Goal: Transaction & Acquisition: Purchase product/service

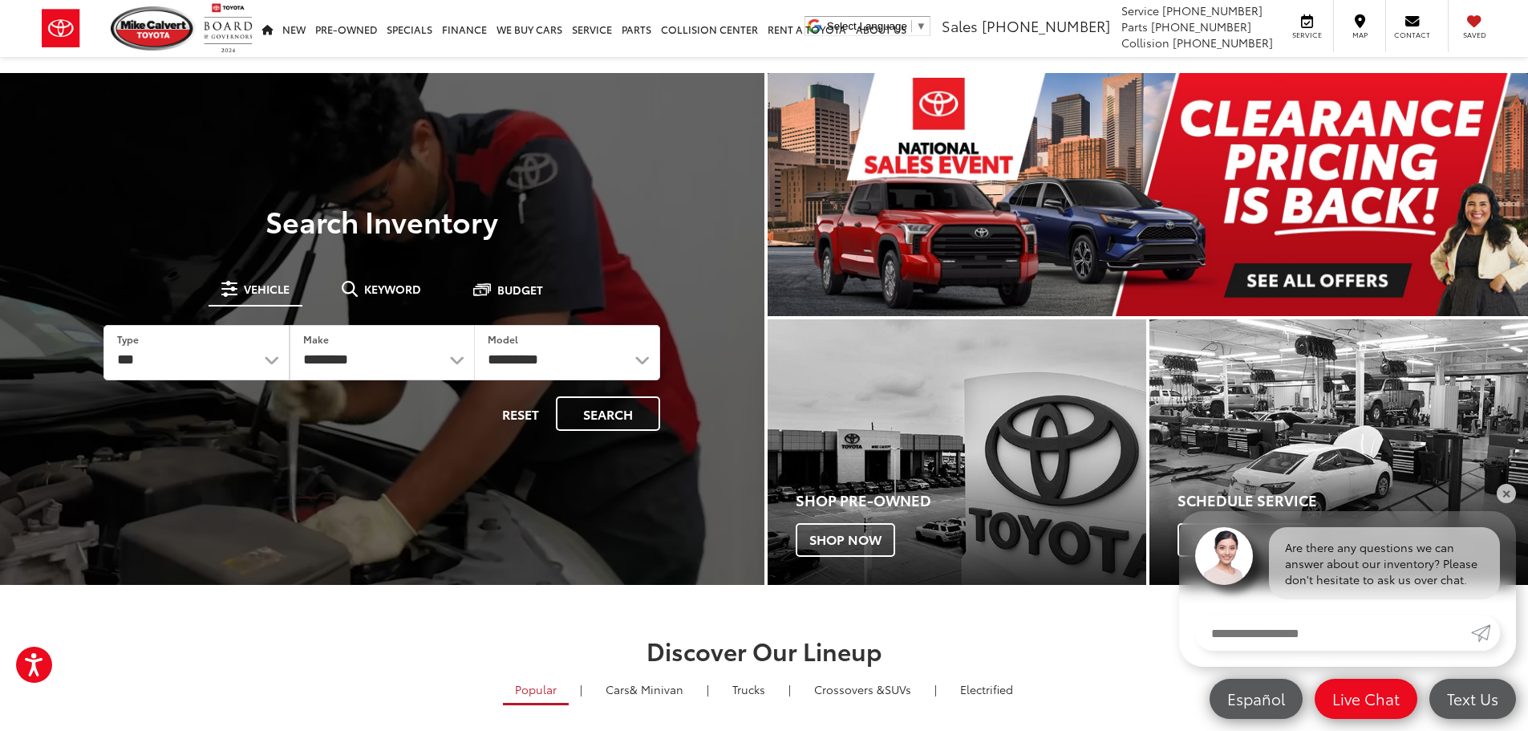
drag, startPoint x: 1322, startPoint y: 283, endPoint x: 659, endPoint y: 219, distance: 665.7
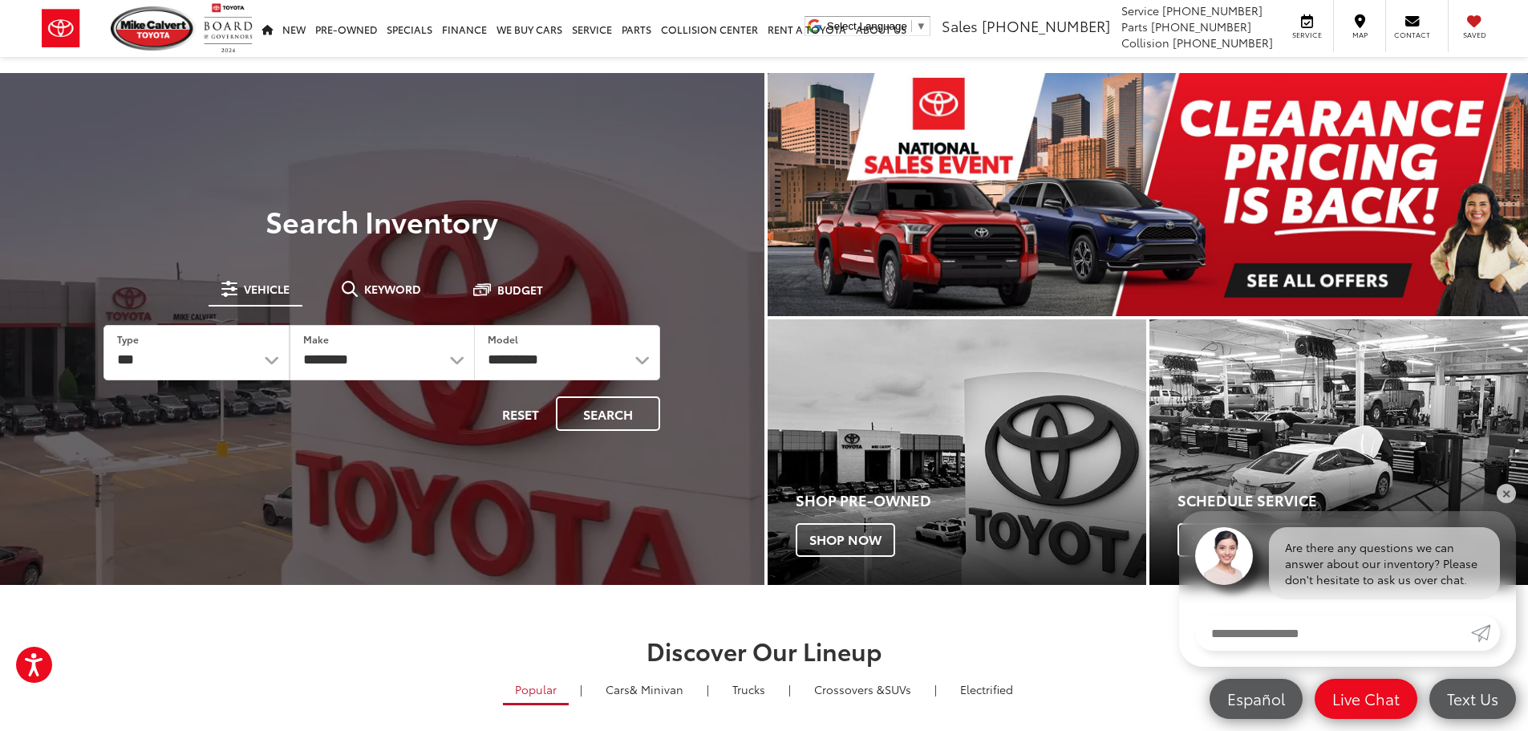
click at [1322, 283] on img "carousel slide number 1 of 1" at bounding box center [1148, 194] width 761 height 243
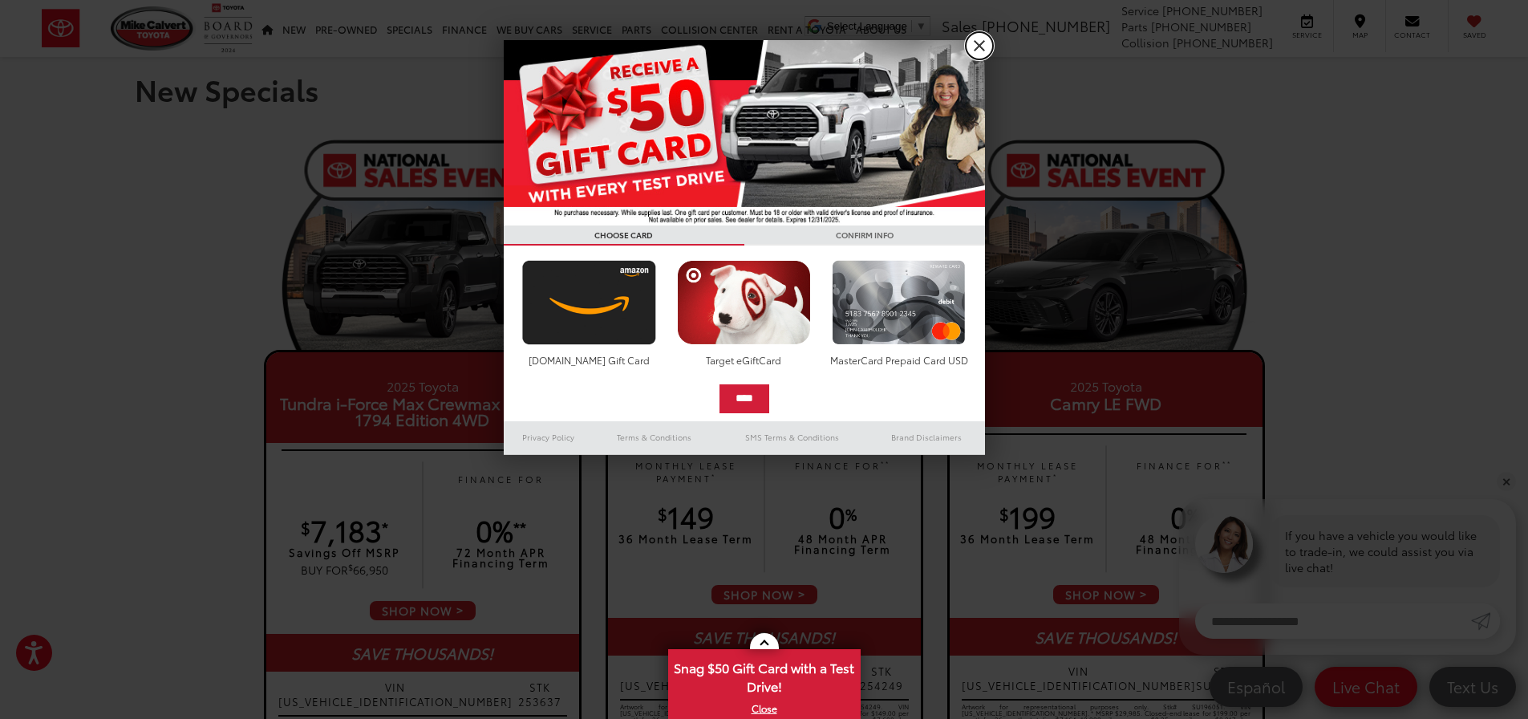
click at [983, 48] on link "X" at bounding box center [979, 45] width 27 height 27
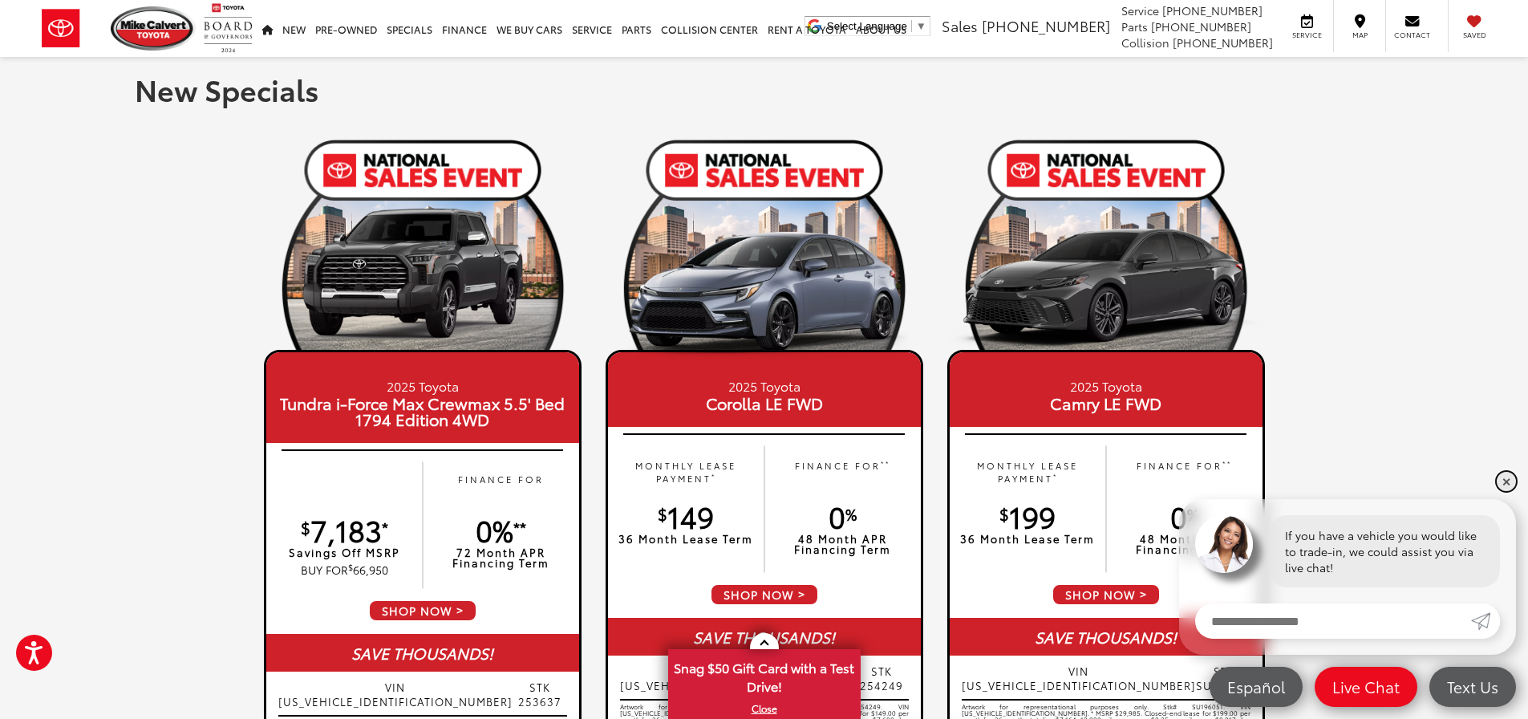
click at [1507, 476] on link "✕" at bounding box center [1506, 481] width 19 height 19
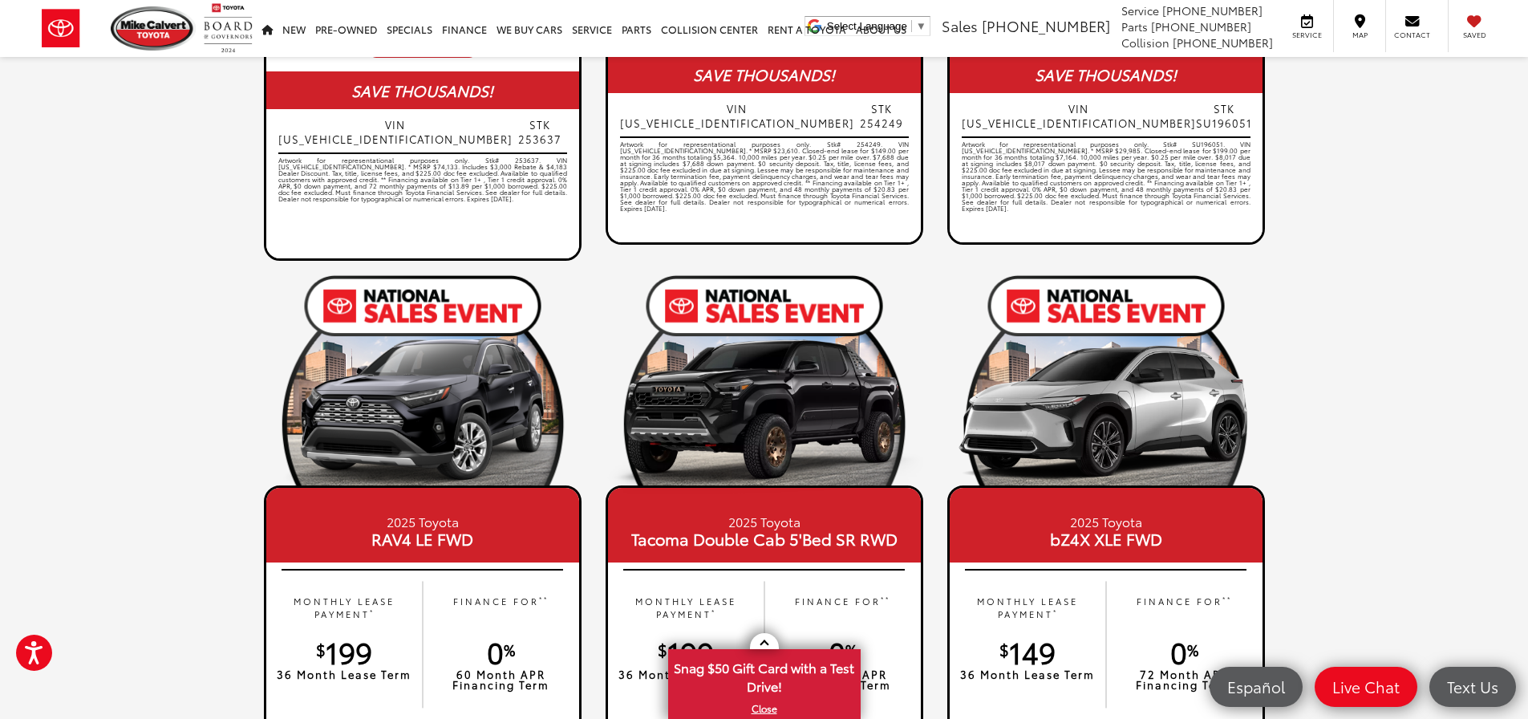
scroll to position [535, 0]
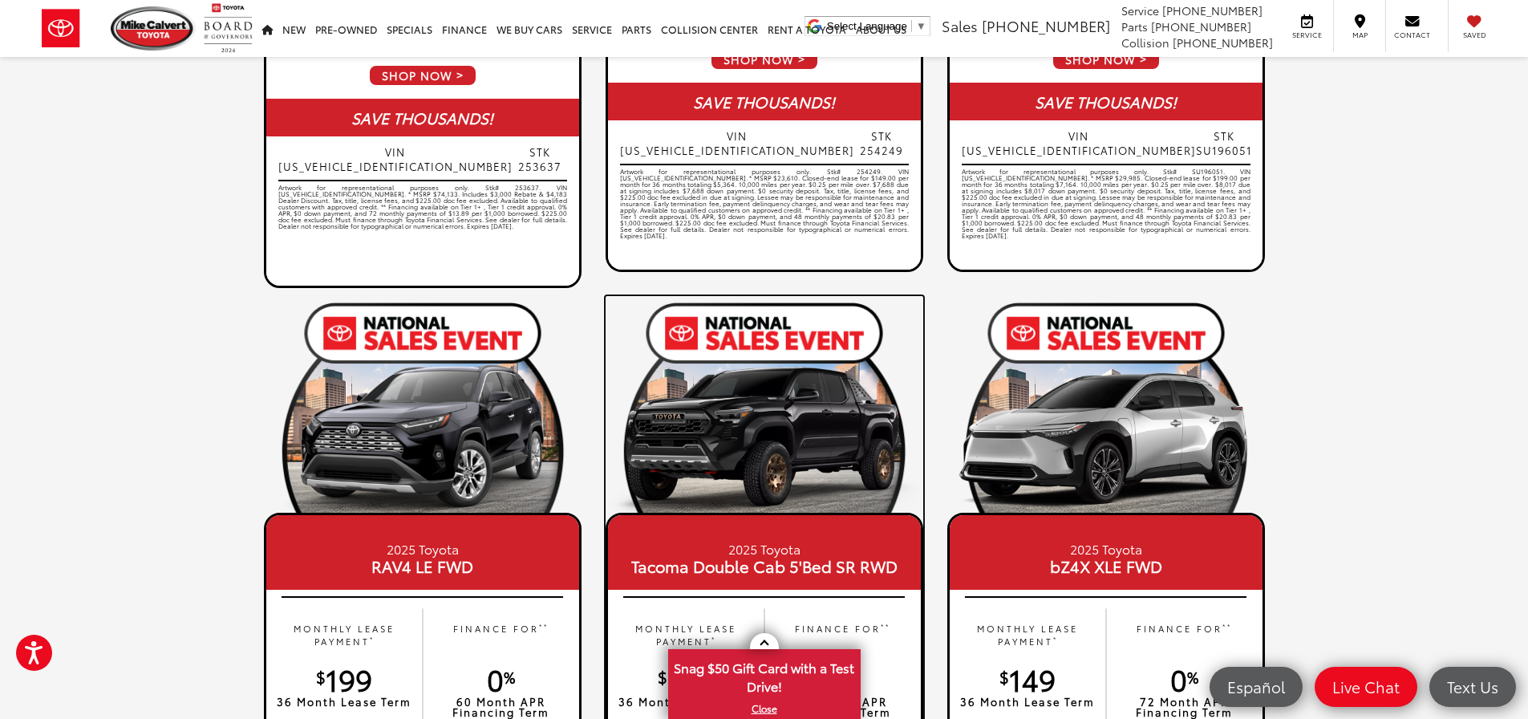
click at [728, 422] on img at bounding box center [765, 443] width 318 height 159
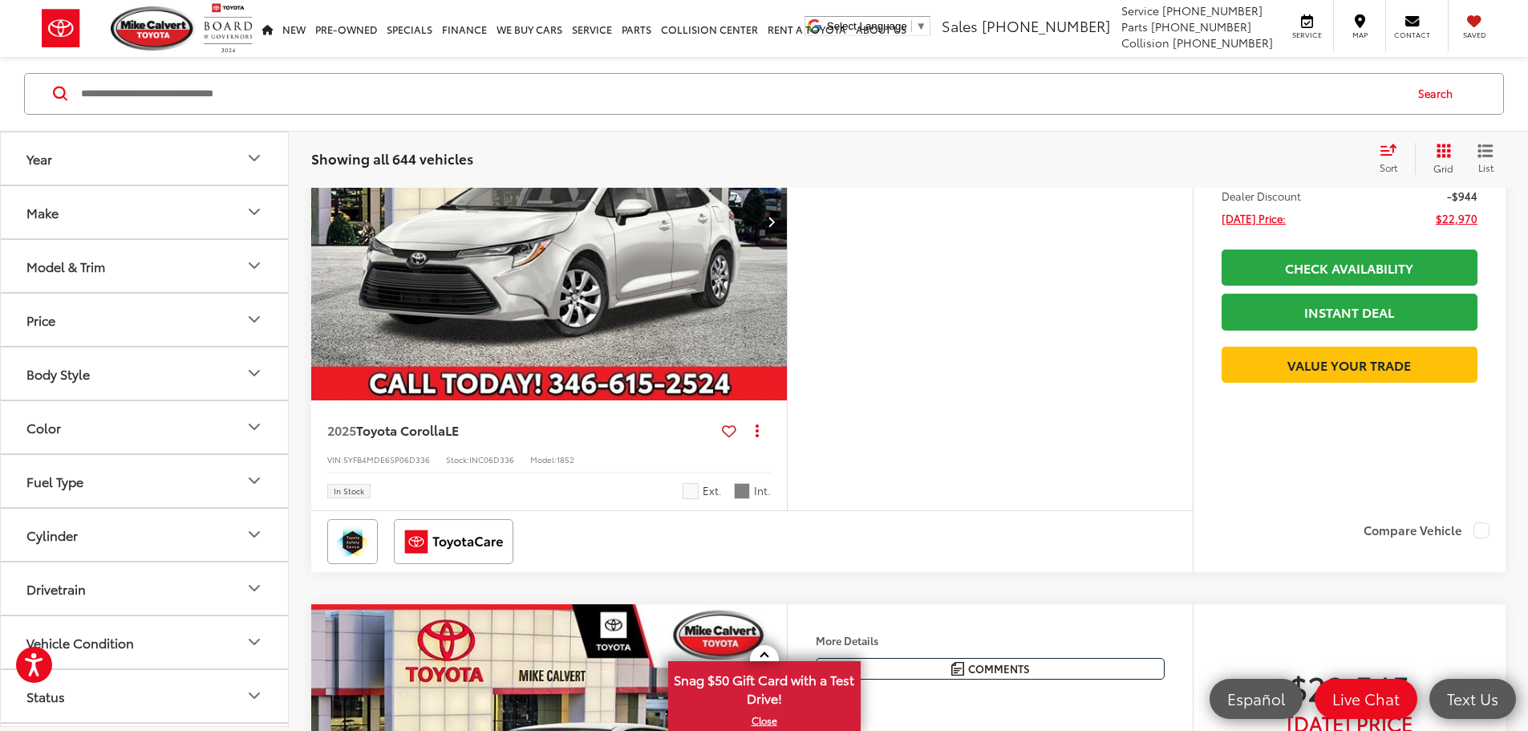
scroll to position [4546, 0]
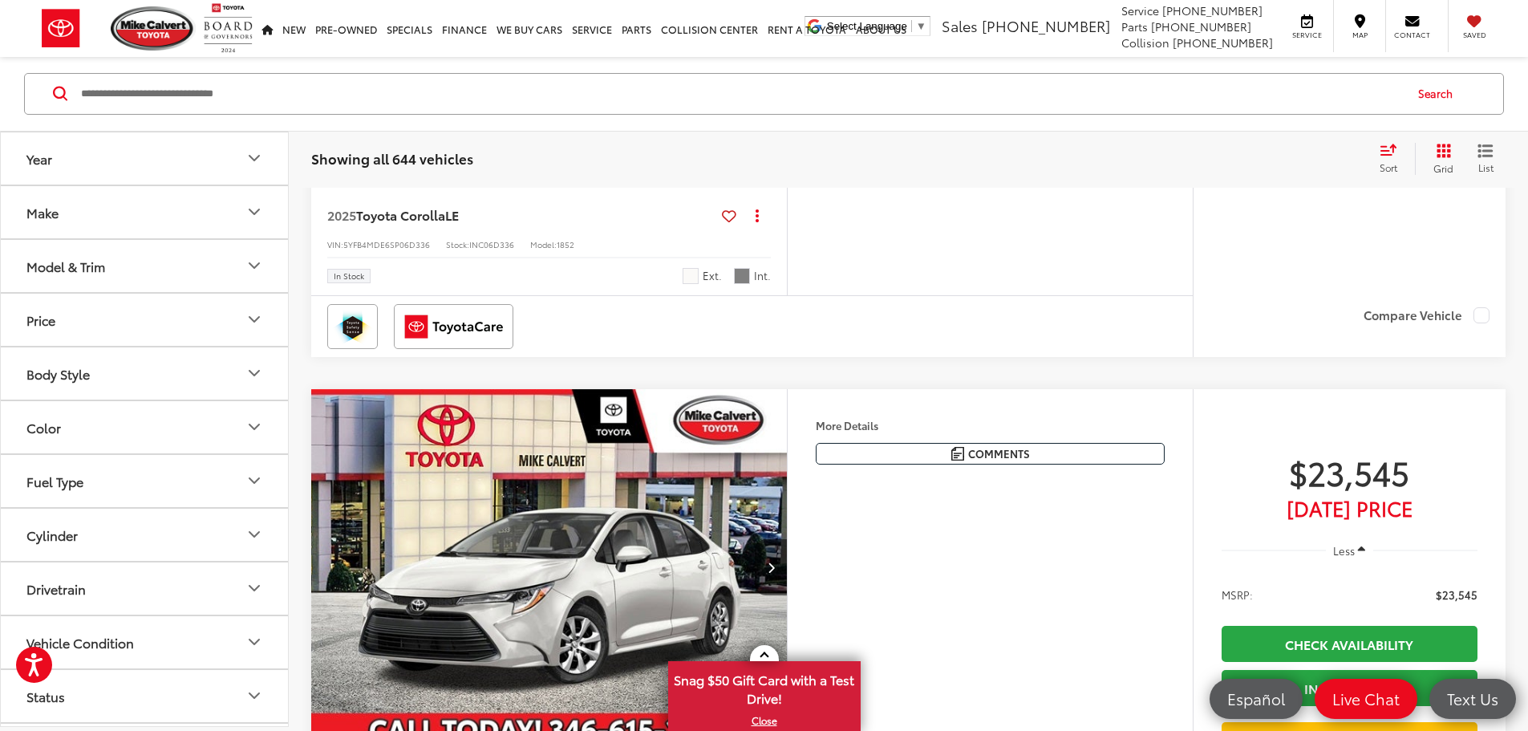
click at [250, 274] on icon "Model & Trim" at bounding box center [254, 266] width 19 height 19
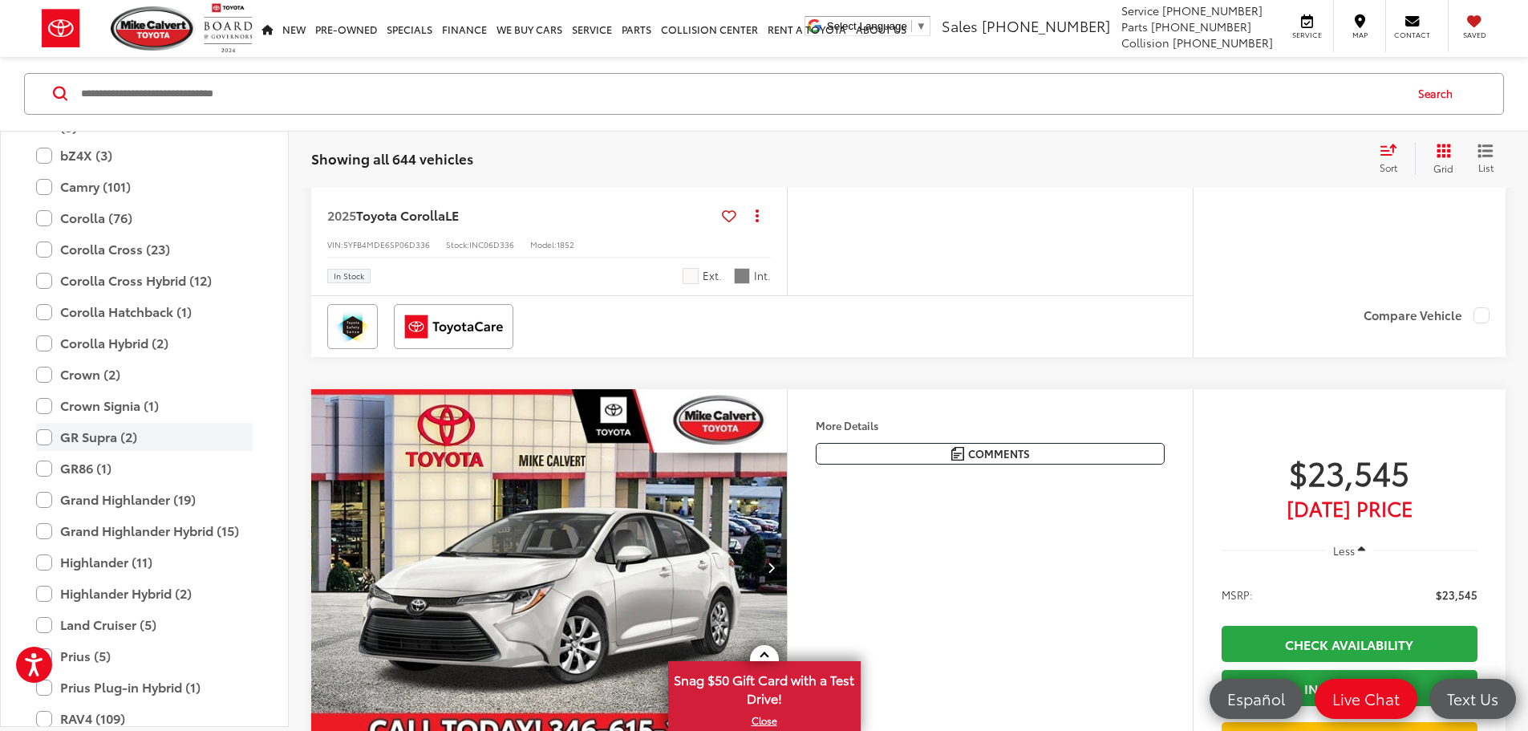
scroll to position [525, 0]
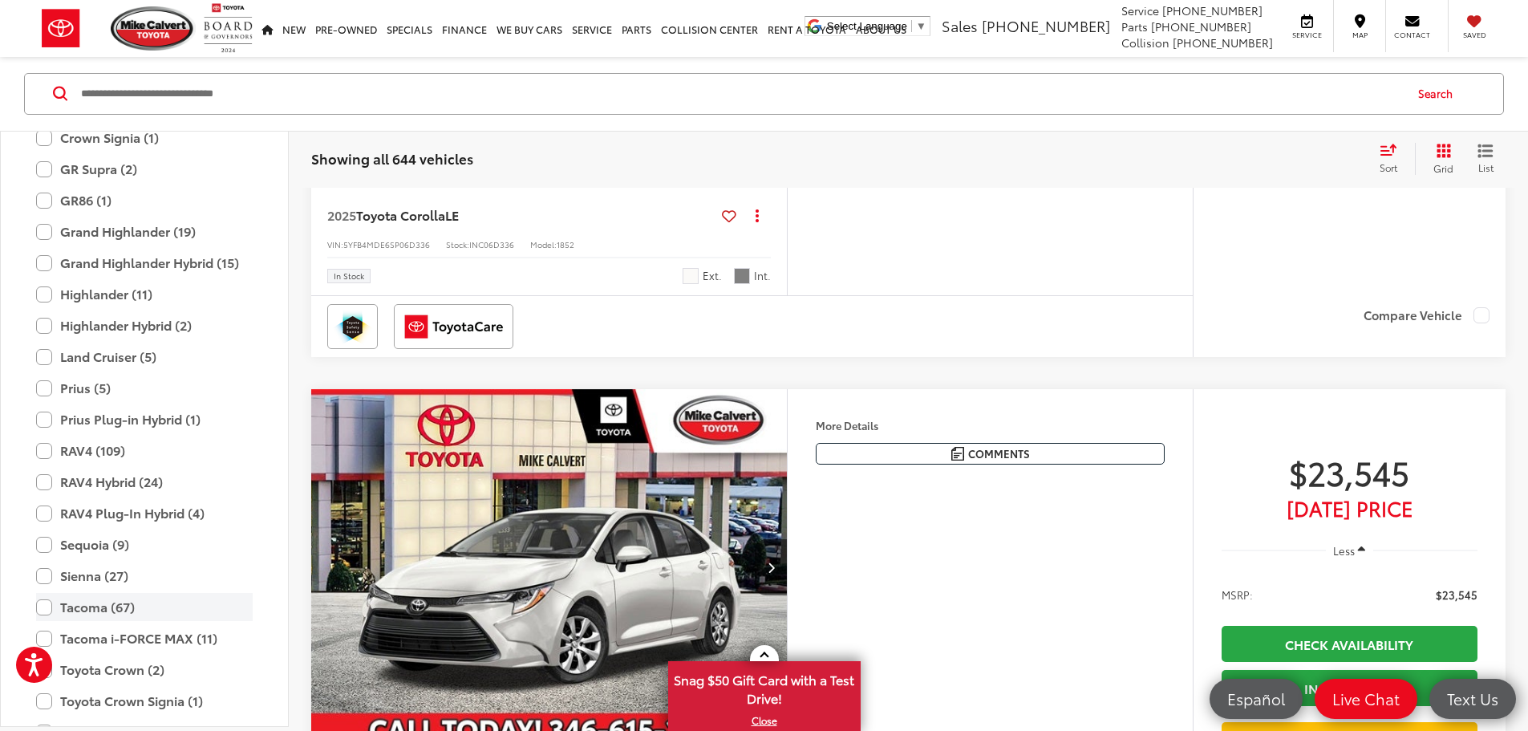
click at [112, 612] on label "Tacoma (67)" at bounding box center [144, 608] width 217 height 28
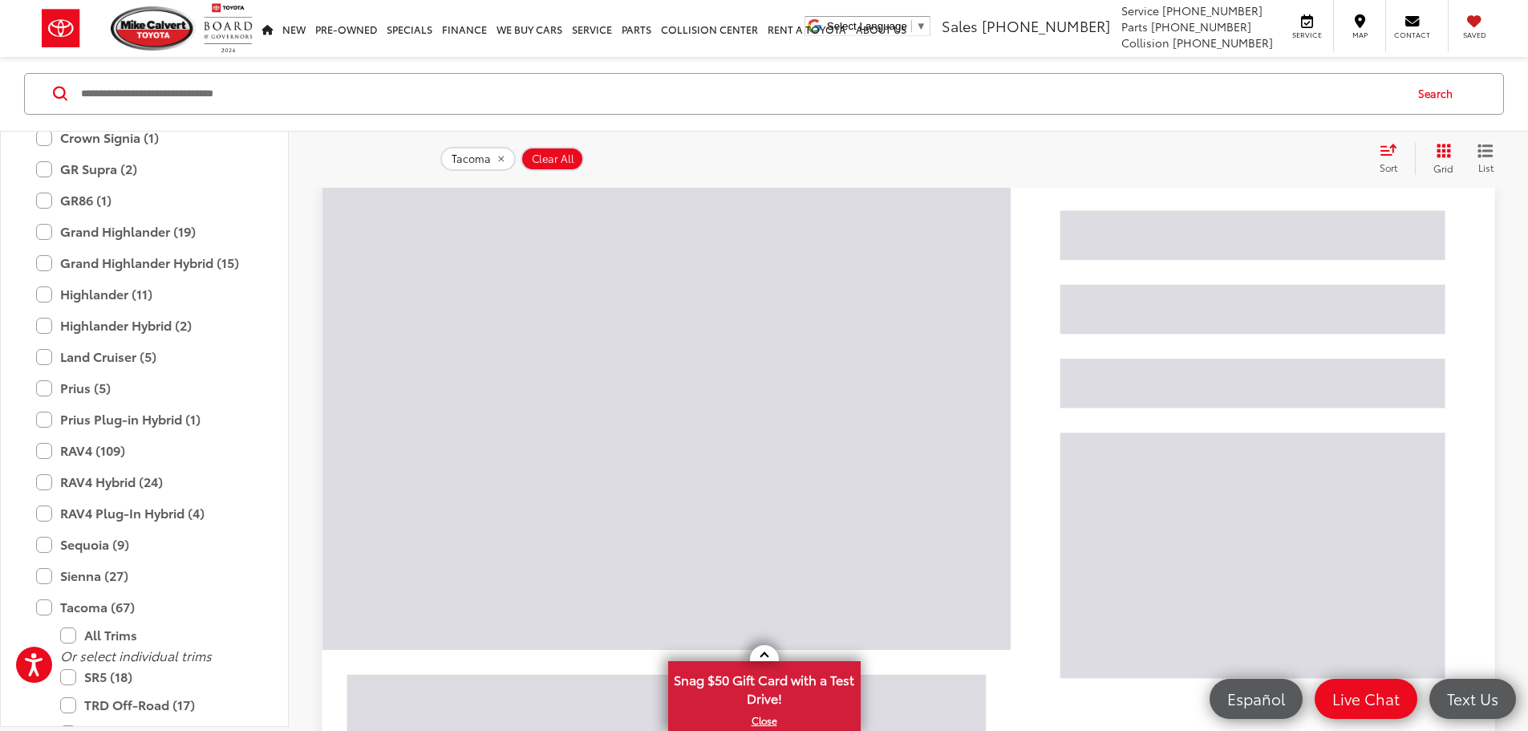
scroll to position [257, 0]
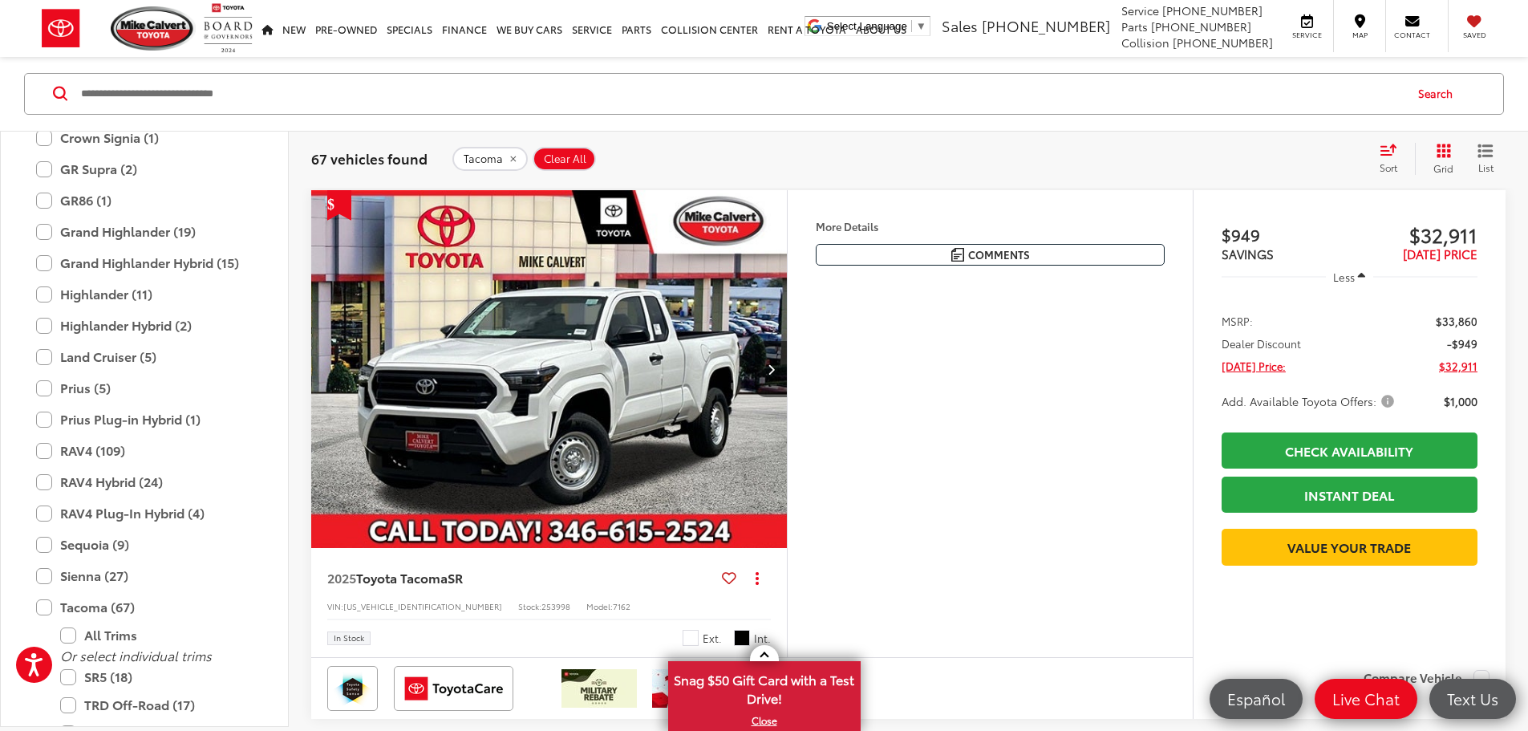
click at [1386, 151] on icon "Select sort value" at bounding box center [1388, 150] width 14 height 10
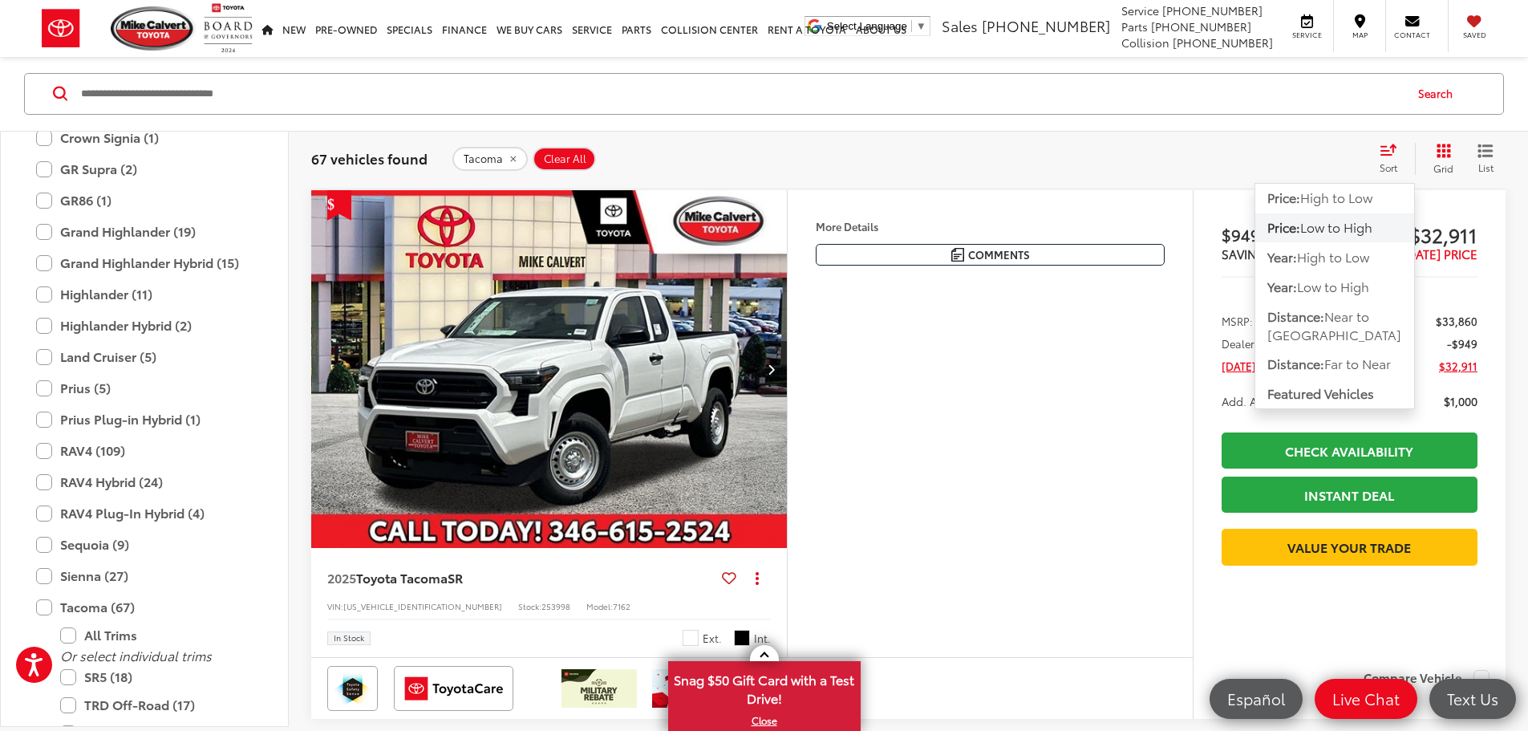
click at [1342, 237] on button "Price: Low to High" at bounding box center [1334, 227] width 159 height 29
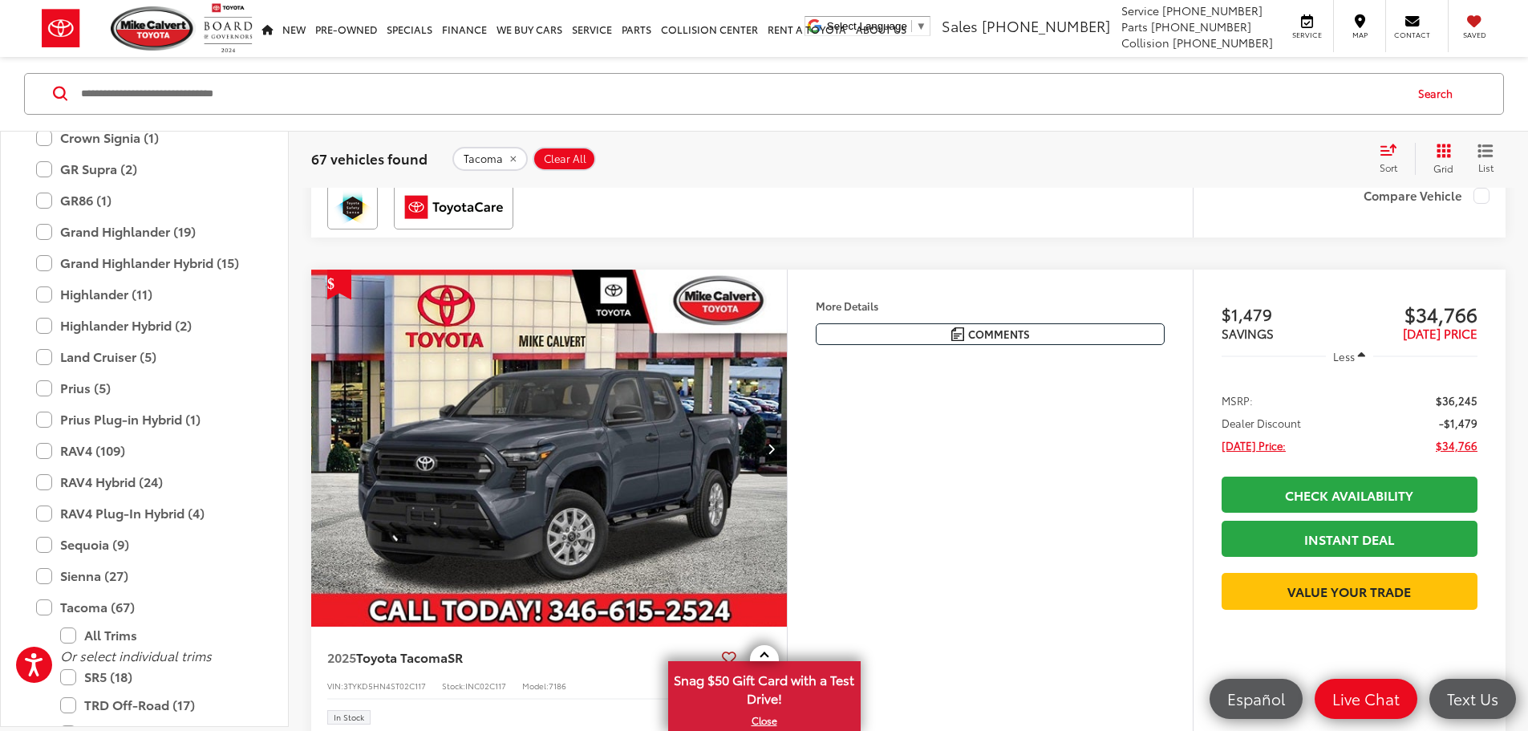
scroll to position [1594, 0]
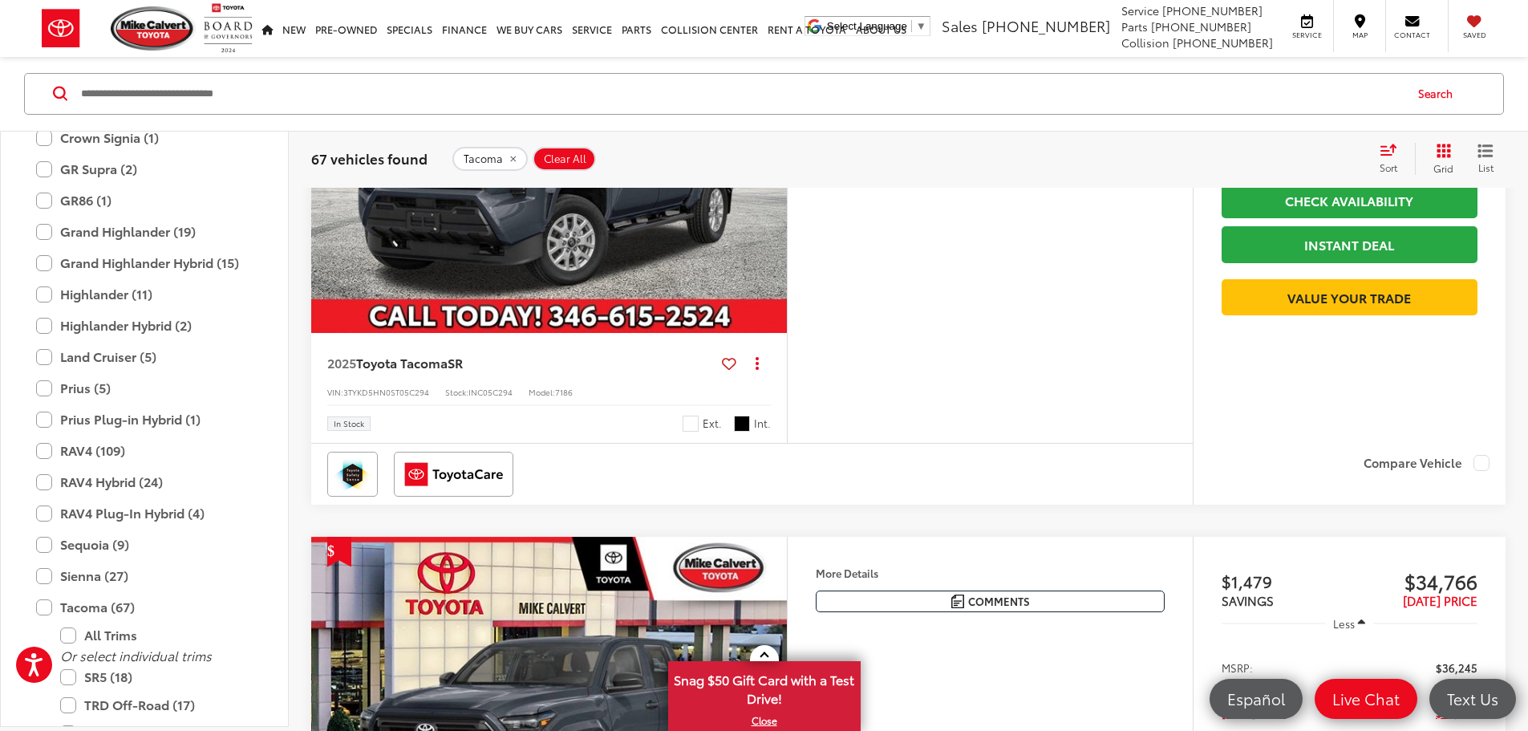
click at [782, 334] on img "2025 Toyota Tacoma SR 0" at bounding box center [549, 154] width 478 height 359
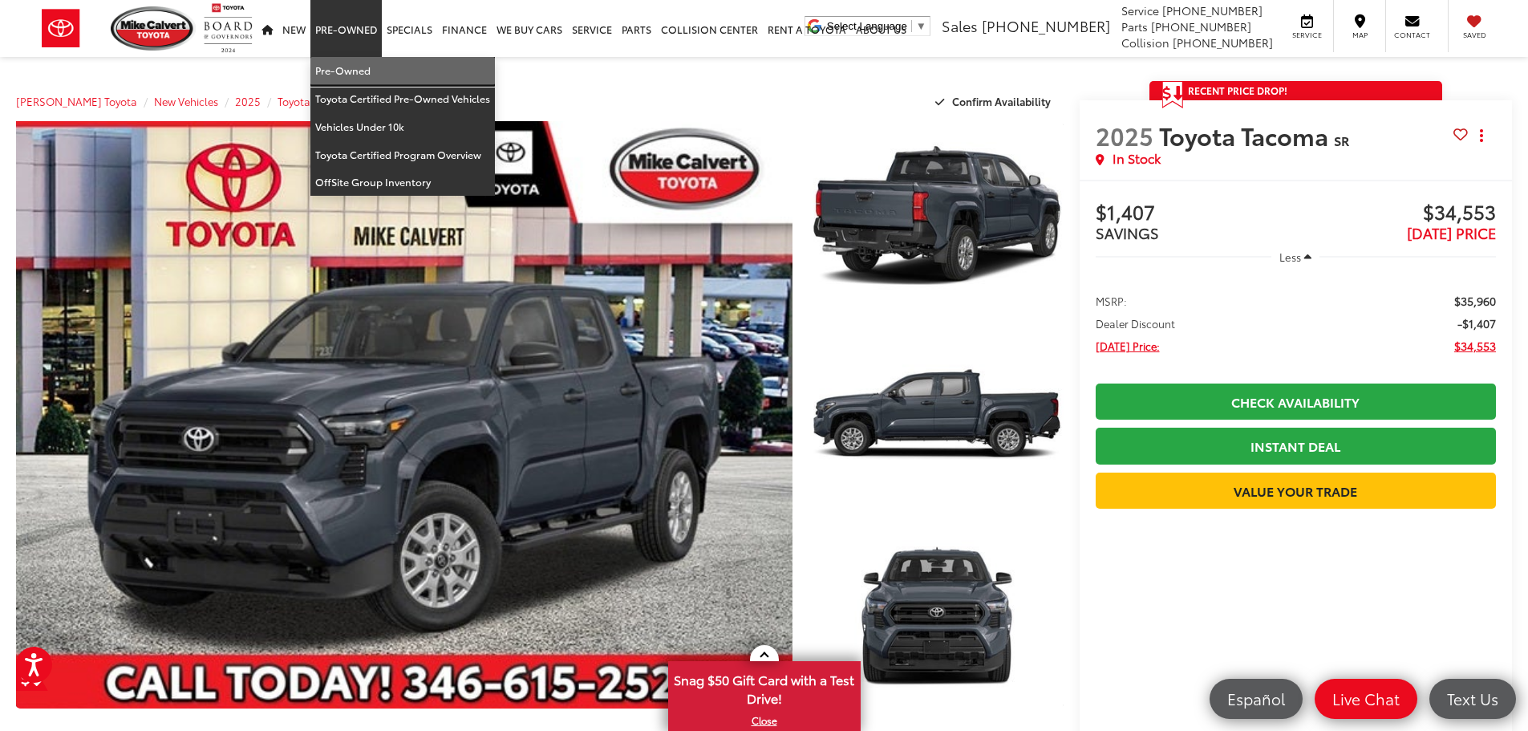
click at [356, 71] on link "Pre-Owned" at bounding box center [402, 71] width 184 height 28
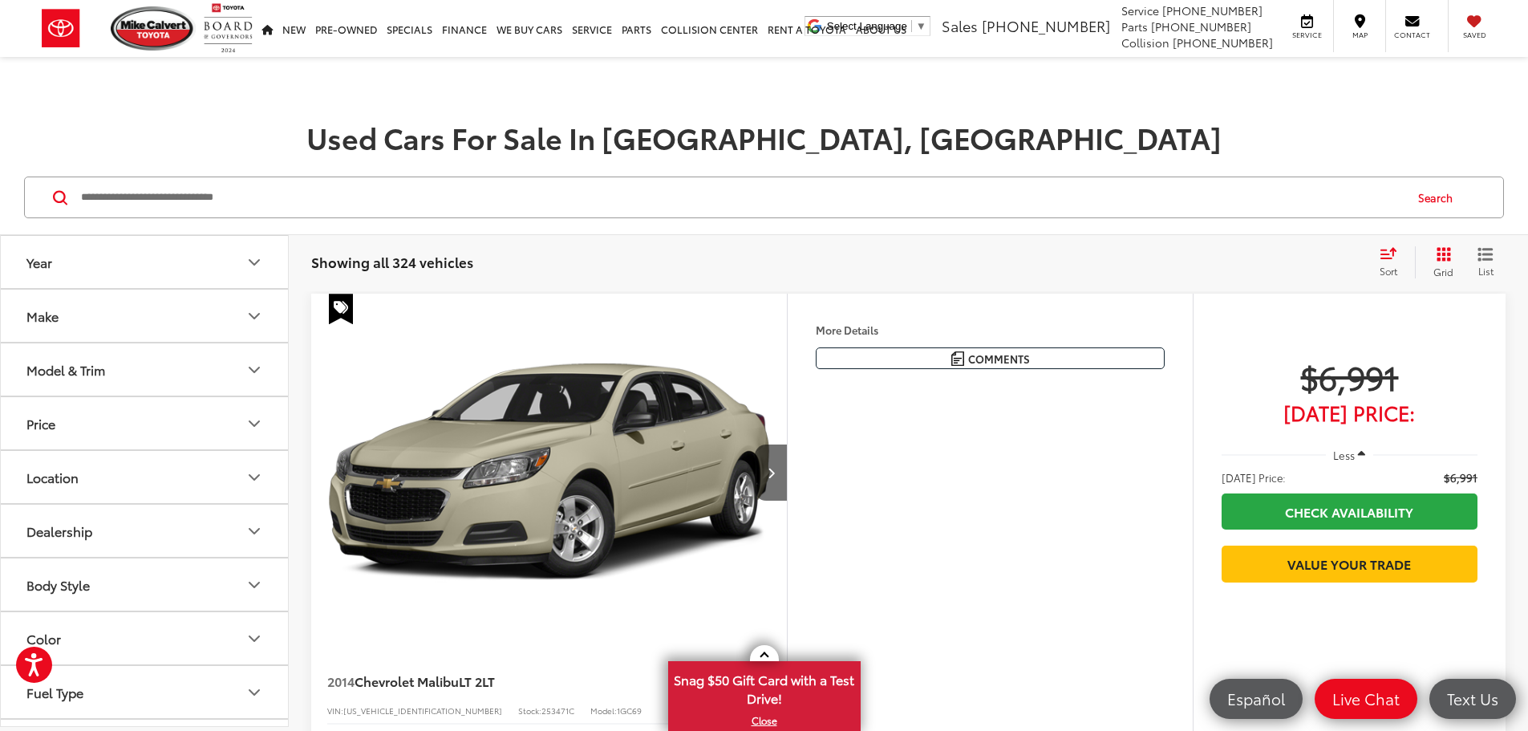
click at [248, 316] on icon "Make" at bounding box center [254, 315] width 19 height 19
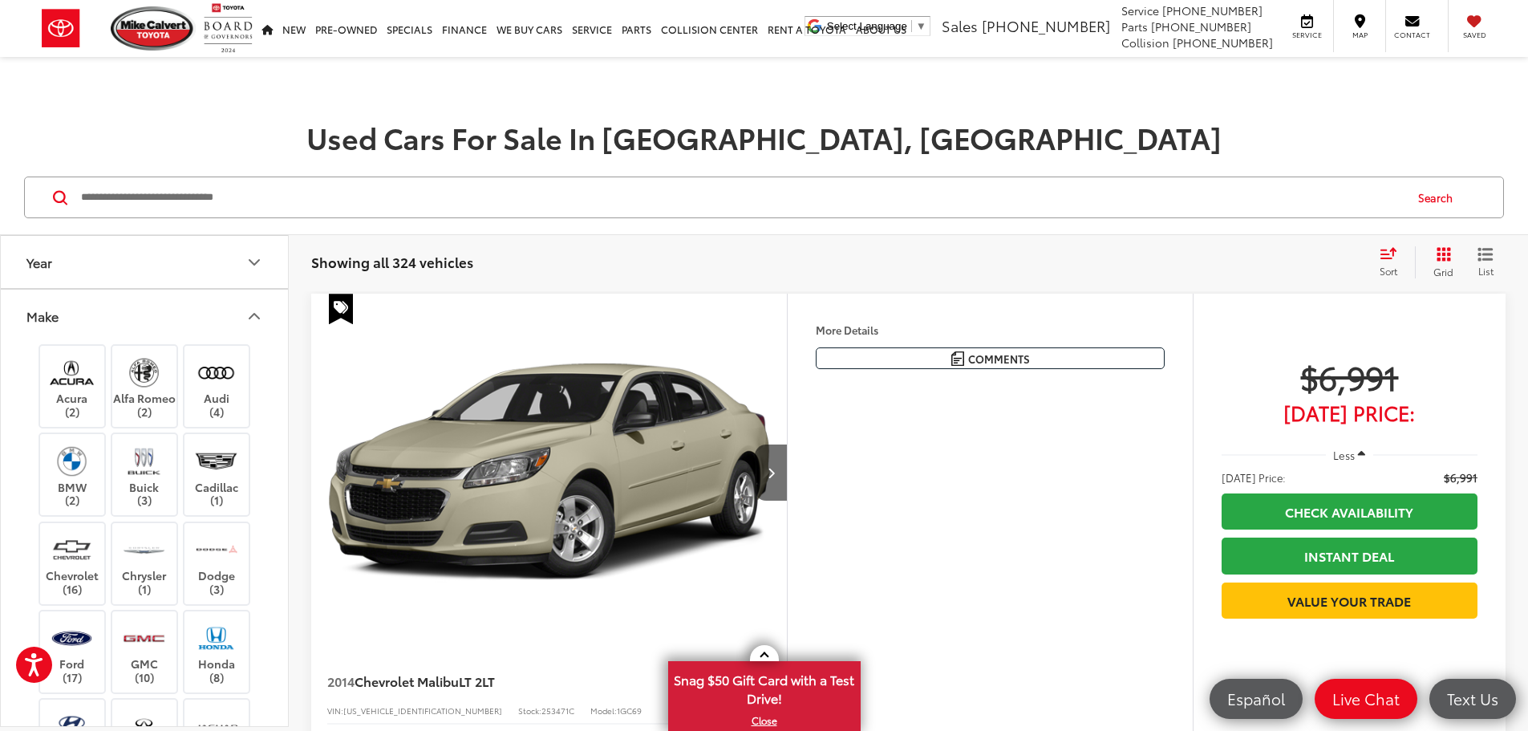
click at [253, 309] on icon "Make" at bounding box center [254, 315] width 19 height 19
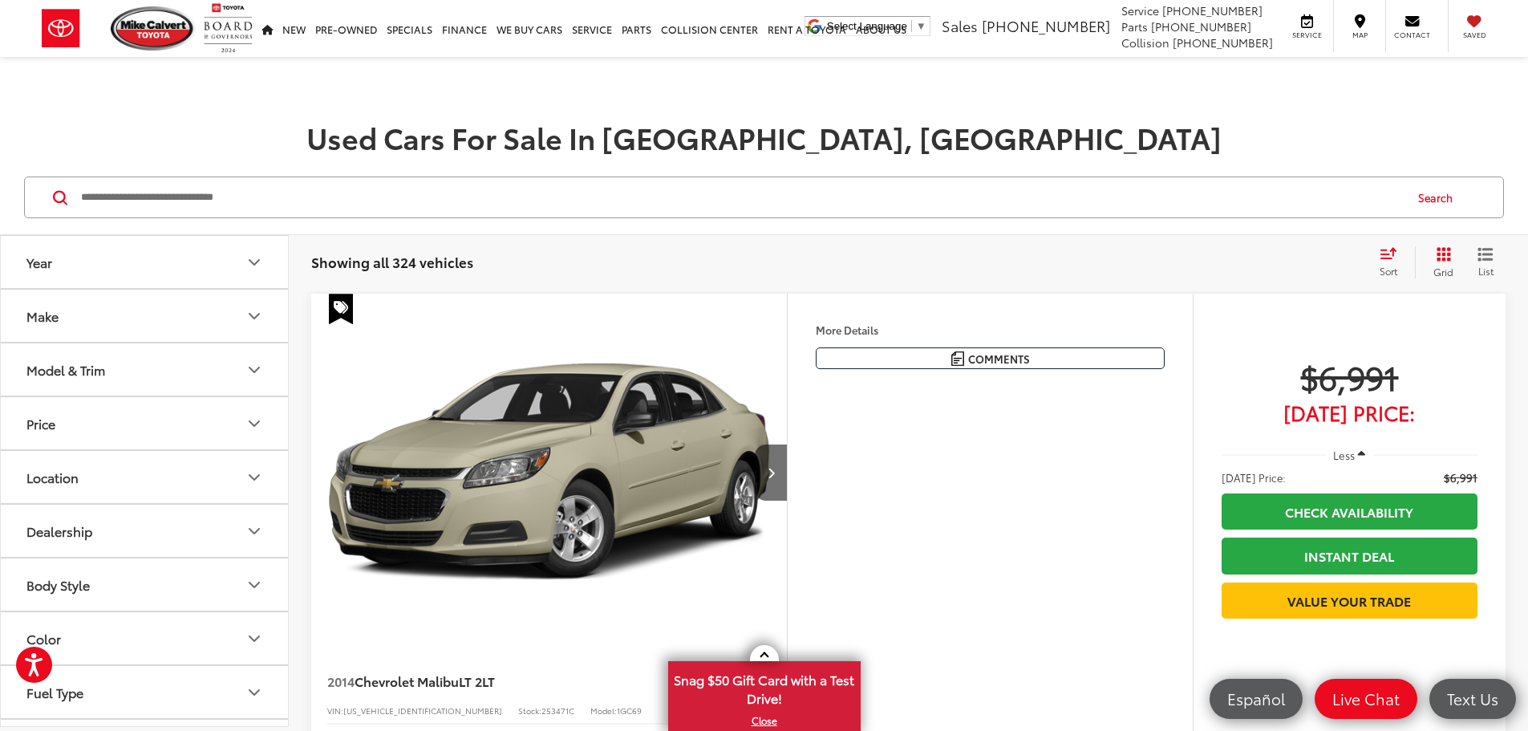
click at [261, 322] on icon "Make" at bounding box center [254, 315] width 19 height 19
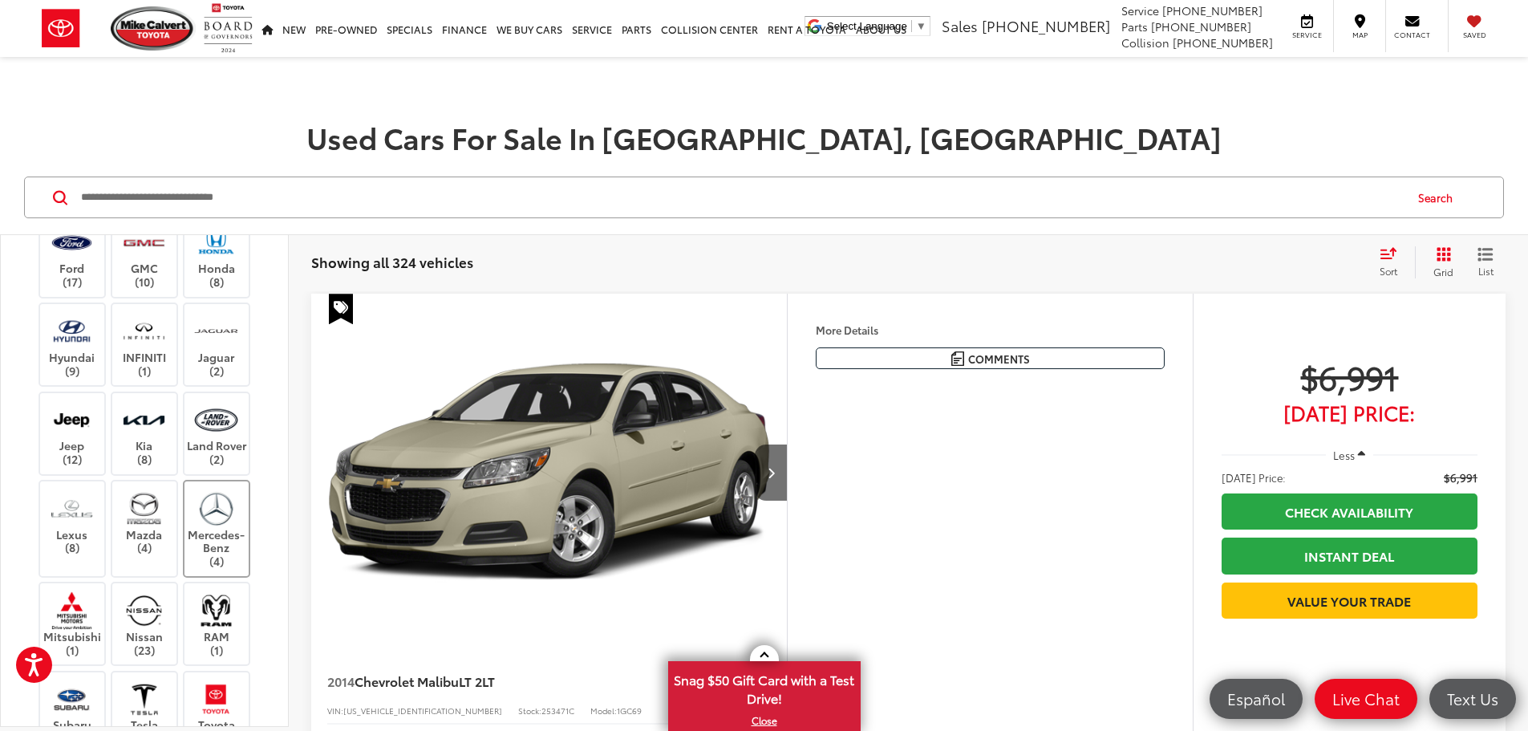
scroll to position [535, 0]
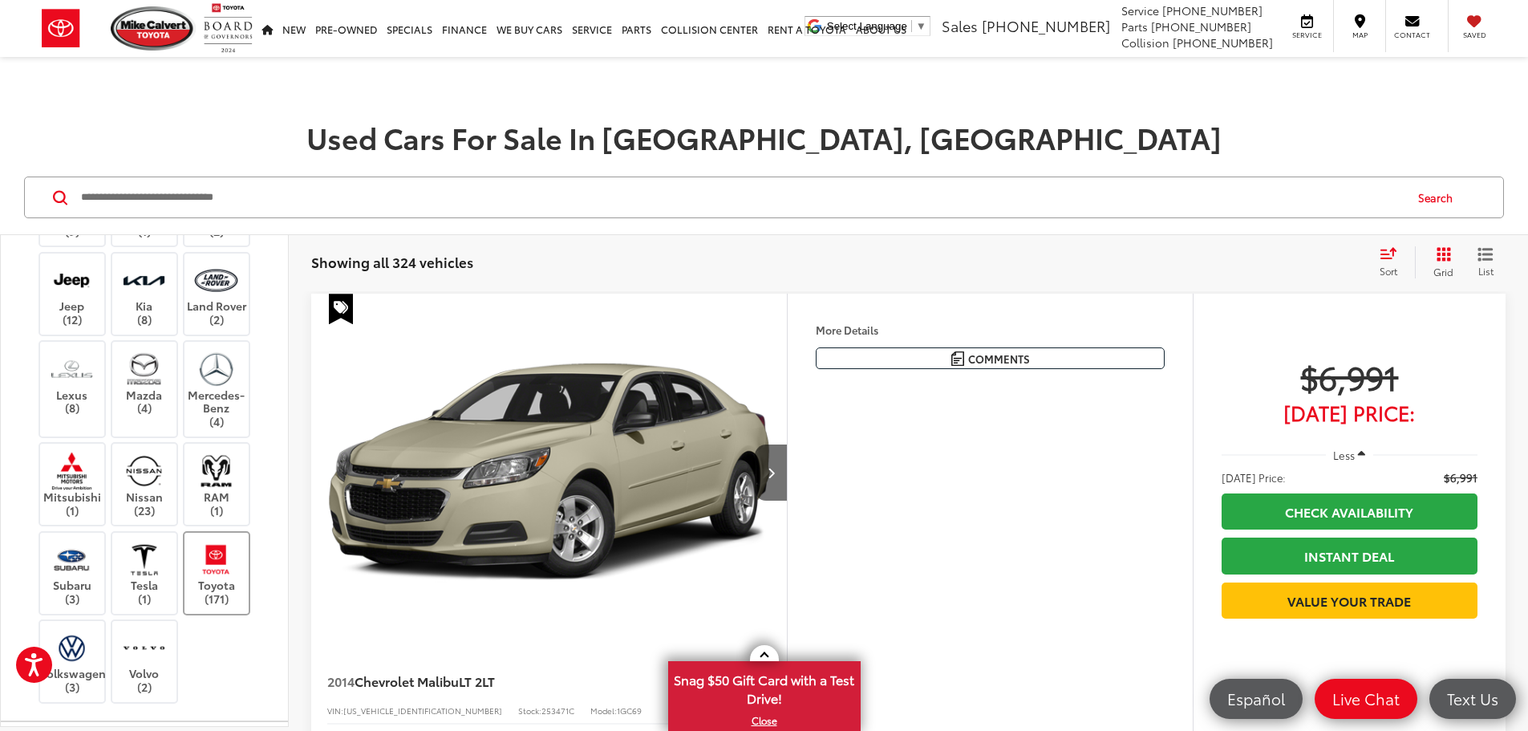
click at [227, 580] on label "Toyota (171)" at bounding box center [216, 573] width 65 height 65
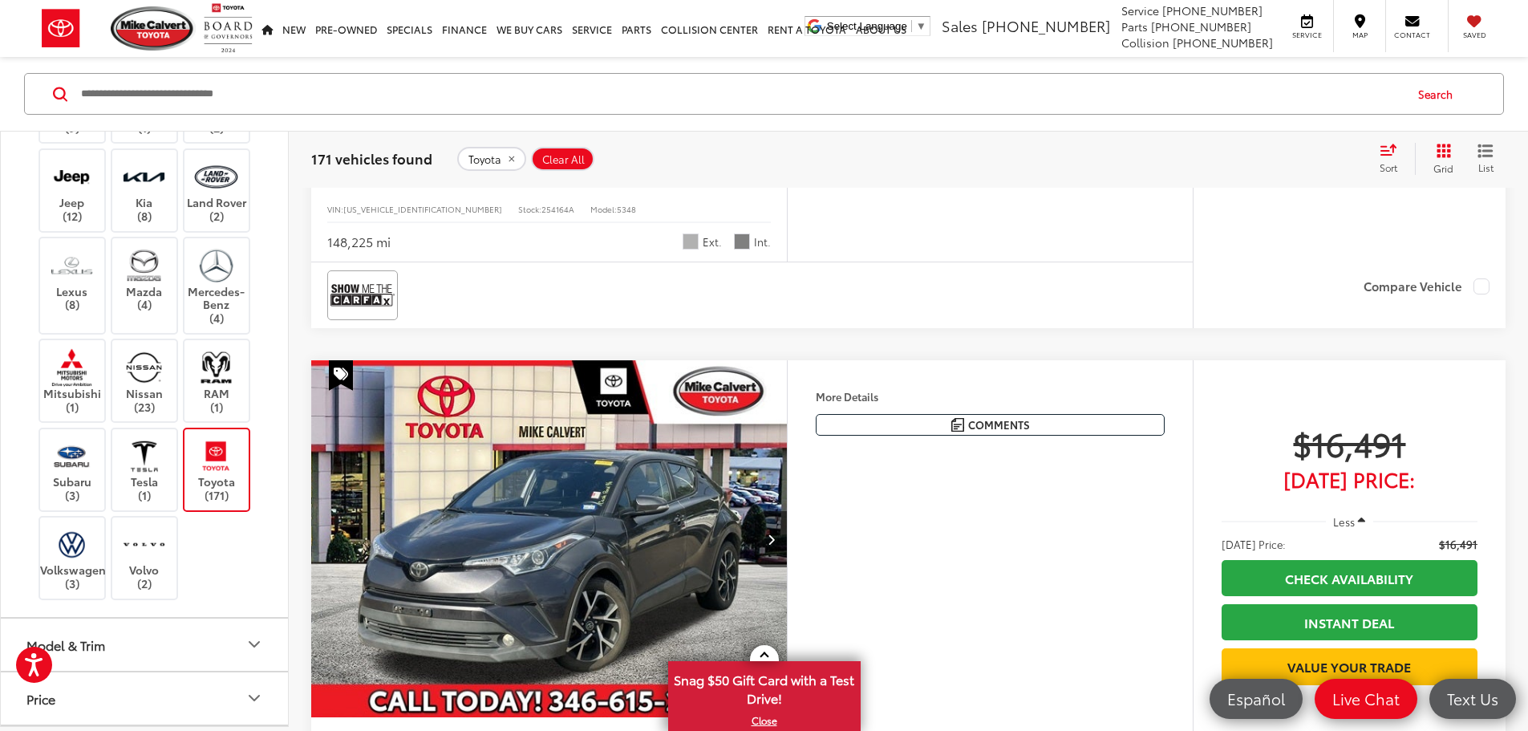
scroll to position [802, 0]
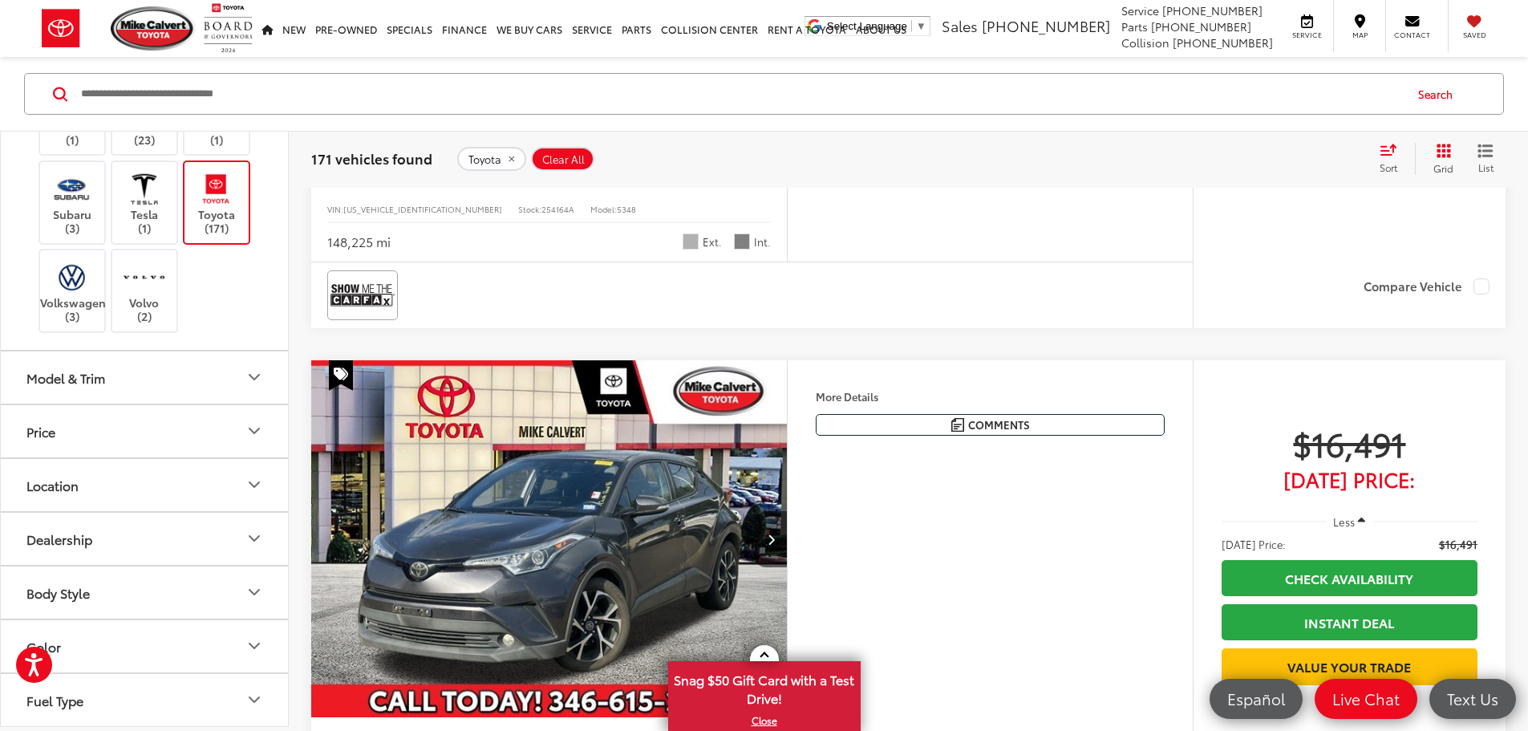
click at [263, 377] on icon "Model & Trim" at bounding box center [254, 376] width 19 height 19
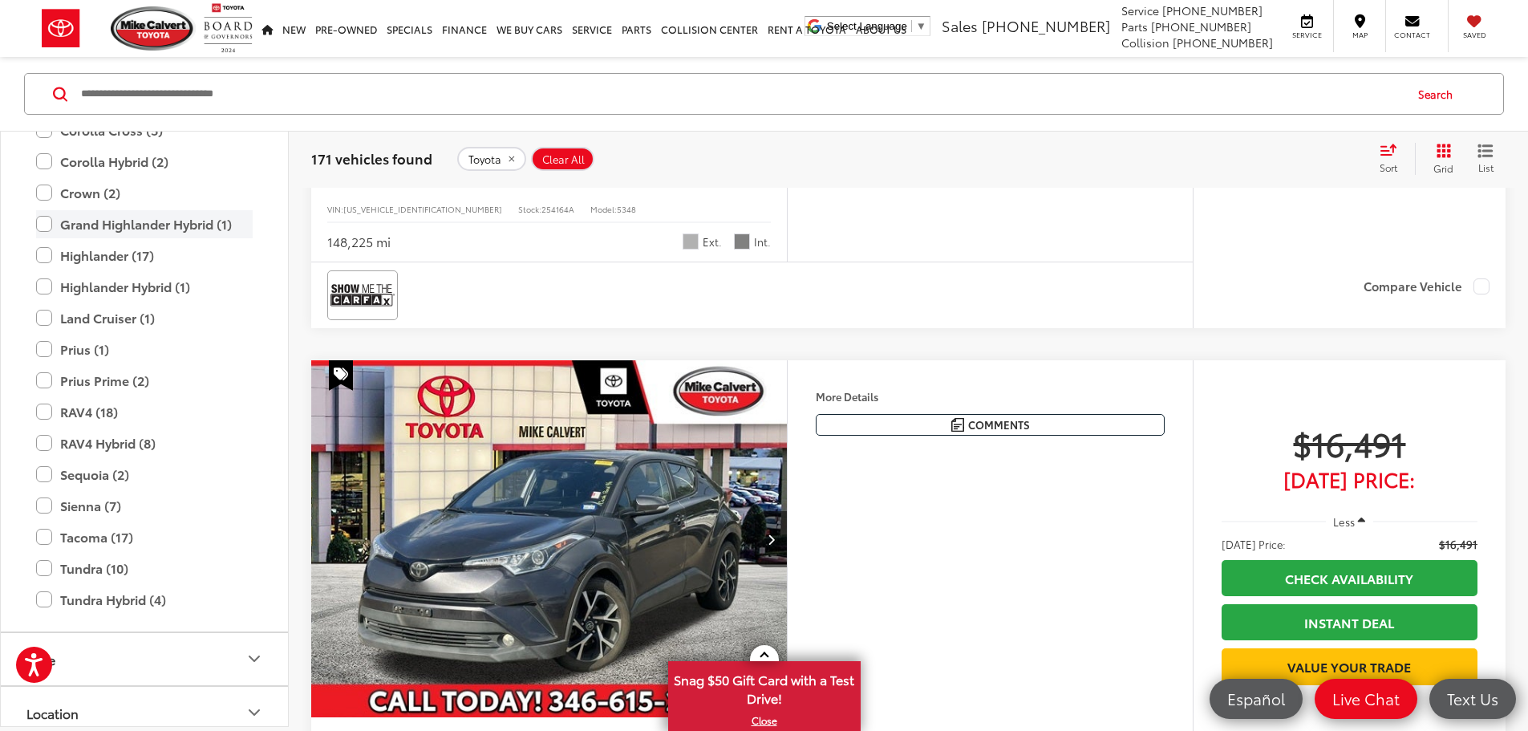
scroll to position [1337, 0]
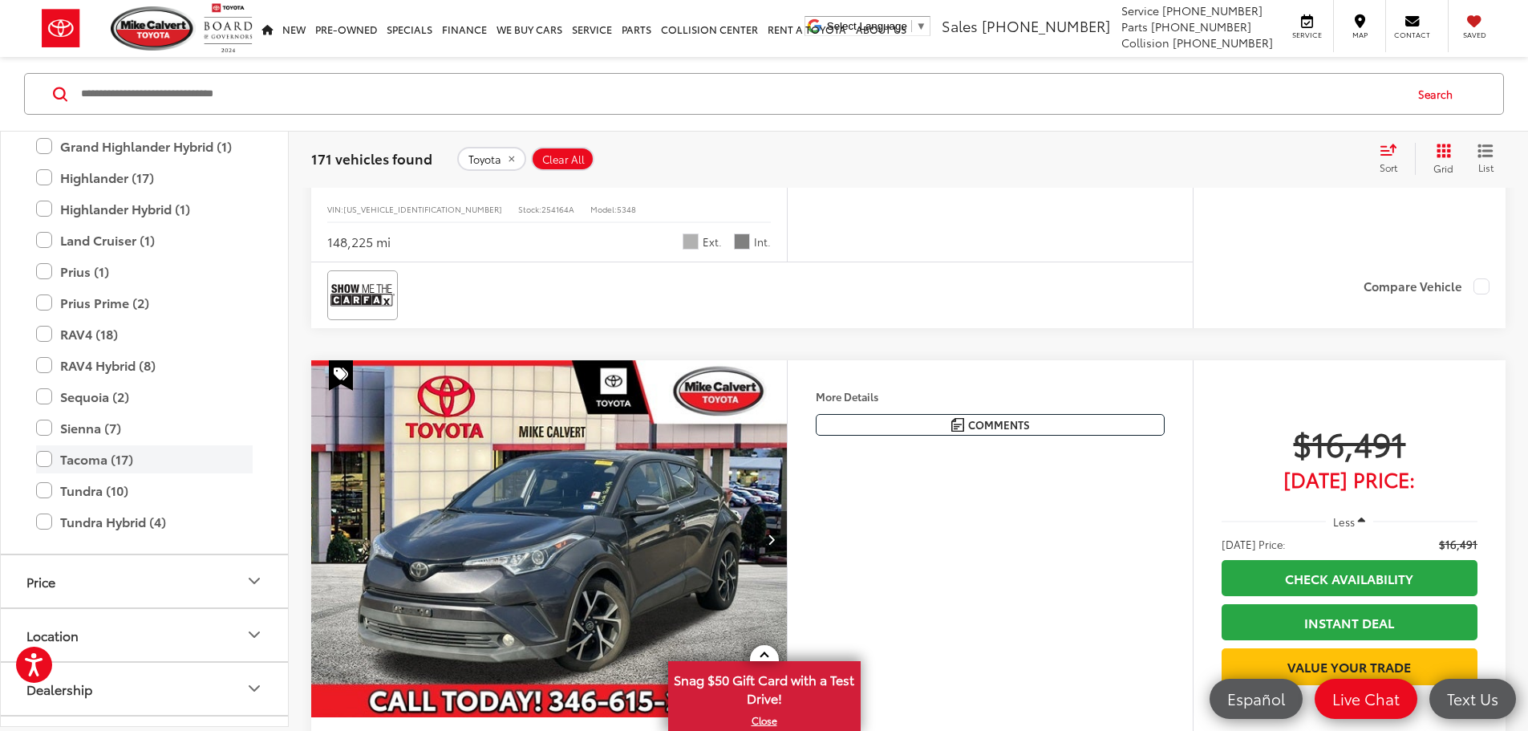
click at [44, 460] on label "Tacoma (17)" at bounding box center [144, 458] width 217 height 28
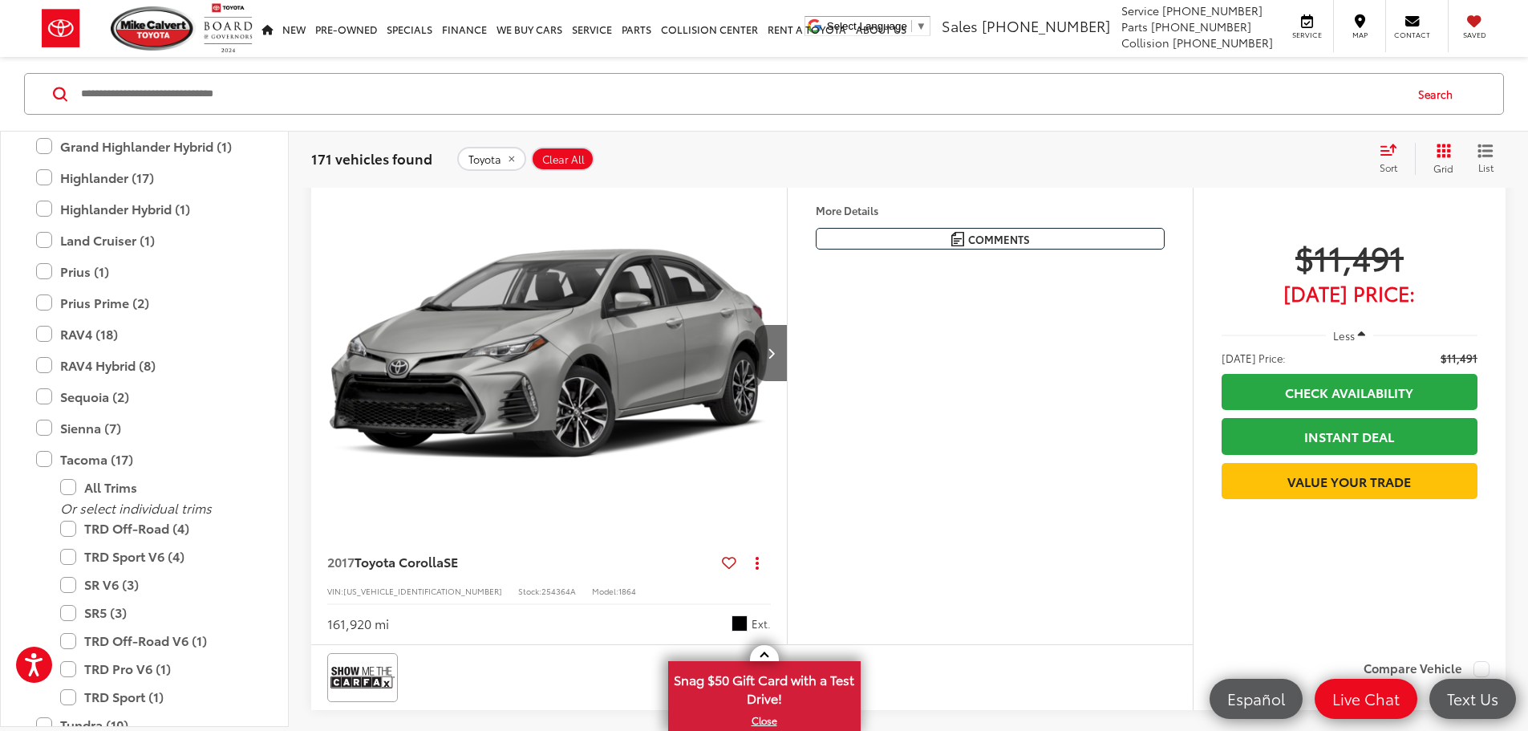
scroll to position [103, 0]
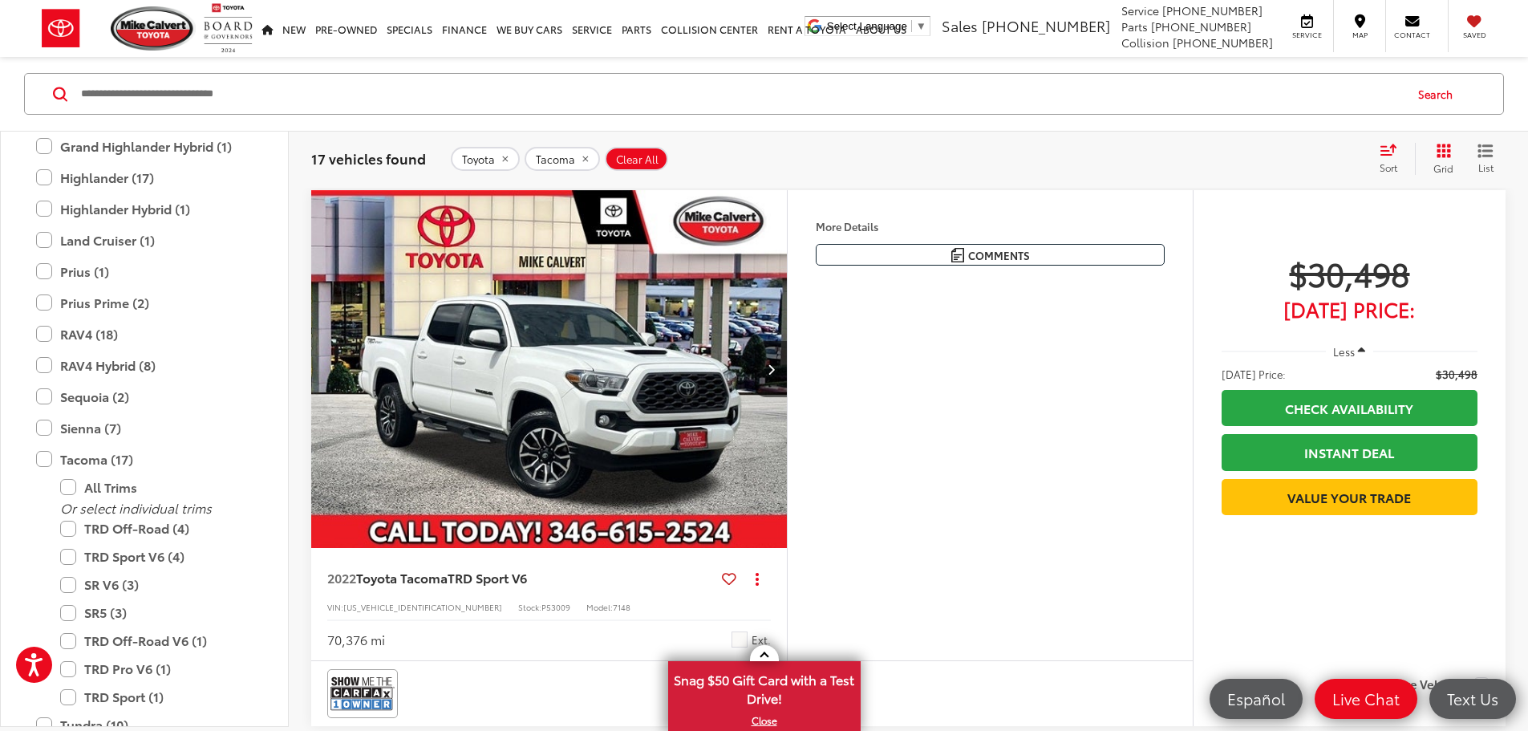
click at [1389, 156] on div "Sort" at bounding box center [1393, 159] width 43 height 32
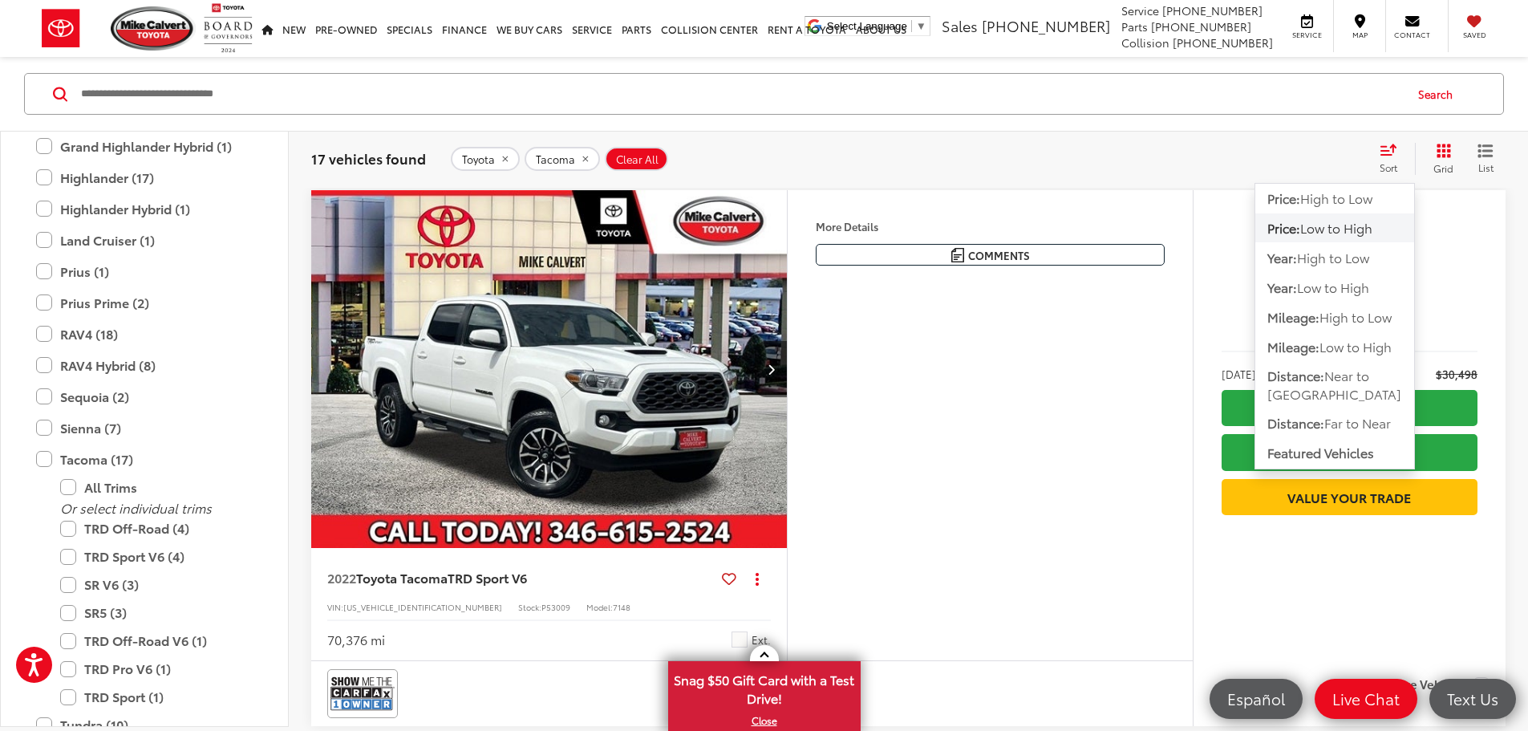
click at [1314, 229] on span "Low to High" at bounding box center [1336, 227] width 72 height 18
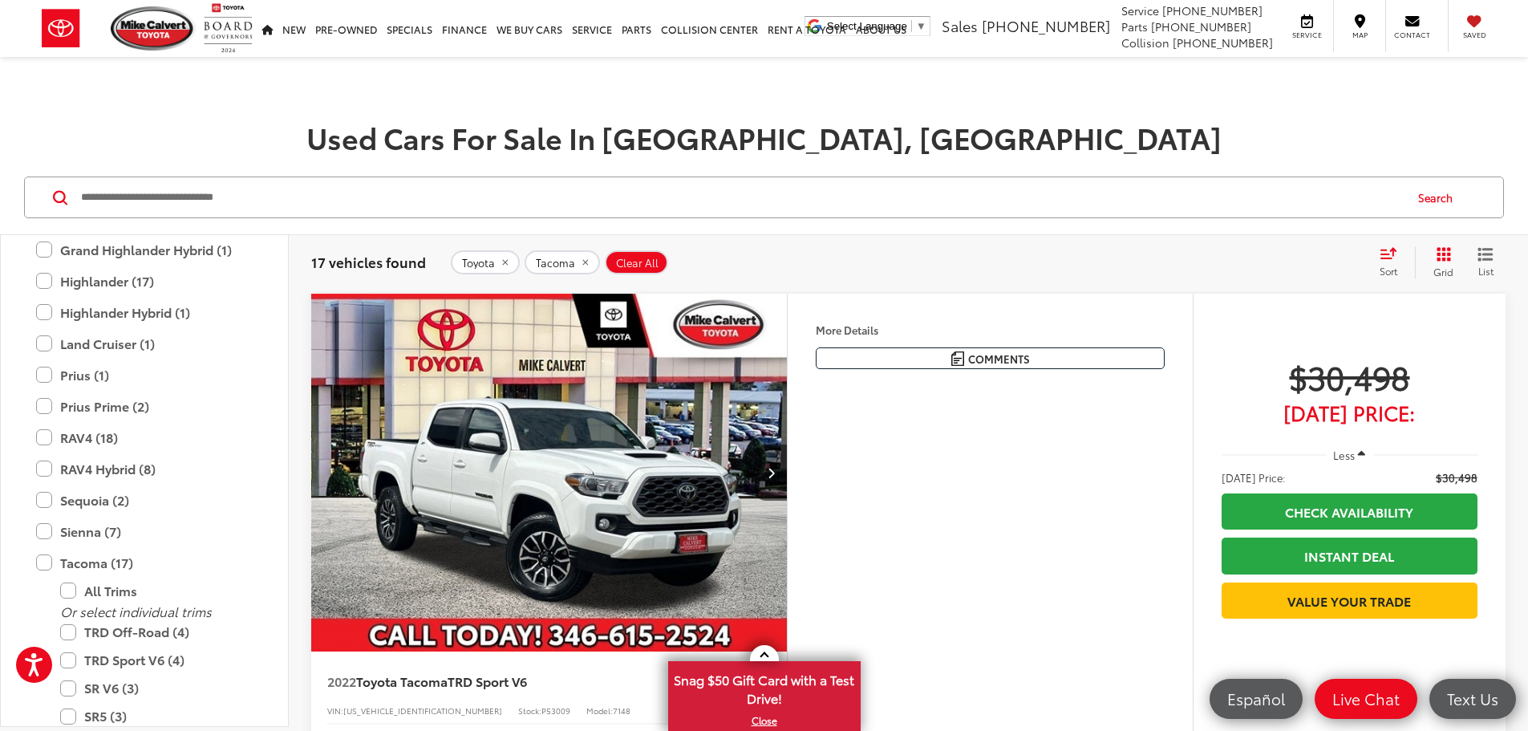
click at [679, 446] on img "2022 Toyota Tacoma TRD Sport V6 0" at bounding box center [549, 473] width 478 height 359
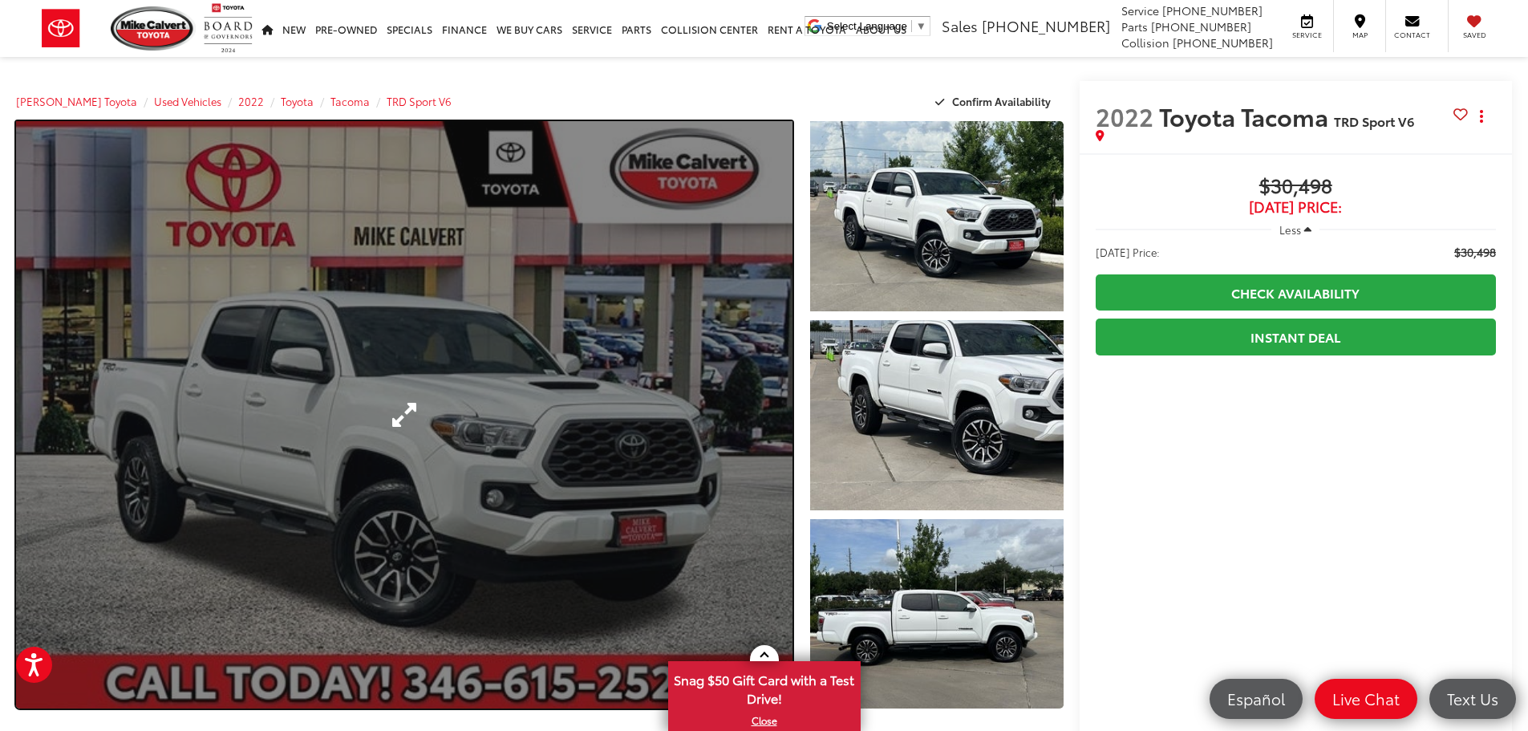
click at [531, 416] on link "Expand Photo 0" at bounding box center [404, 414] width 776 height 587
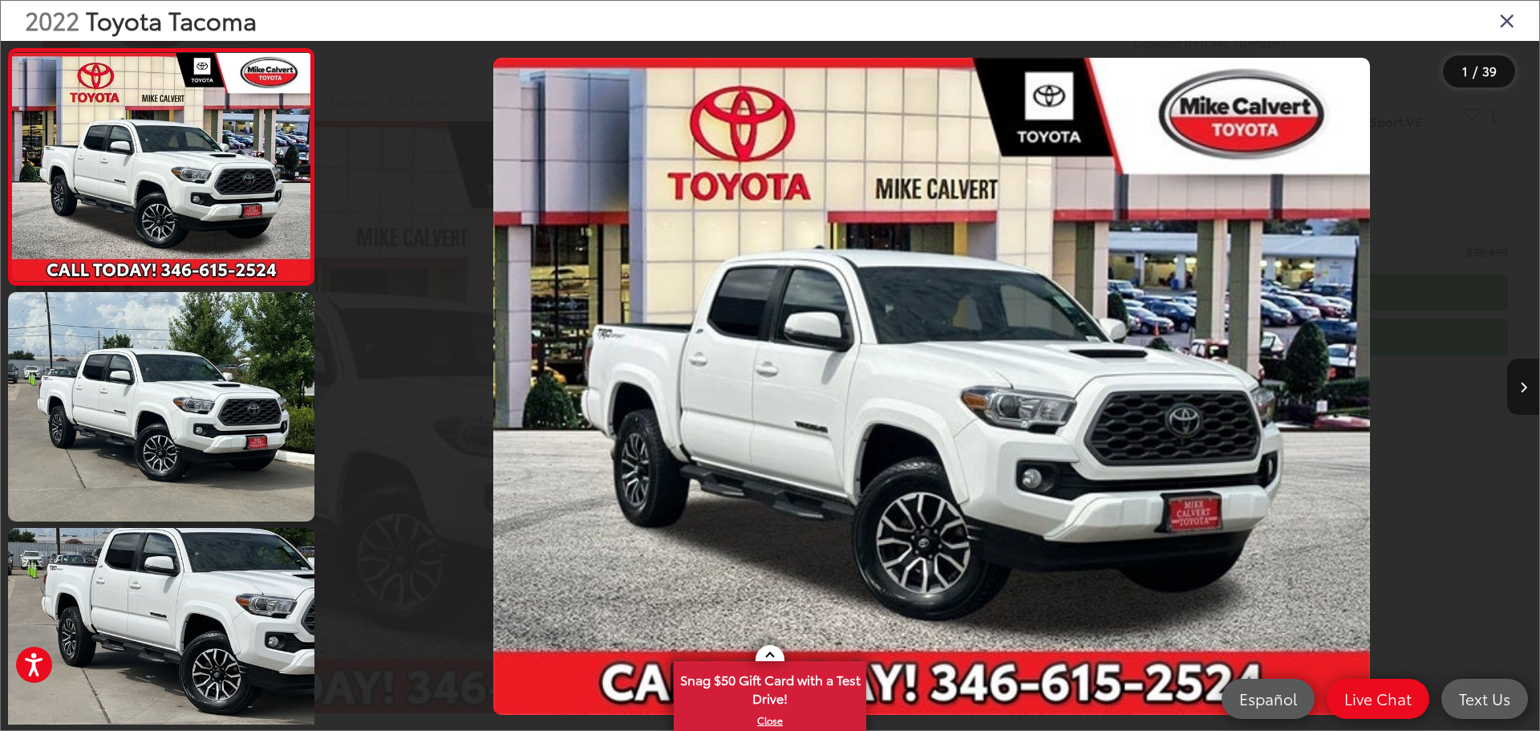
click at [1510, 389] on button "Next image" at bounding box center [1523, 387] width 32 height 56
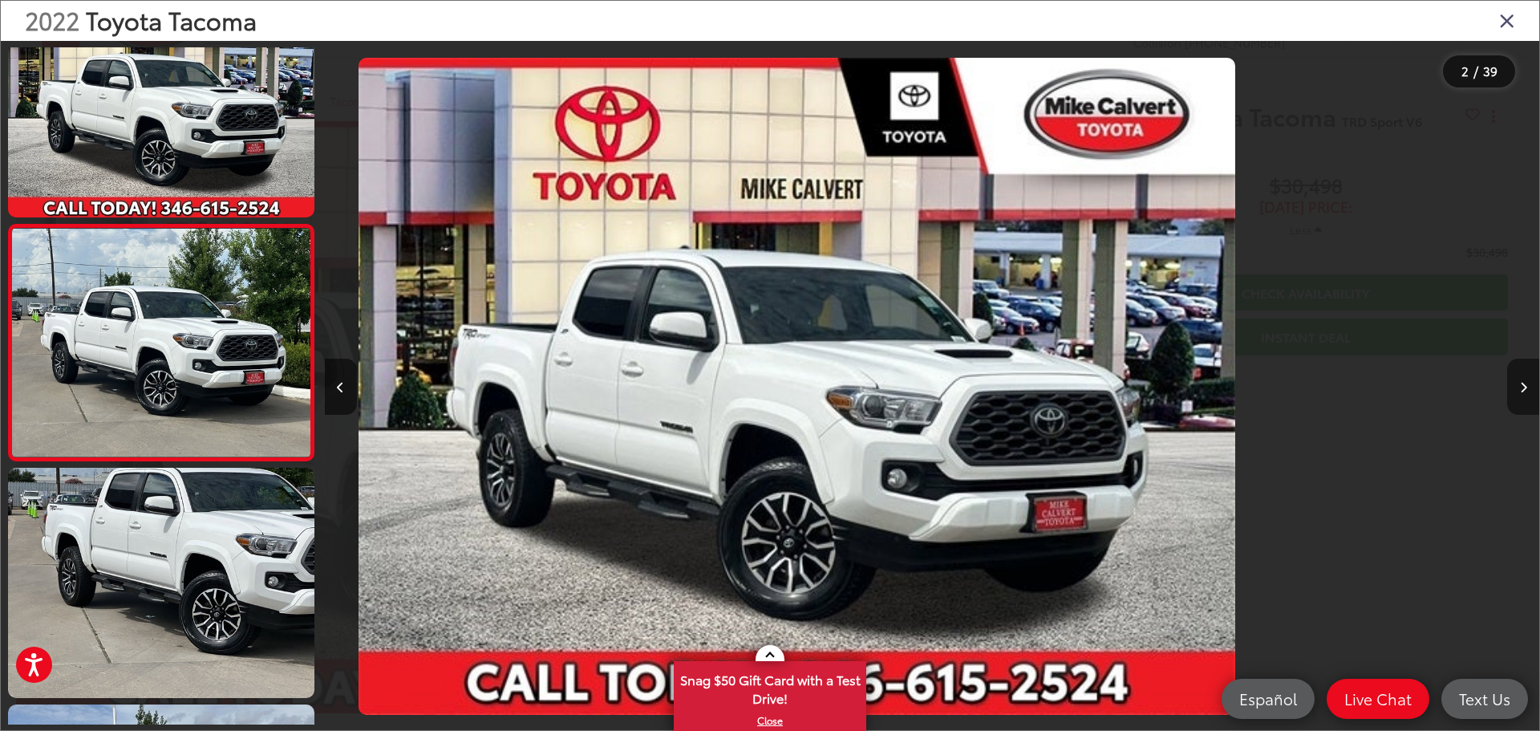
scroll to position [63, 0]
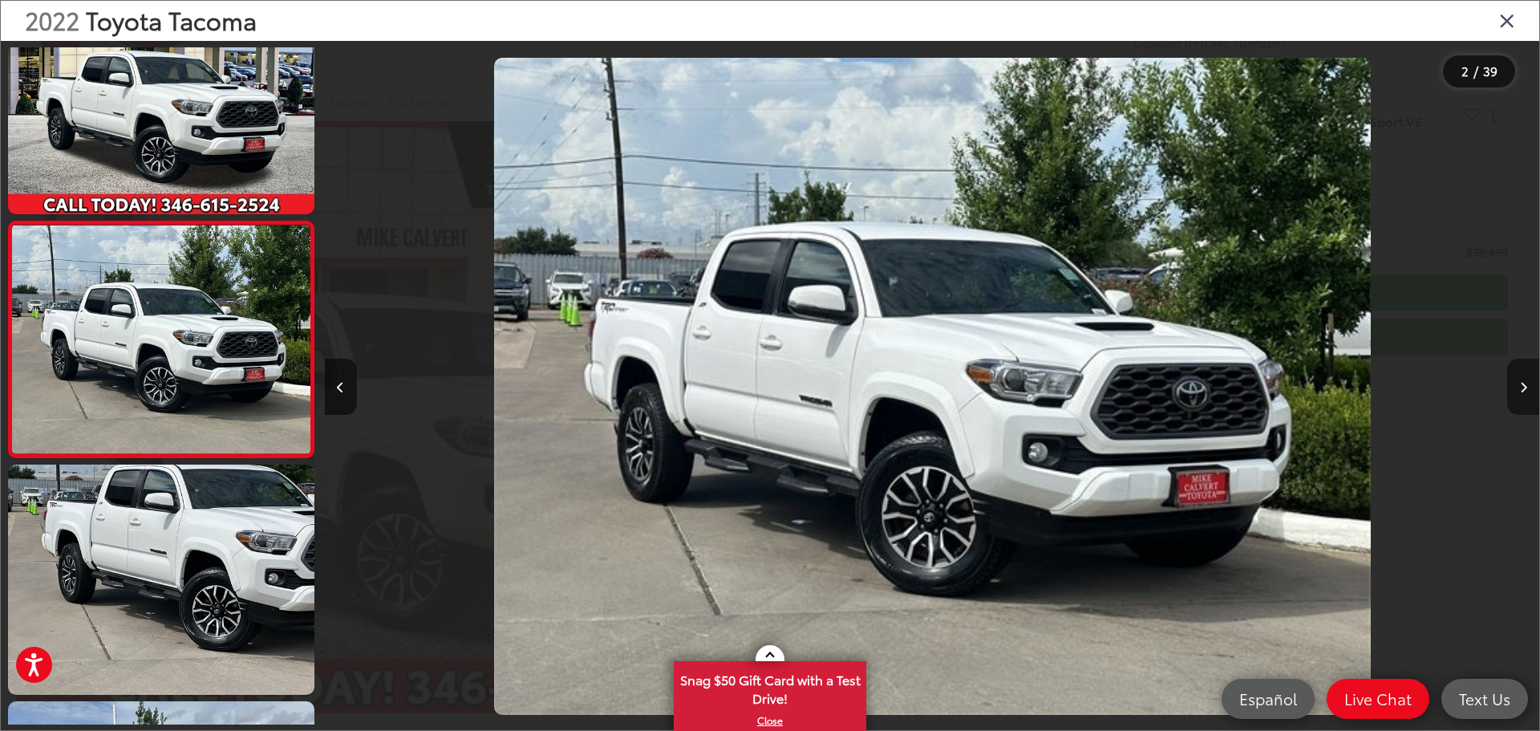
click at [1510, 389] on button "Next image" at bounding box center [1523, 387] width 32 height 56
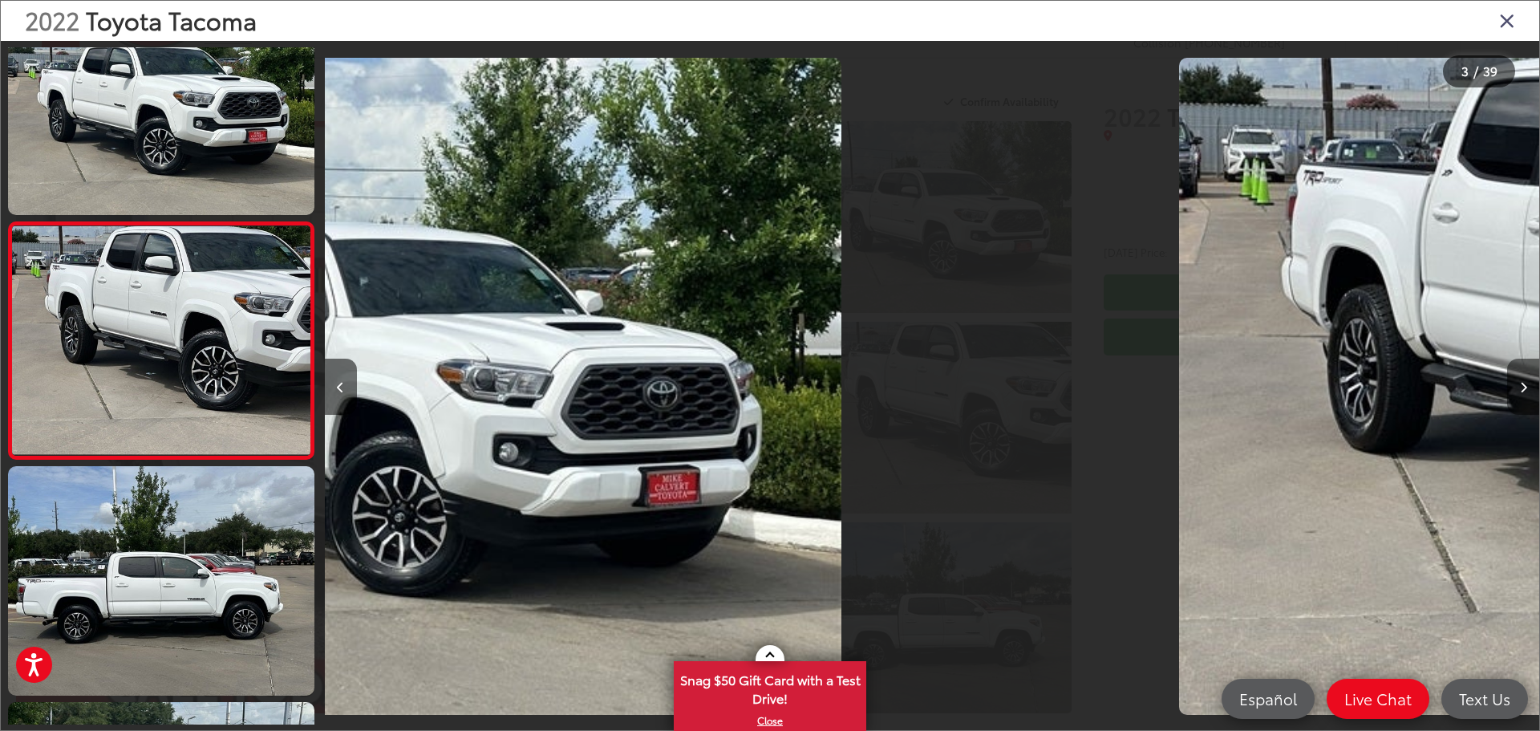
scroll to position [299, 0]
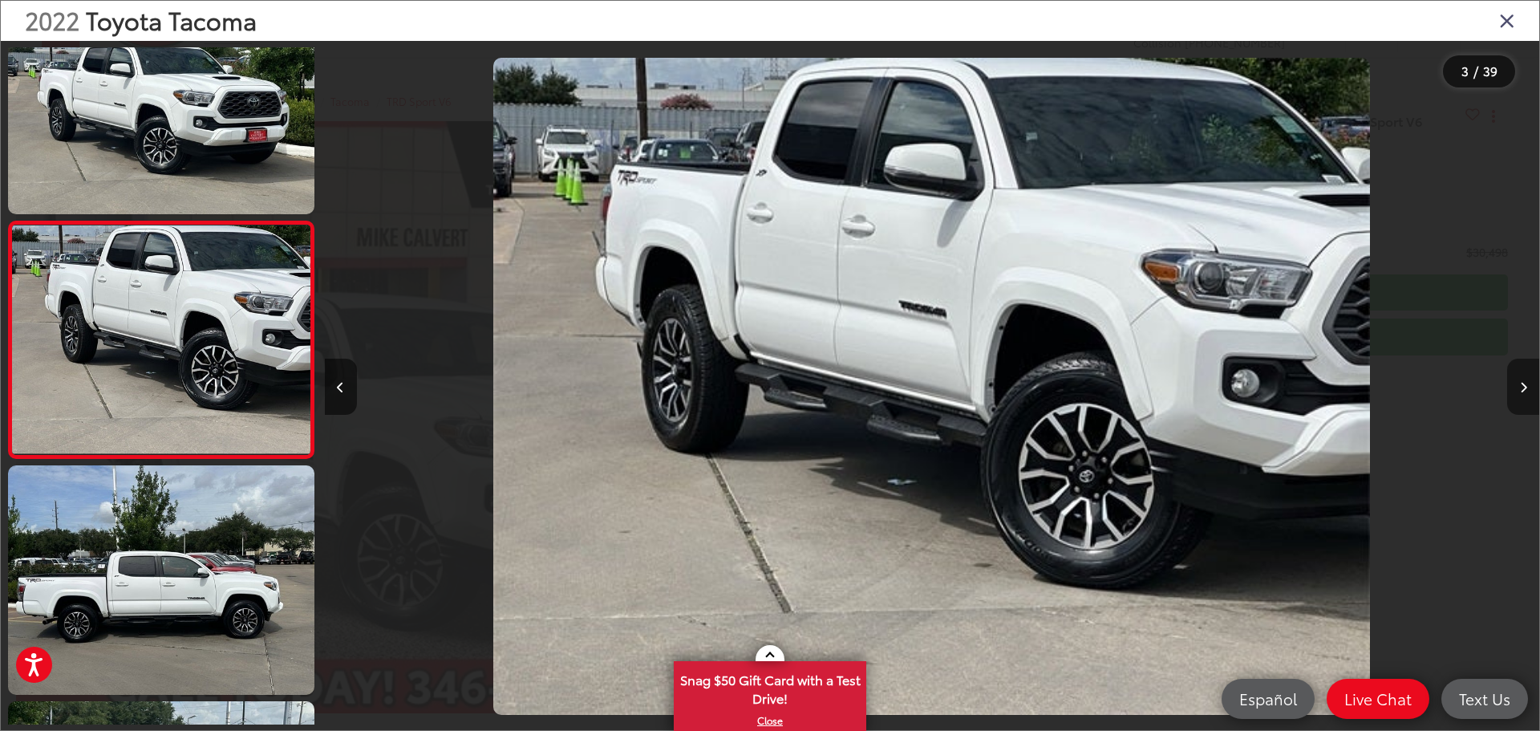
click at [1510, 389] on button "Next image" at bounding box center [1523, 387] width 32 height 56
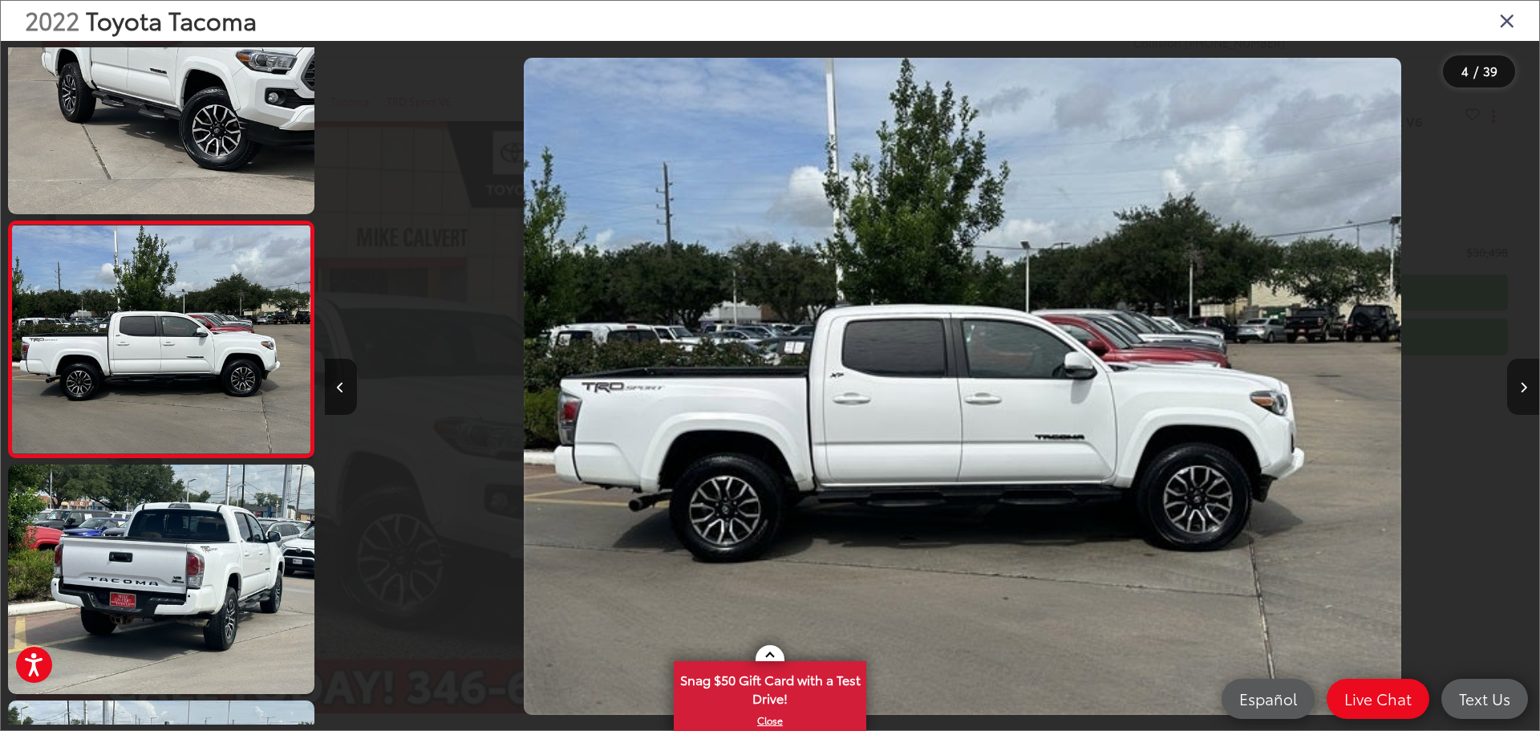
scroll to position [0, 3644]
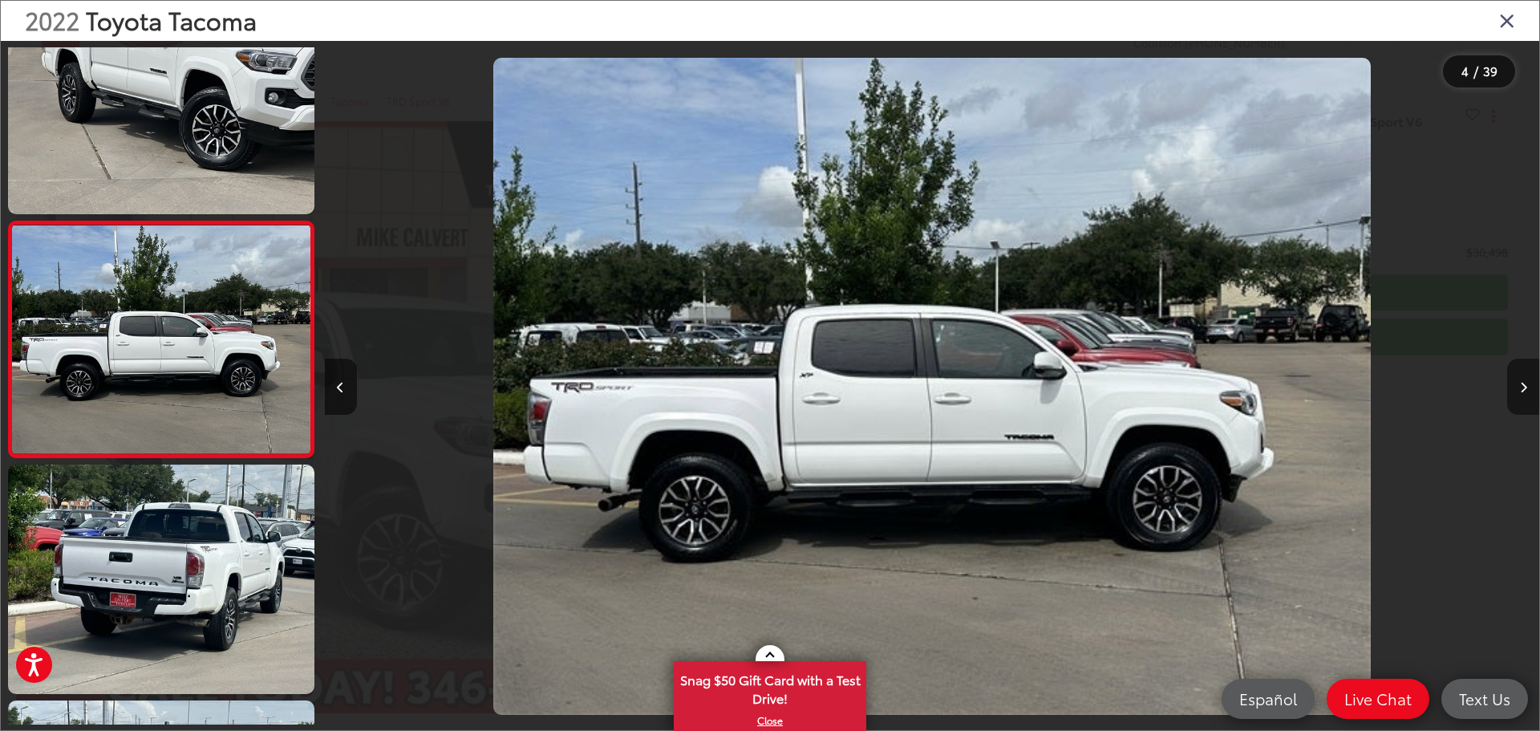
click at [1510, 389] on button "Next image" at bounding box center [1523, 387] width 32 height 56
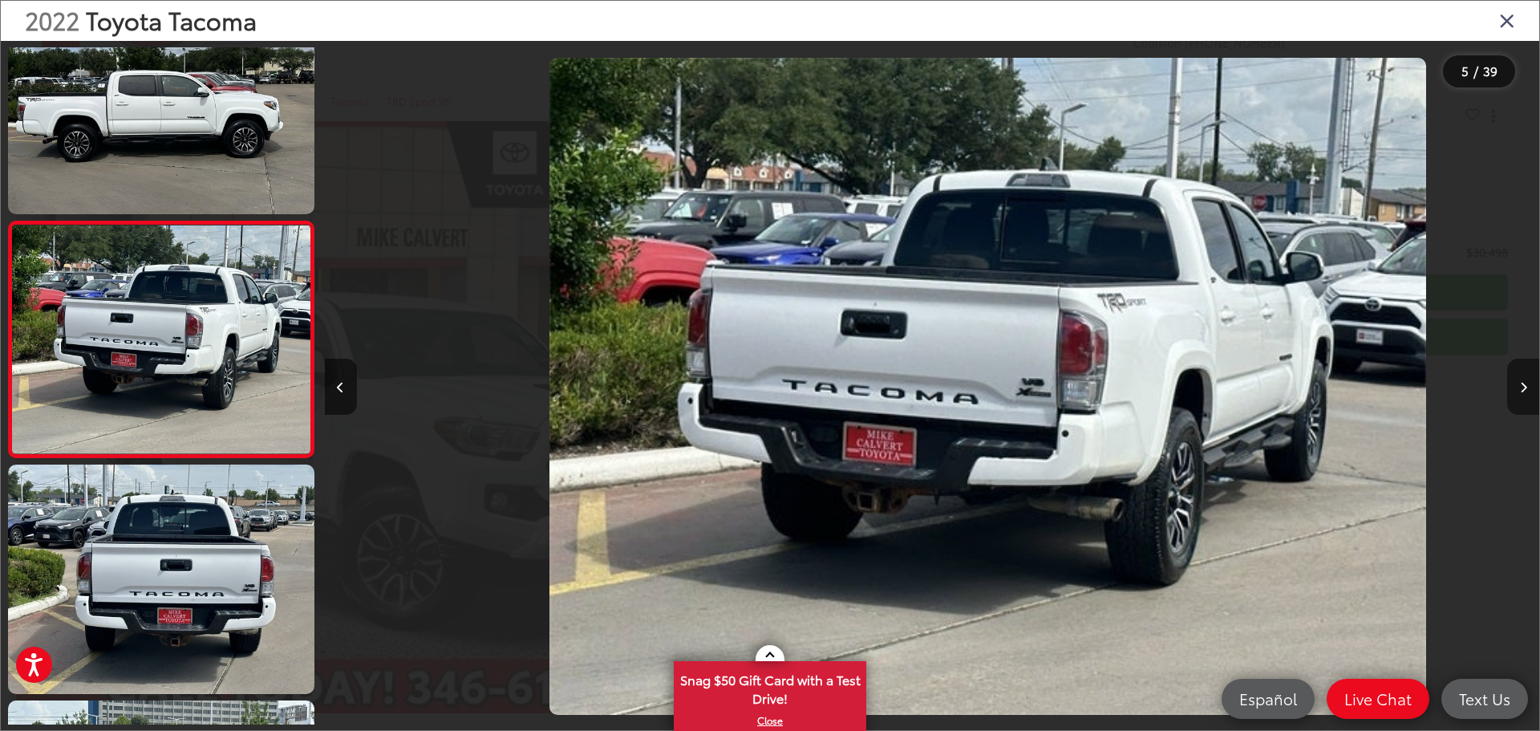
scroll to position [0, 4859]
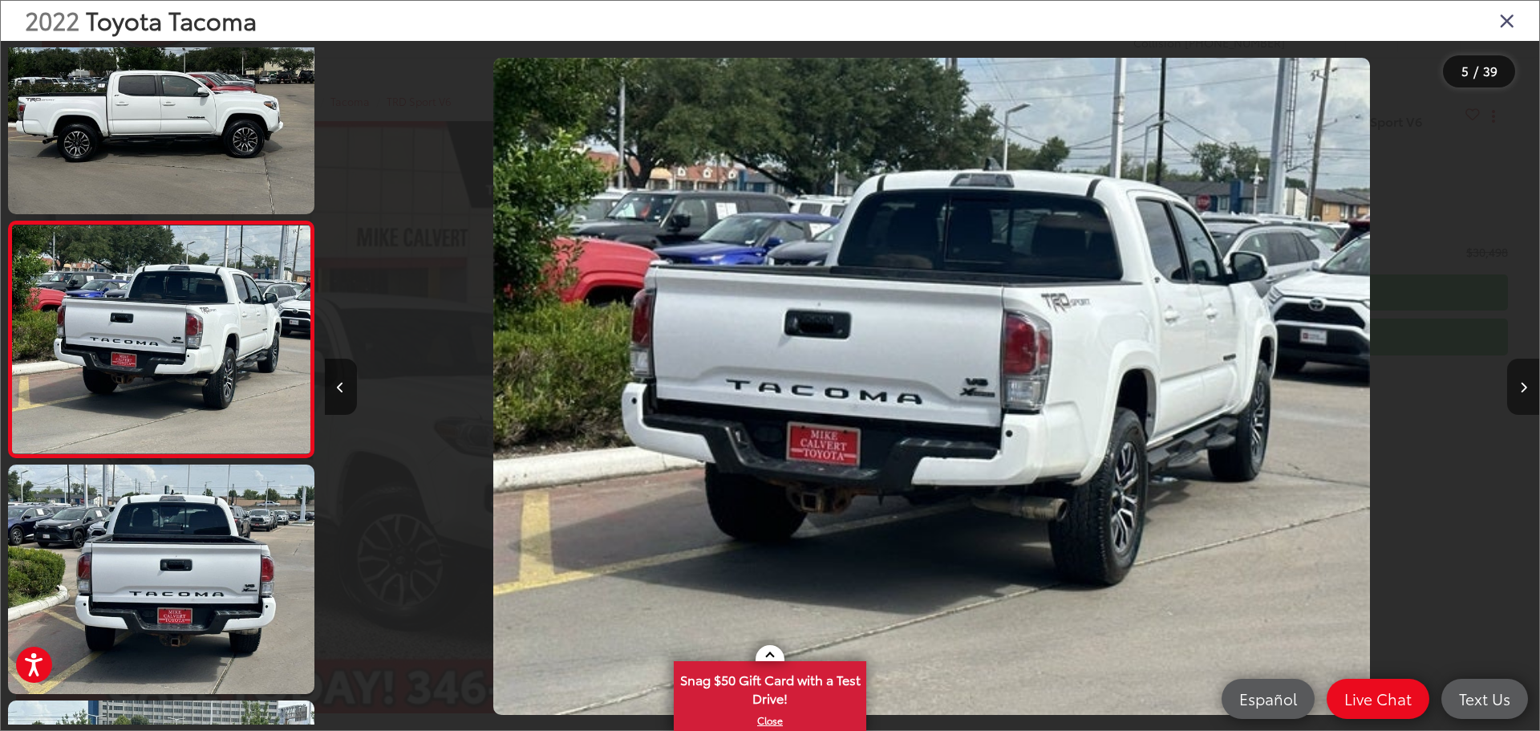
click at [1513, 388] on button "Next image" at bounding box center [1523, 387] width 32 height 56
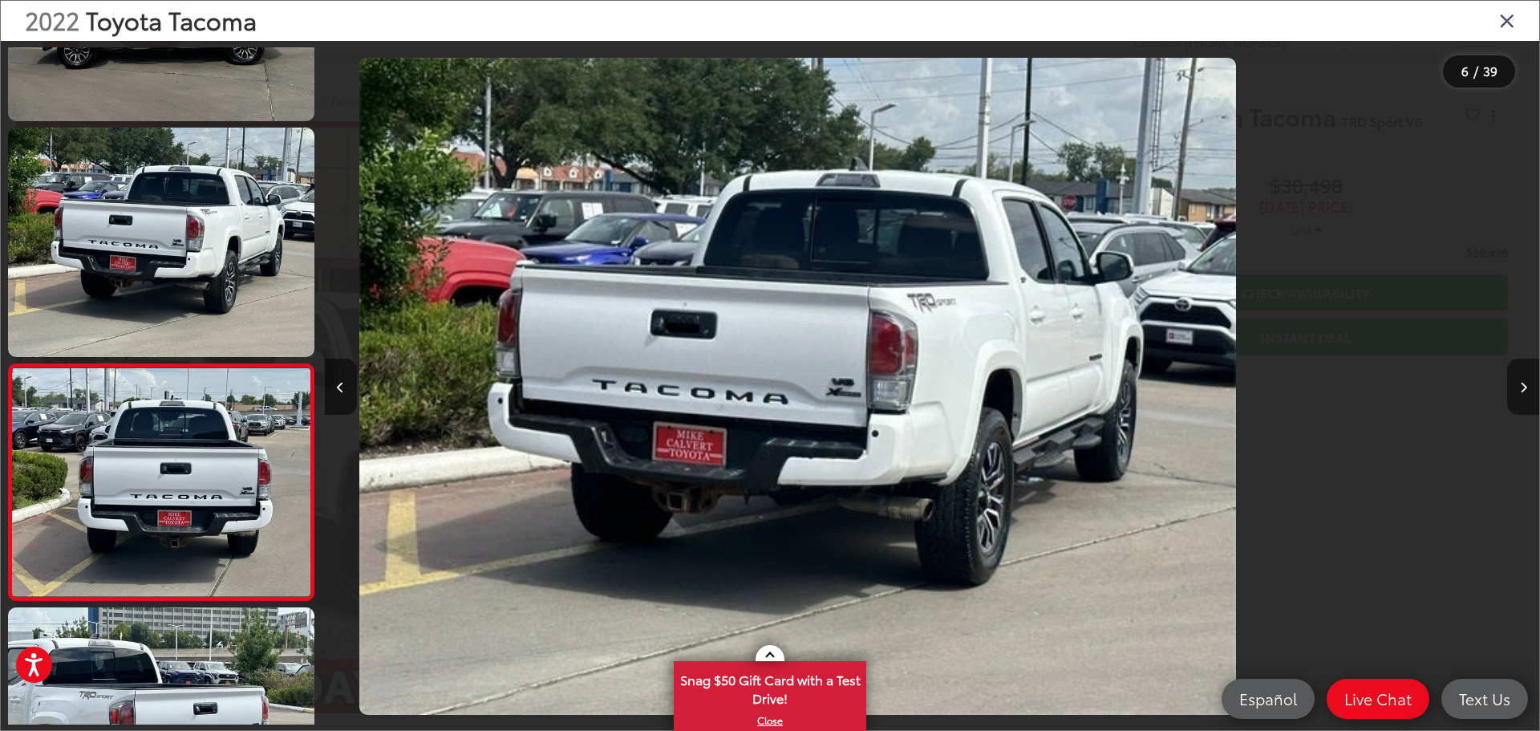
scroll to position [0, 0]
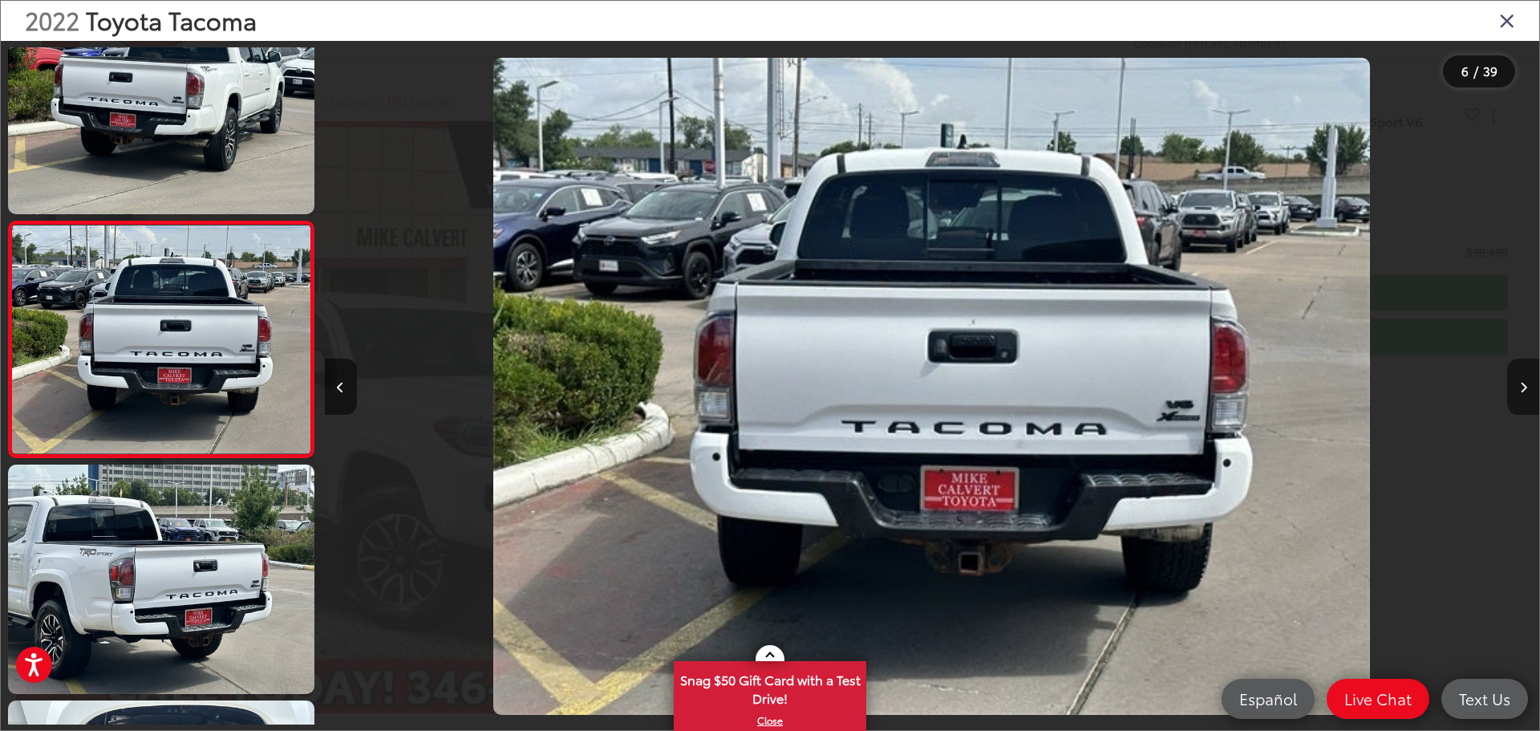
click at [1513, 388] on button "Next image" at bounding box center [1523, 387] width 32 height 56
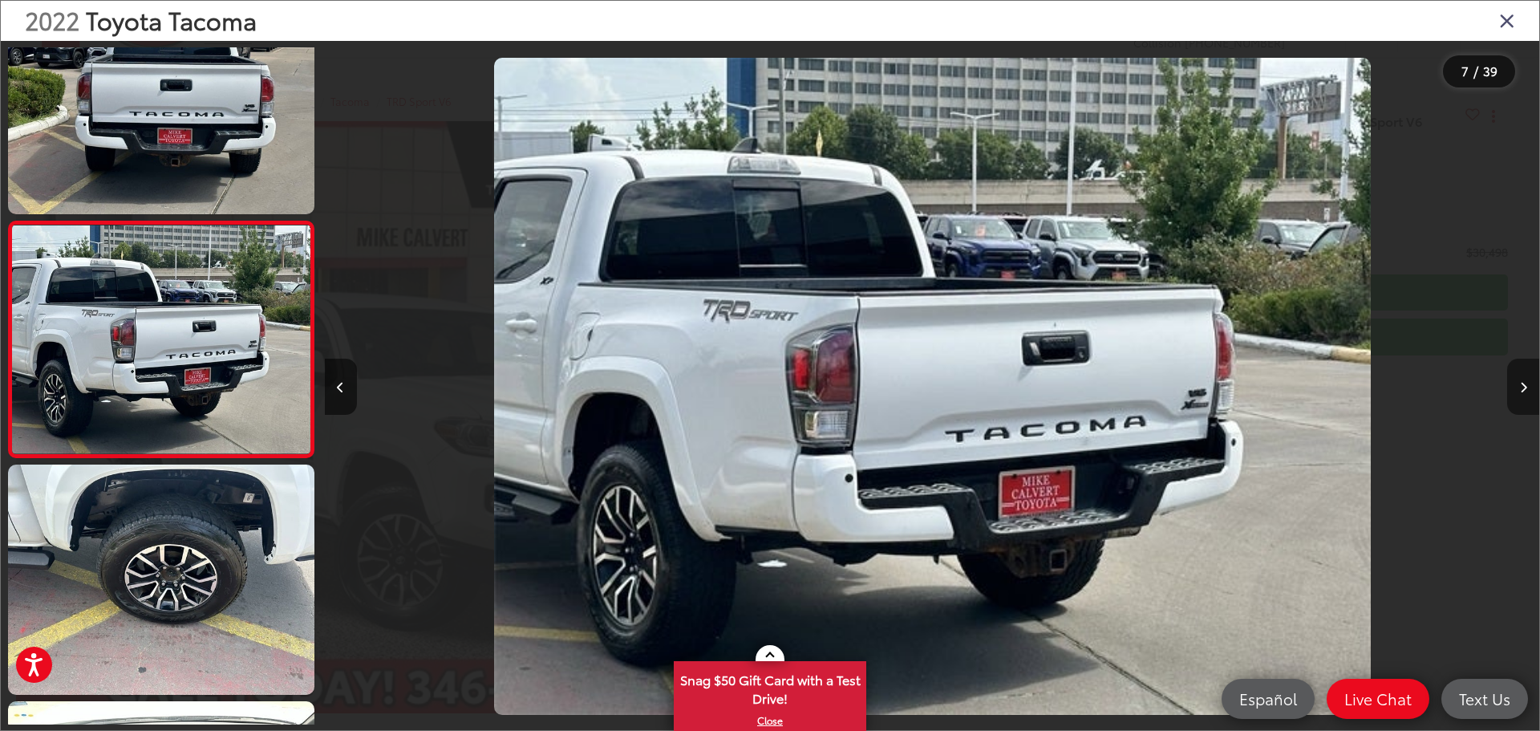
click at [1513, 388] on button "Next image" at bounding box center [1523, 387] width 32 height 56
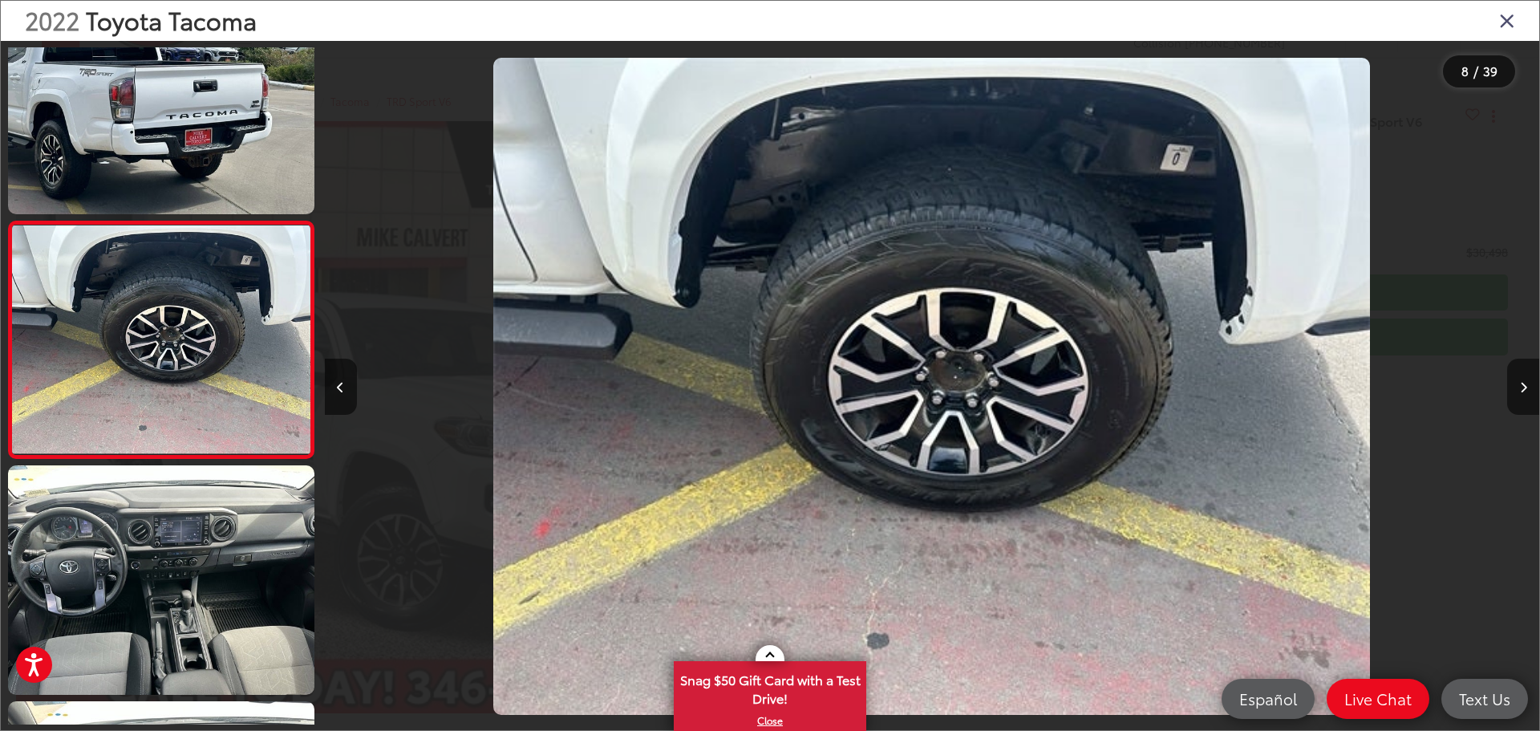
click at [1508, 17] on icon "Close gallery" at bounding box center [1507, 20] width 16 height 21
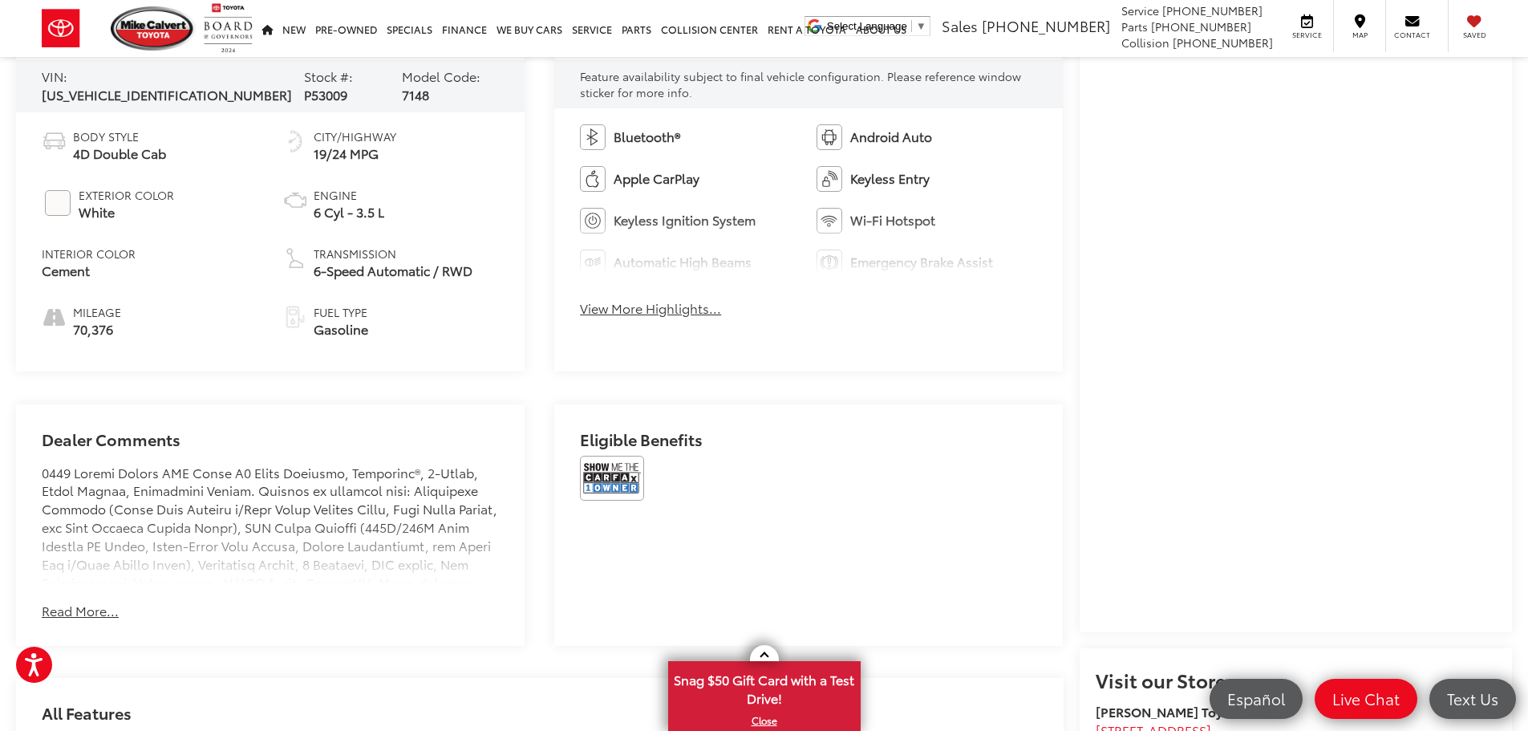
click at [72, 607] on button "Read More..." at bounding box center [80, 611] width 77 height 18
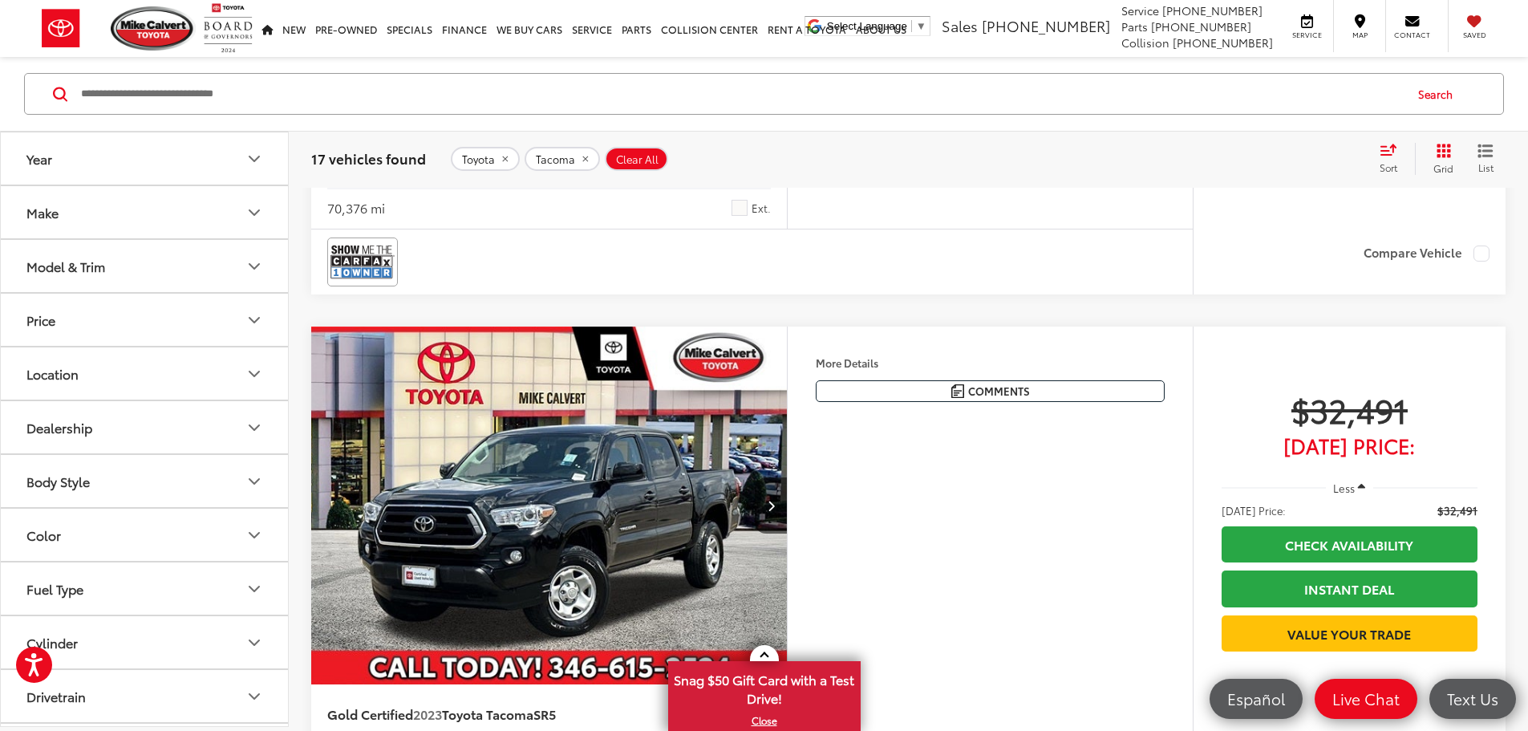
scroll to position [802, 0]
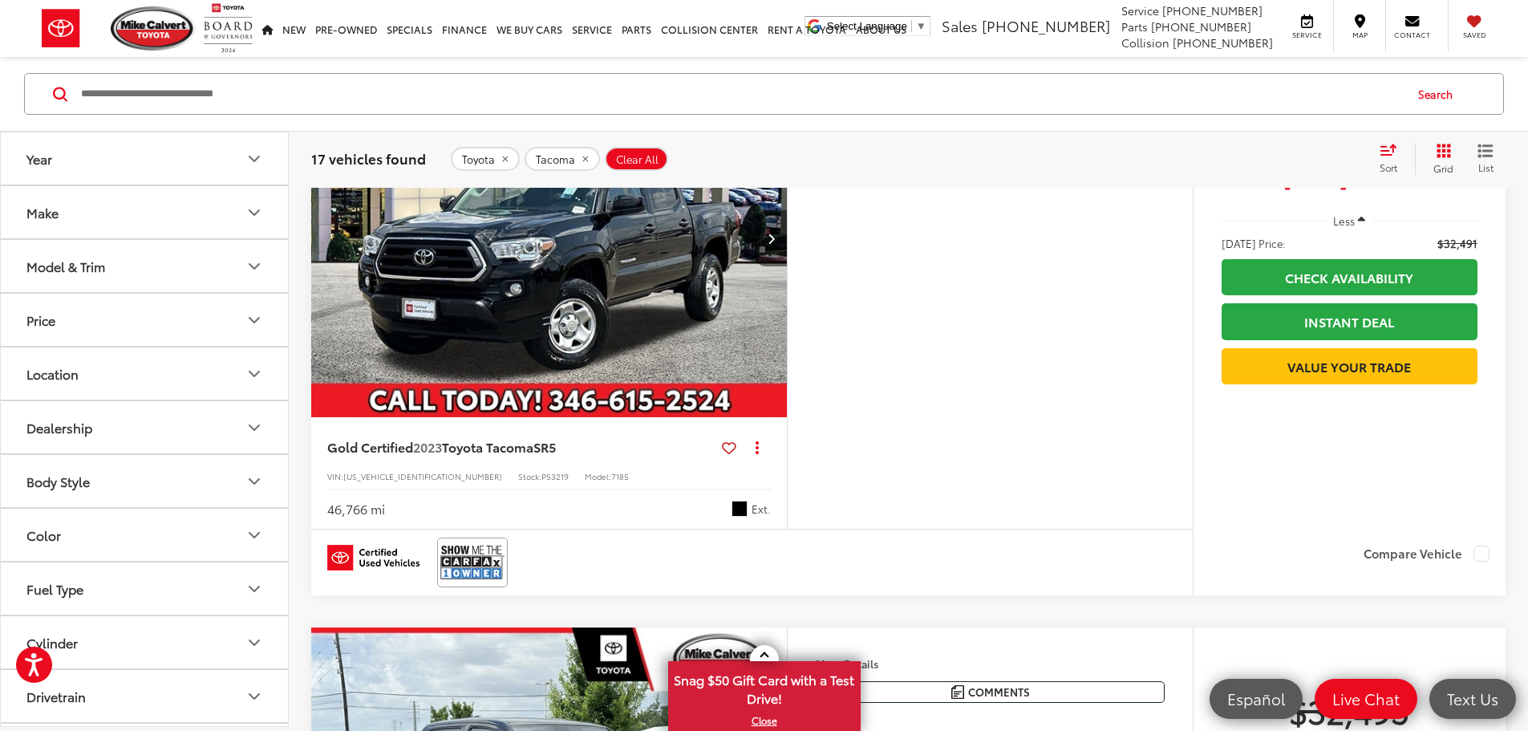
click at [787, 266] on button "Next image" at bounding box center [771, 238] width 32 height 56
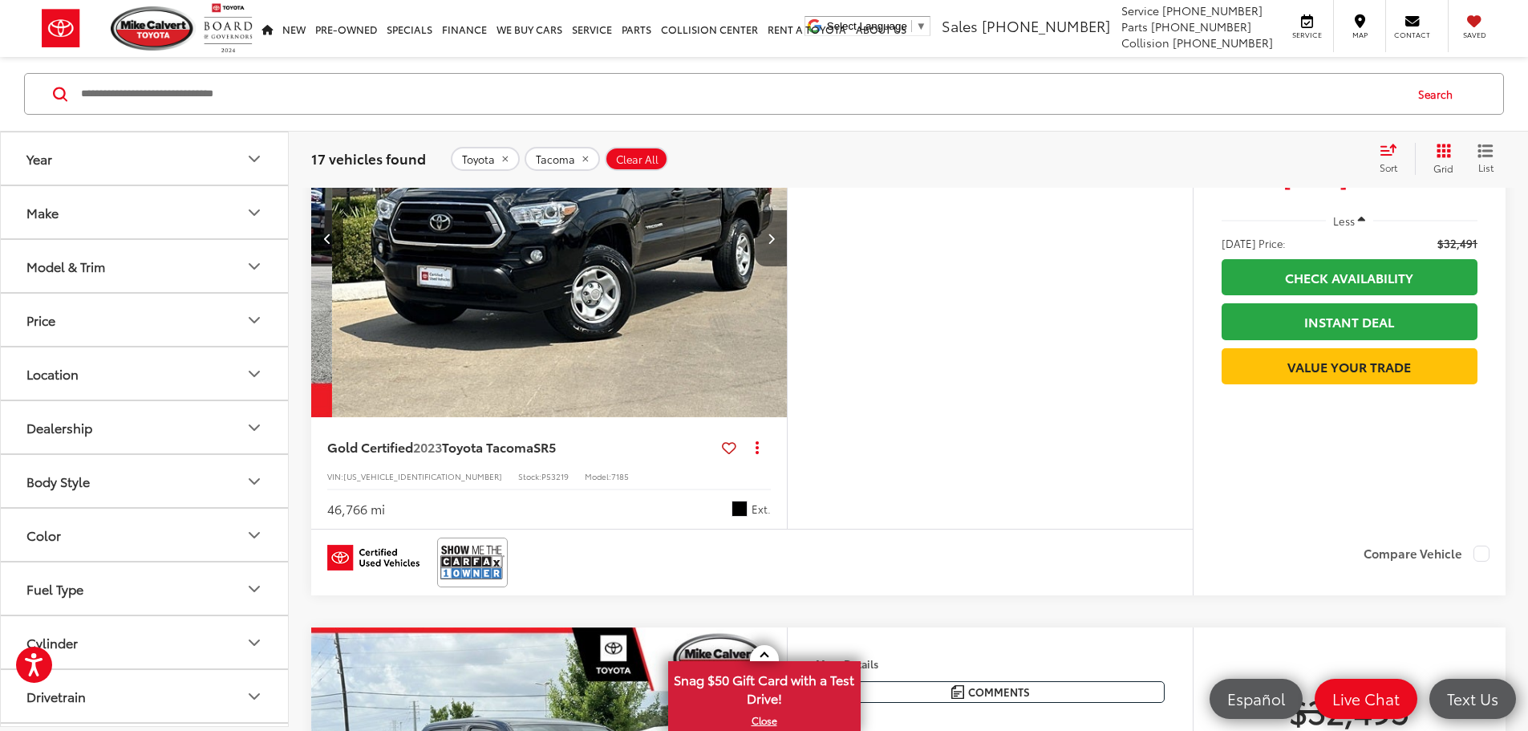
scroll to position [0, 608]
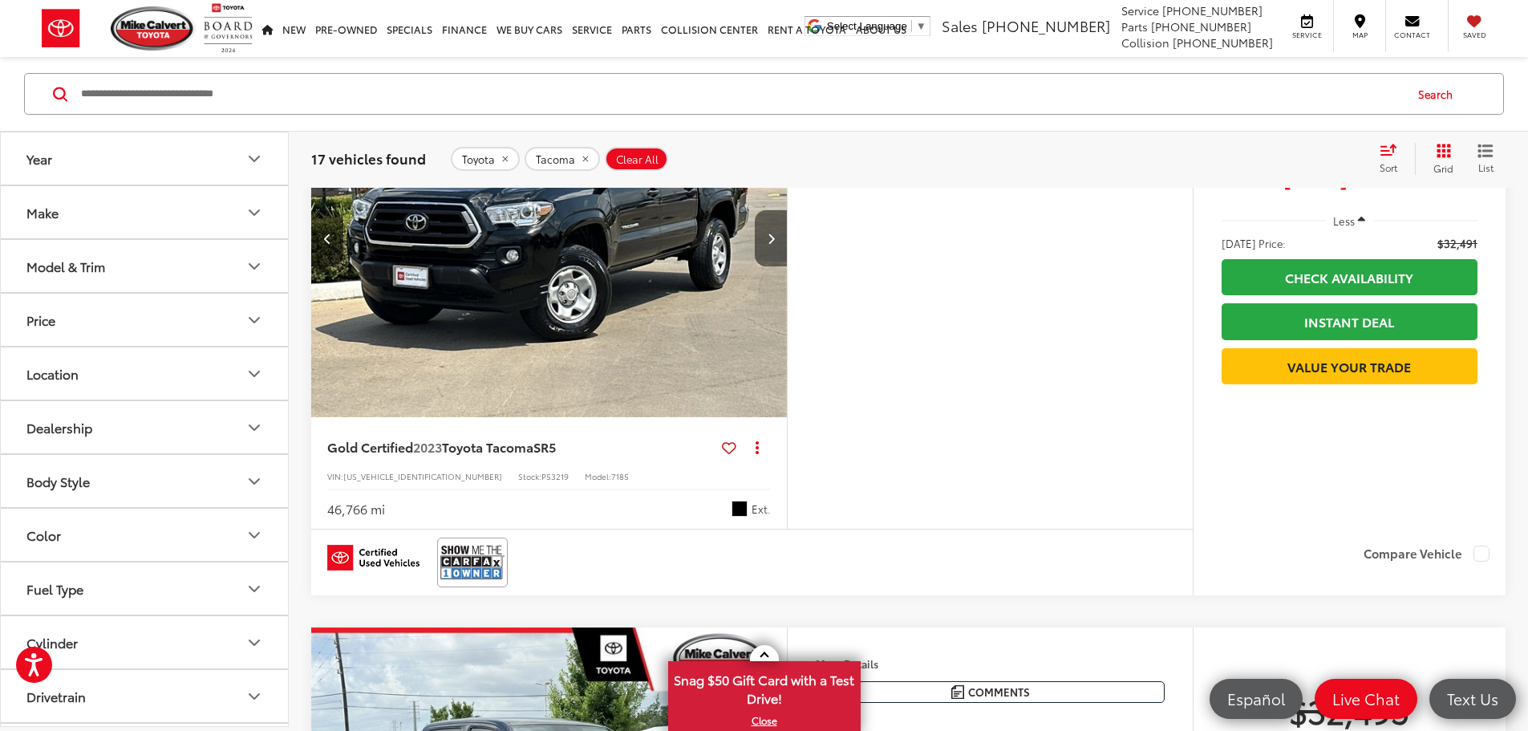
click at [787, 266] on button "Next image" at bounding box center [771, 238] width 32 height 56
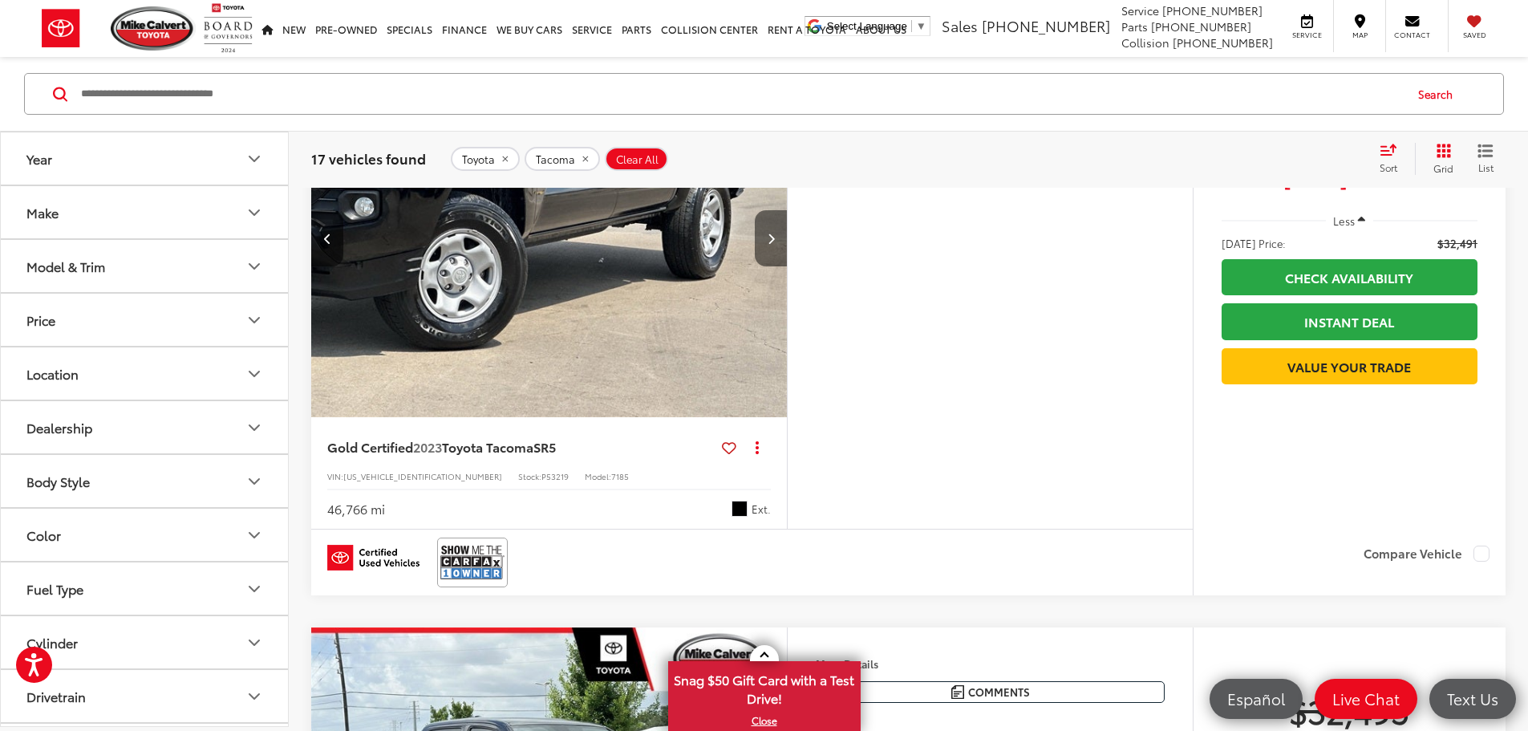
scroll to position [0, 1217]
click at [787, 266] on button "Next image" at bounding box center [771, 238] width 32 height 56
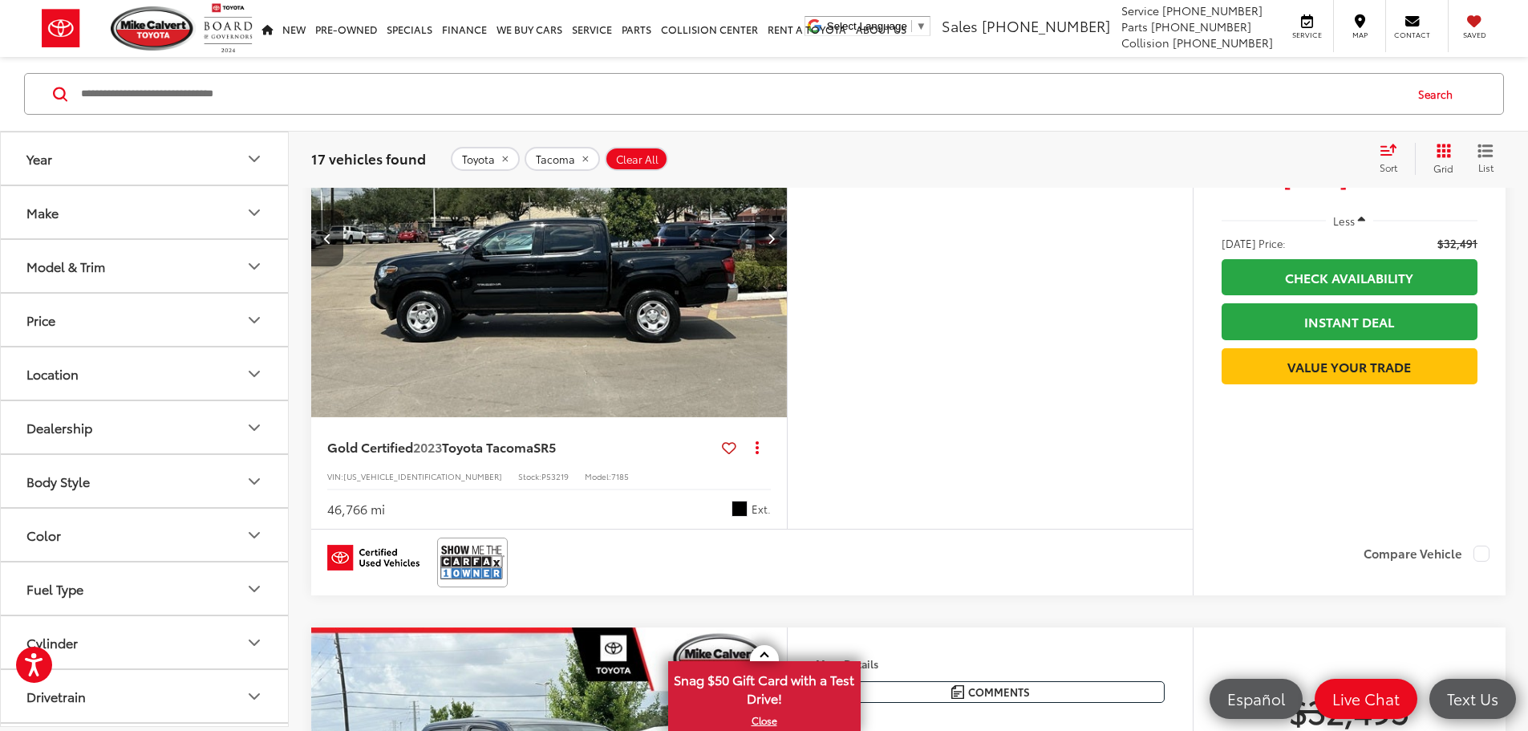
scroll to position [0, 1825]
click at [787, 266] on button "Next image" at bounding box center [771, 238] width 32 height 56
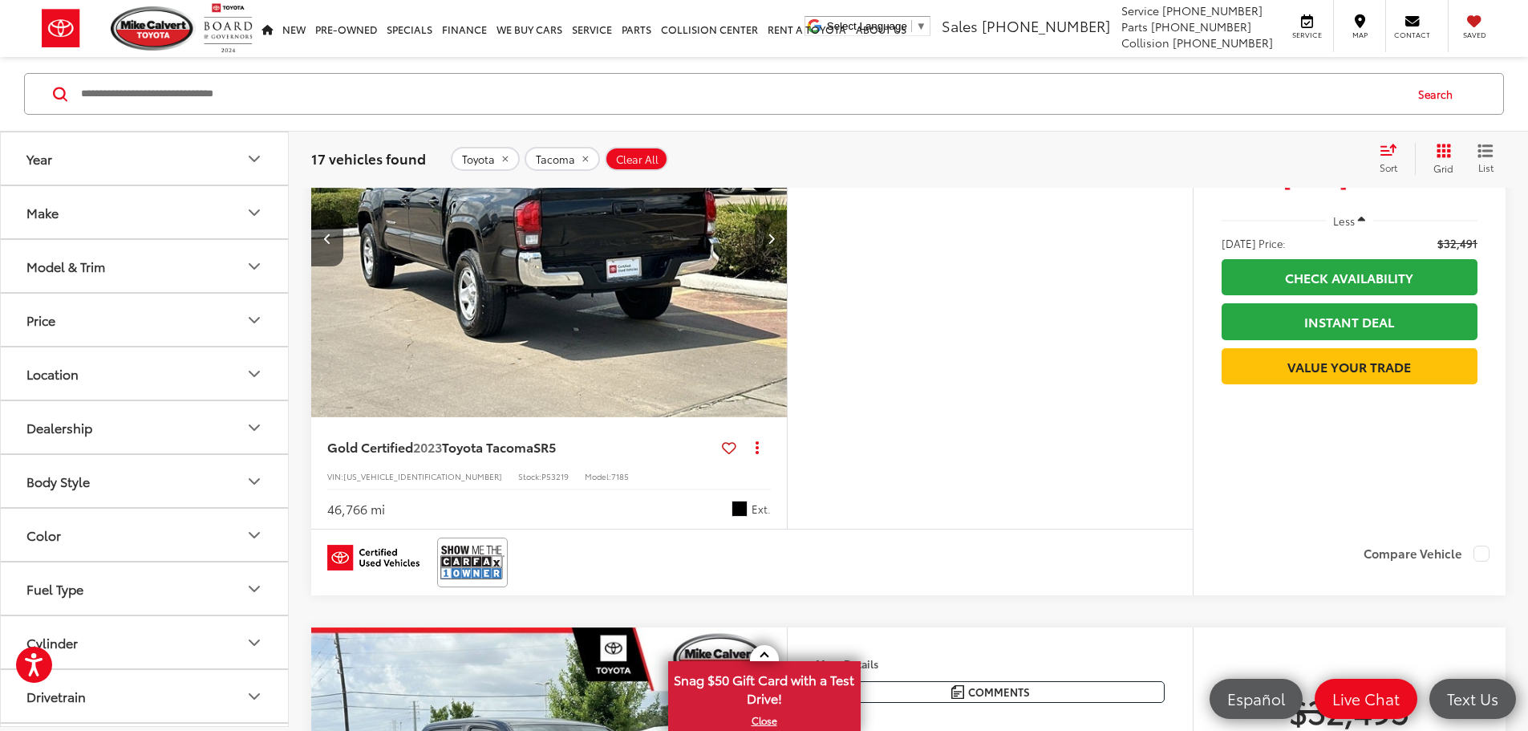
scroll to position [0, 2433]
click at [787, 266] on button "Next image" at bounding box center [771, 238] width 32 height 56
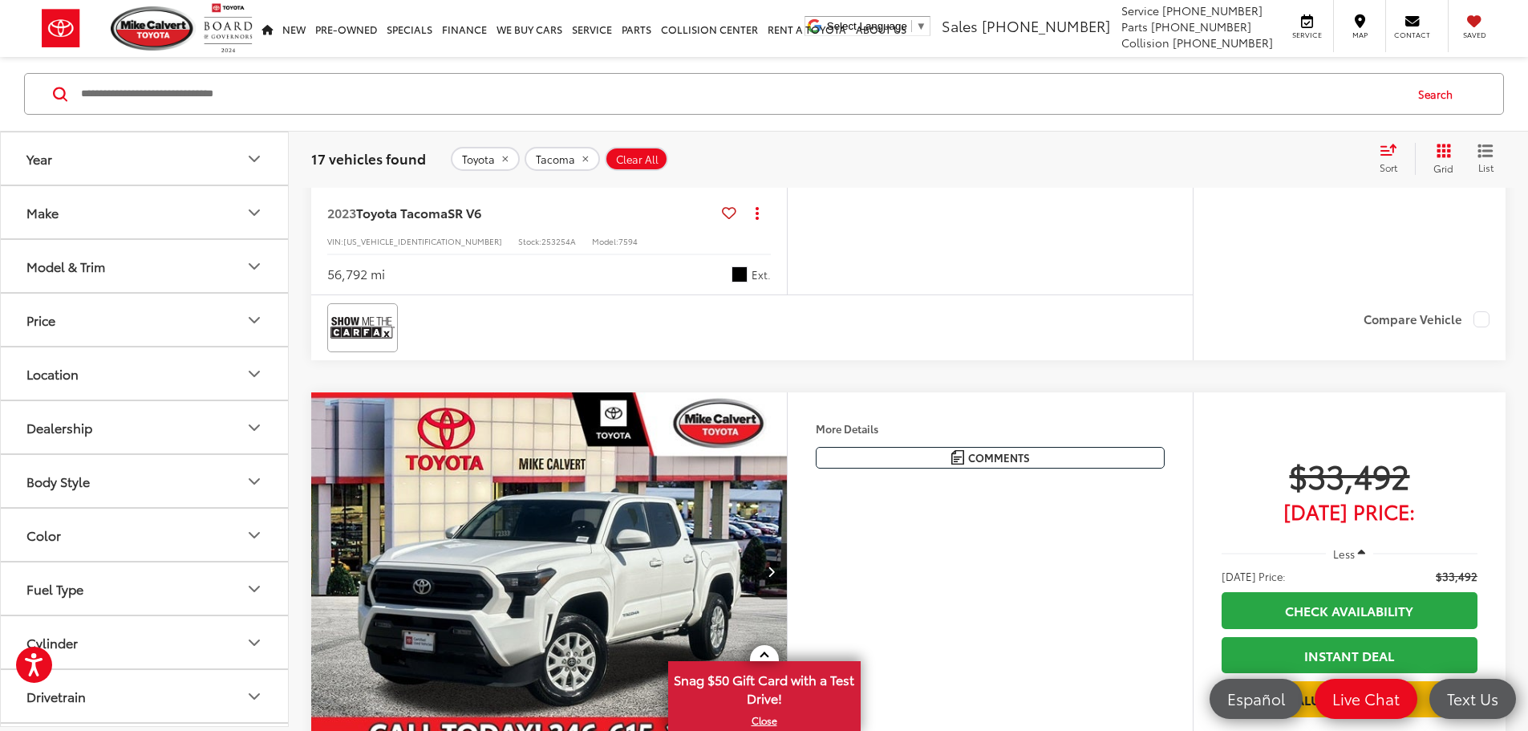
scroll to position [1337, 0]
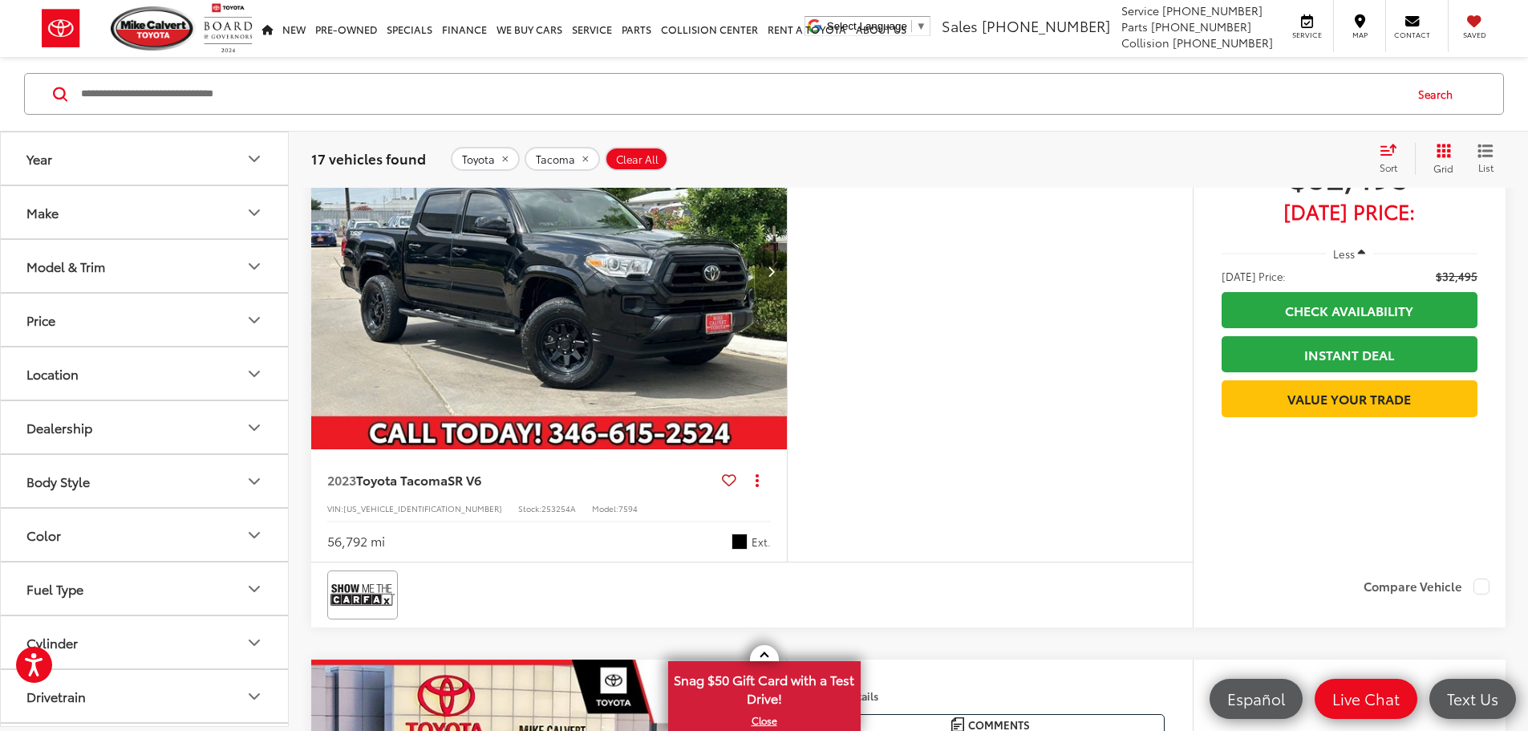
click at [787, 299] on button "Next image" at bounding box center [771, 271] width 32 height 56
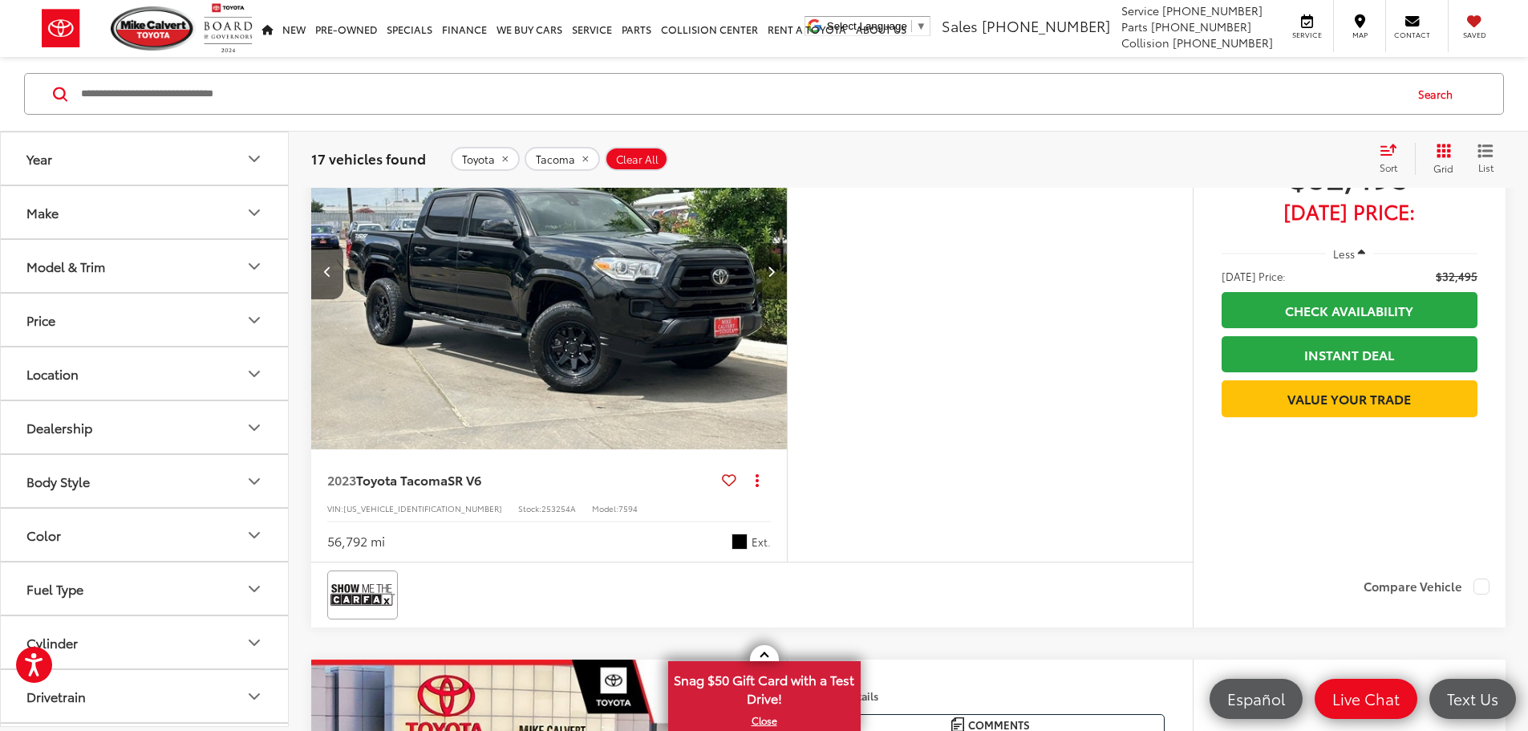
click at [787, 299] on button "Next image" at bounding box center [771, 271] width 32 height 56
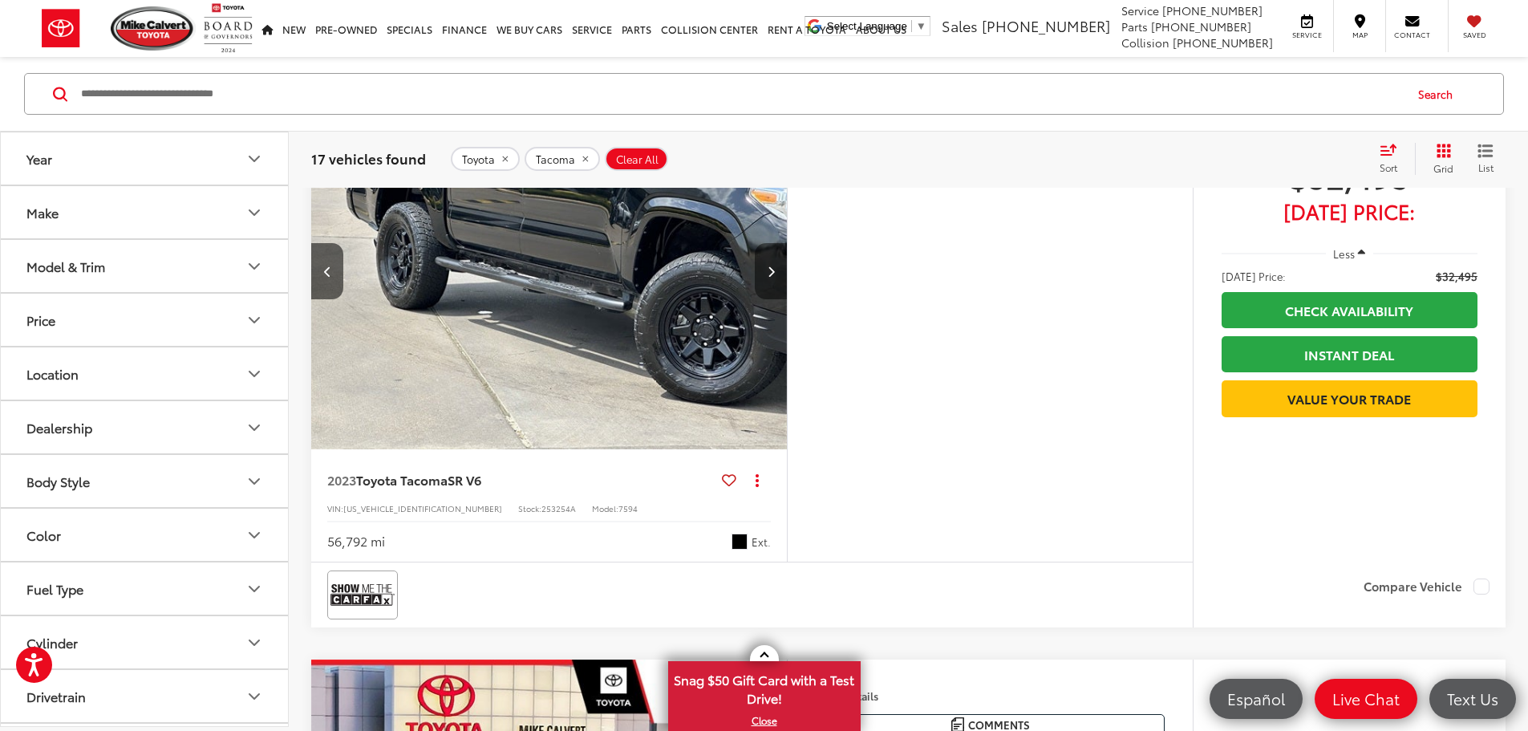
scroll to position [0, 1217]
click at [775, 277] on icon "Next image" at bounding box center [771, 271] width 7 height 11
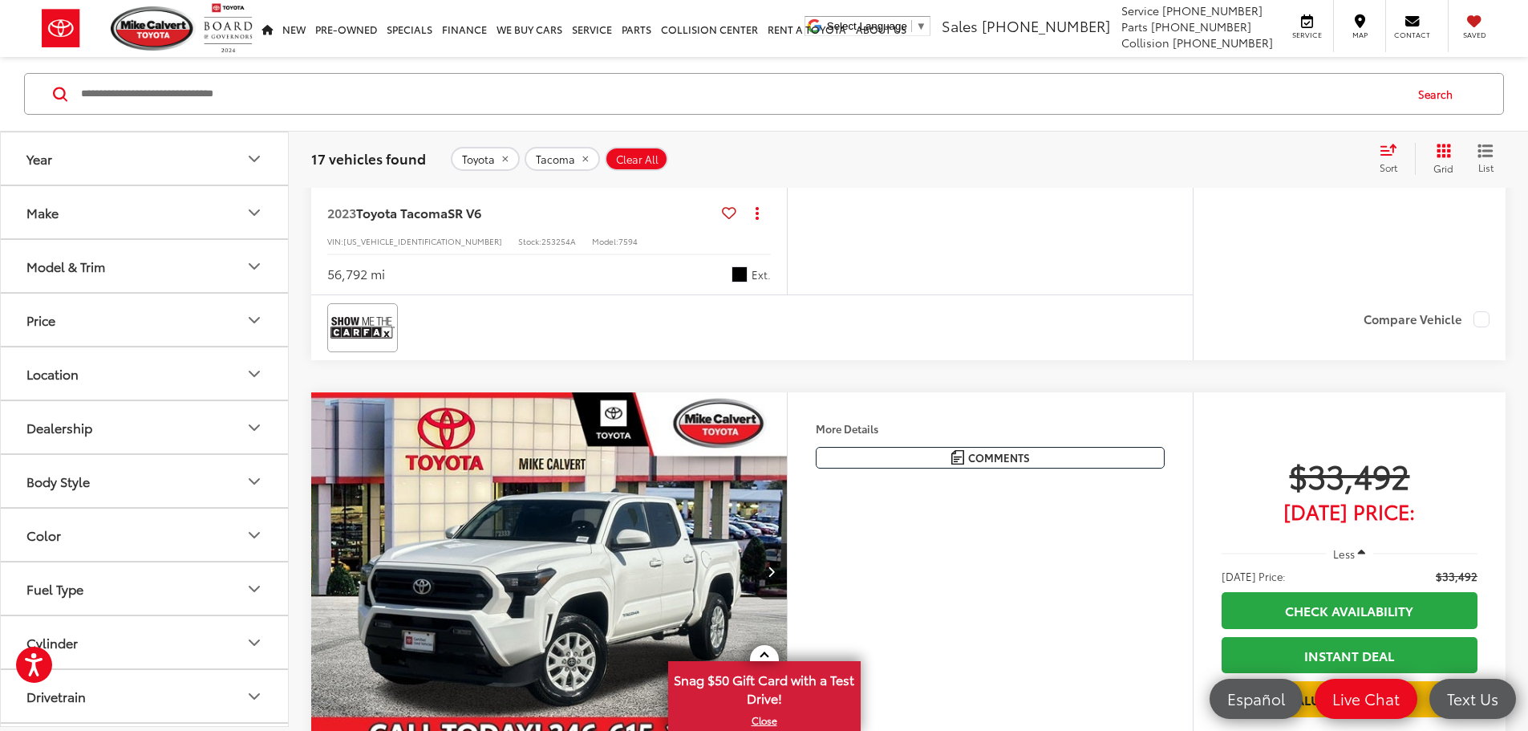
scroll to position [1337, 0]
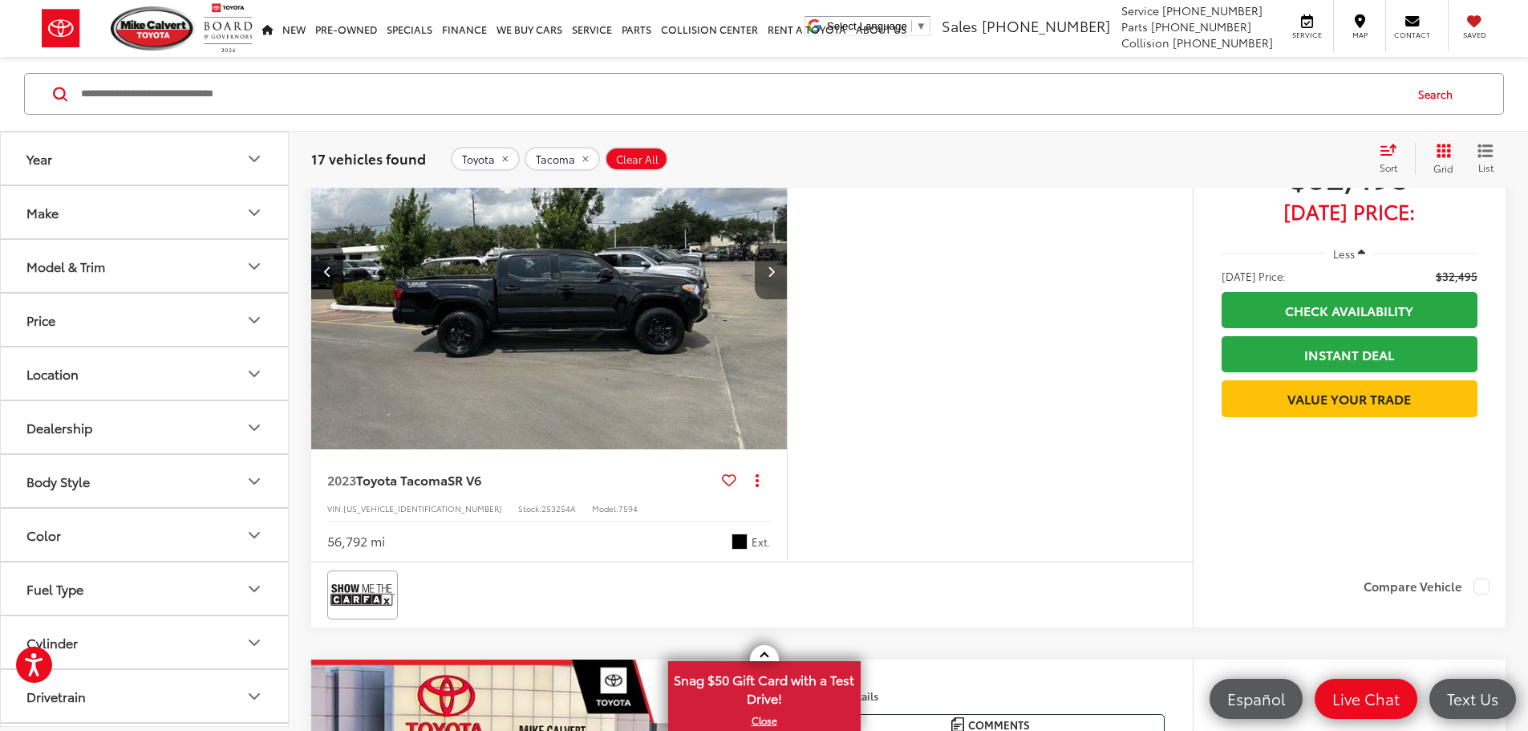
click at [775, 277] on icon "Next image" at bounding box center [771, 271] width 7 height 11
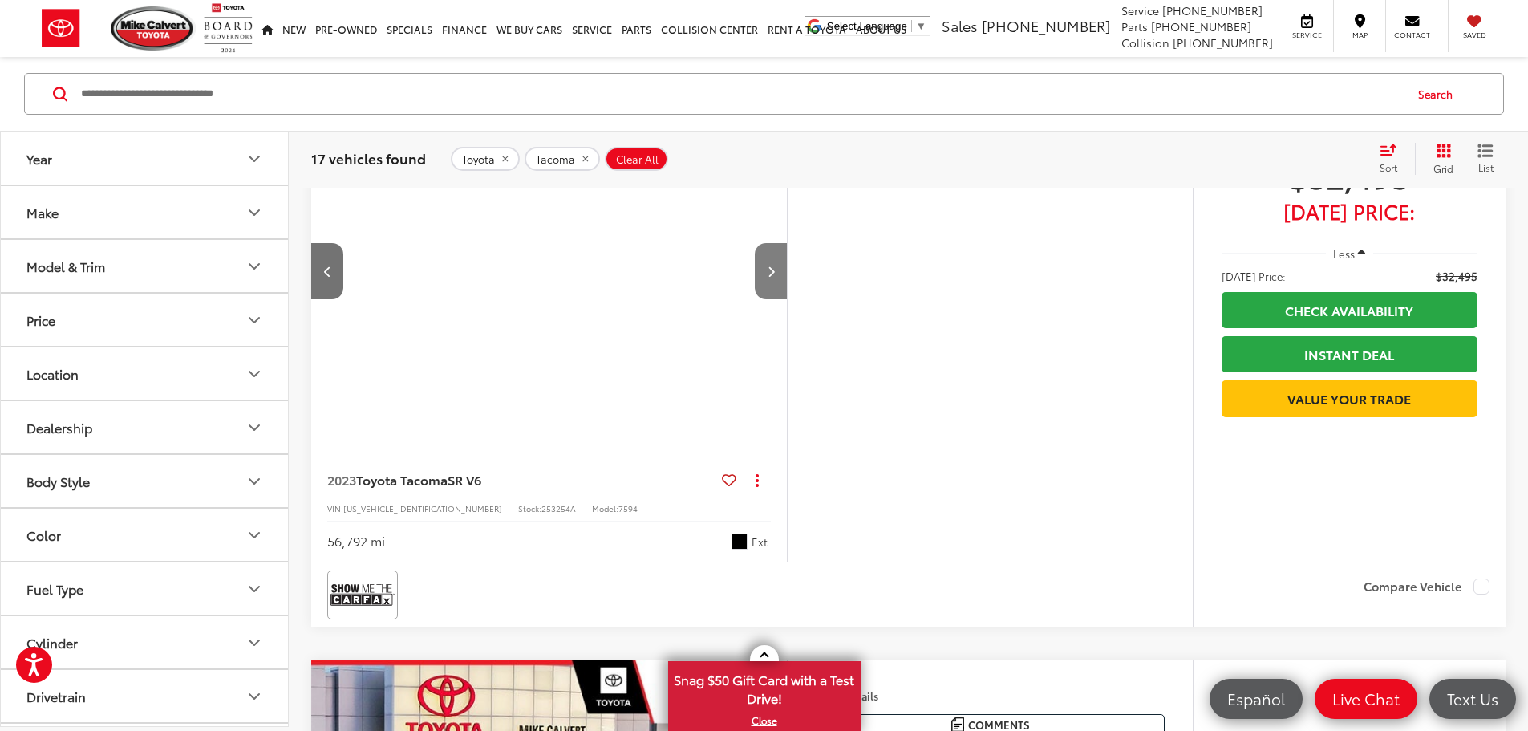
scroll to position [0, 2433]
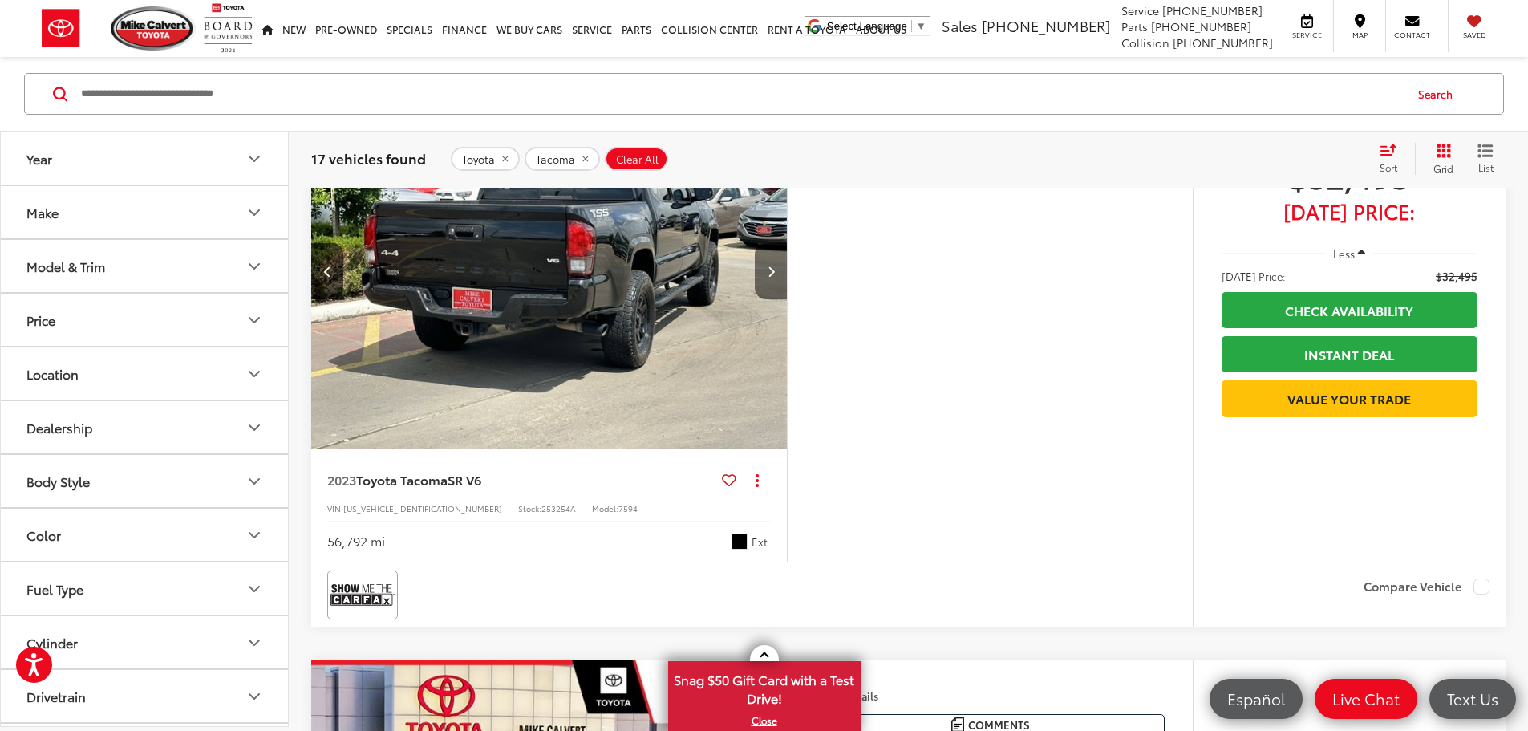
click at [775, 277] on icon "Next image" at bounding box center [771, 271] width 7 height 11
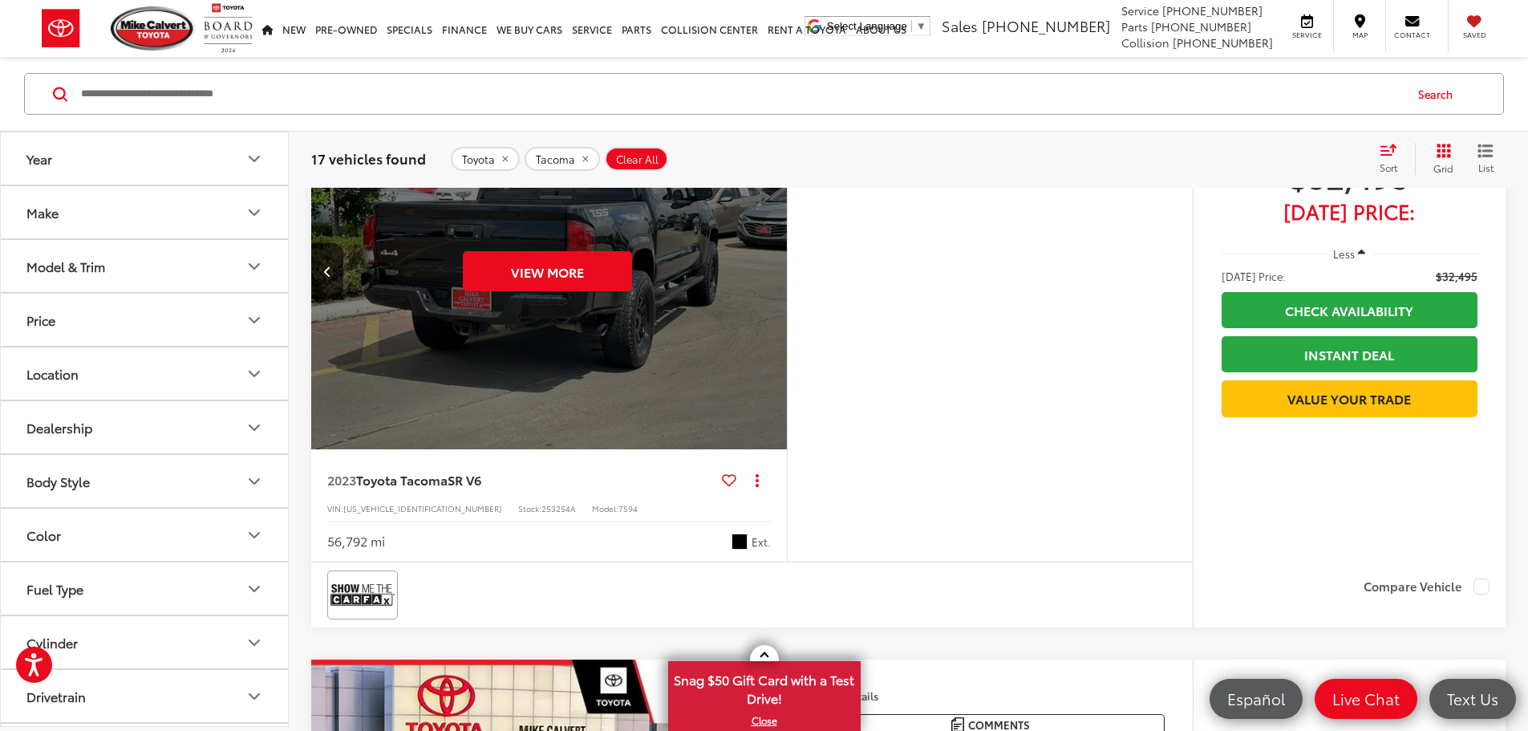
scroll to position [0, 3042]
click at [712, 418] on div "View More" at bounding box center [547, 271] width 478 height 359
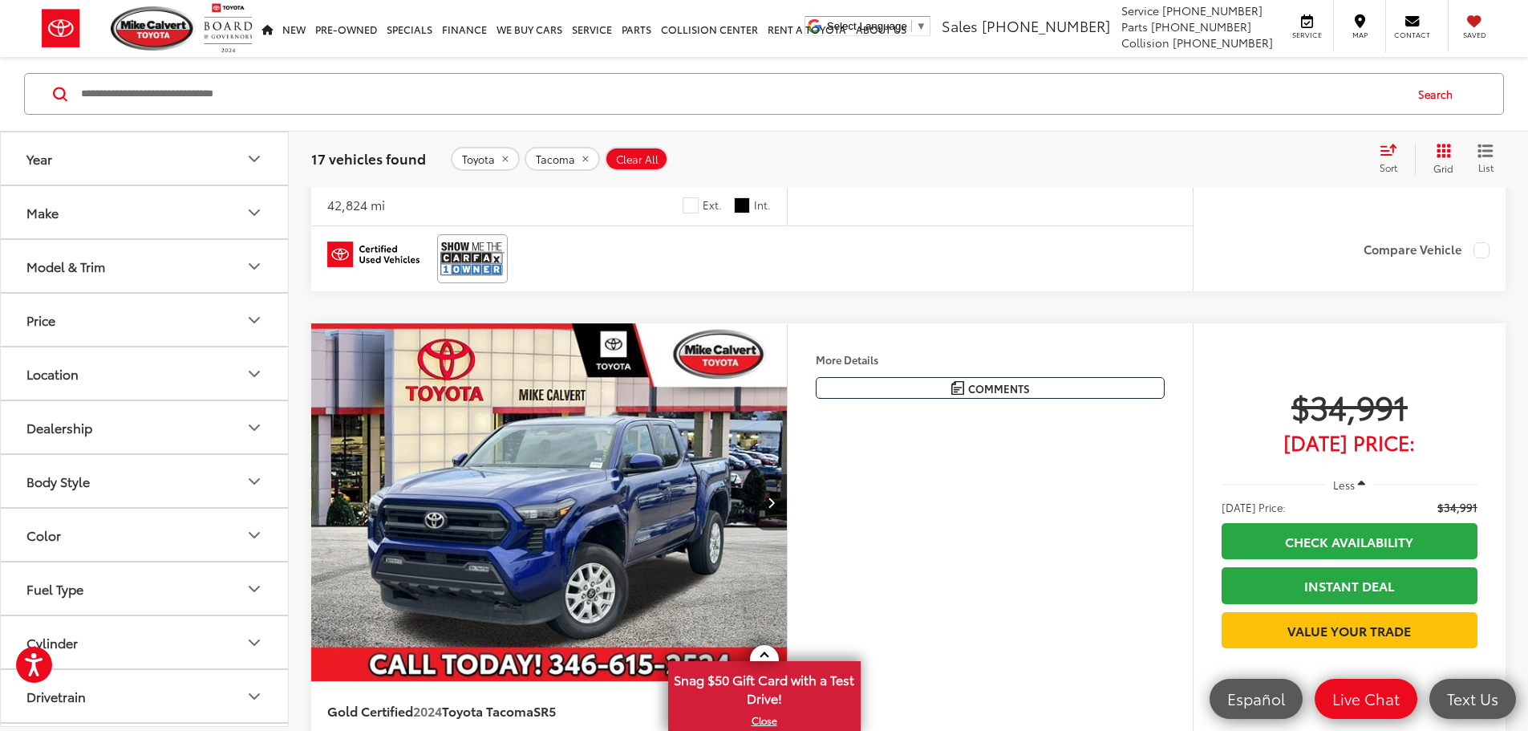
scroll to position [2243, 0]
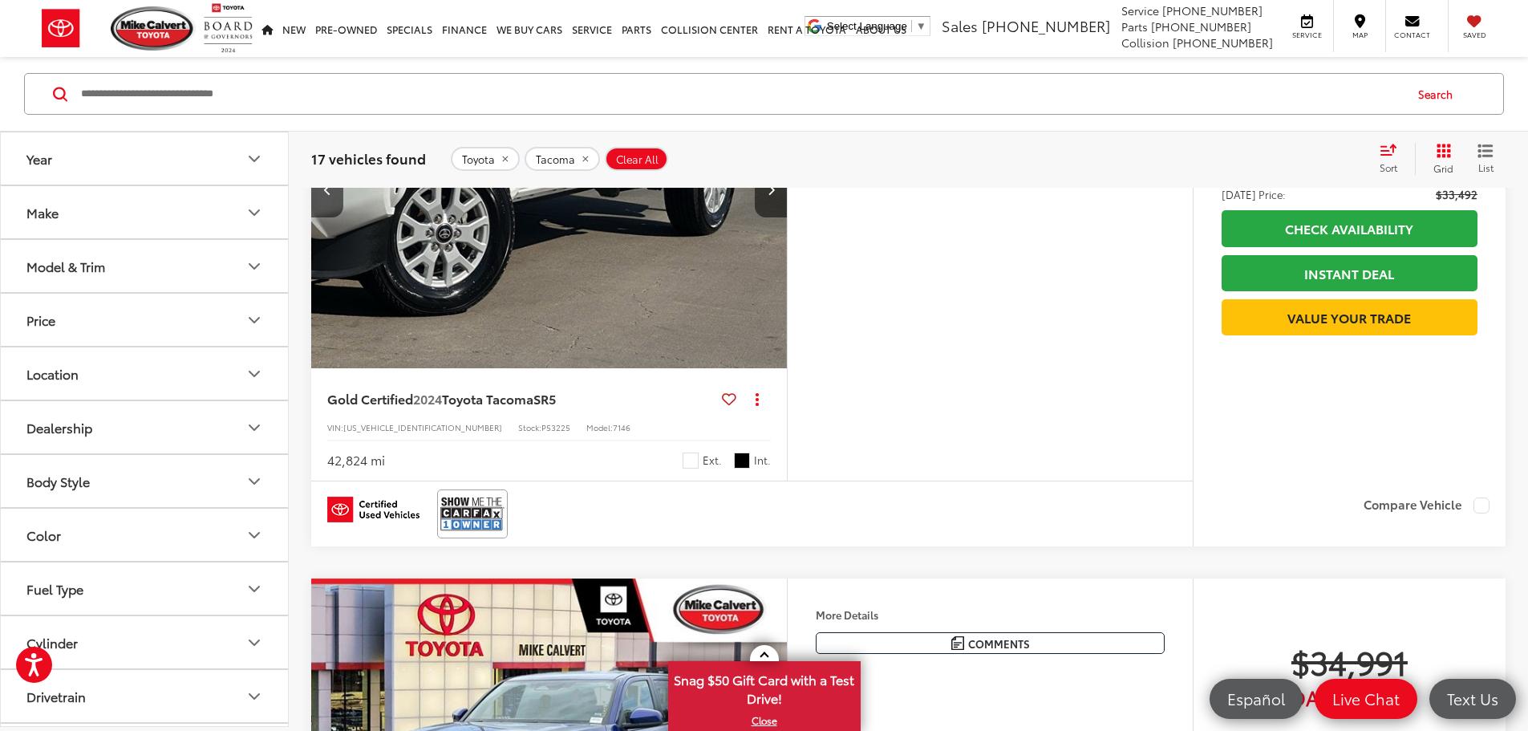
scroll to position [1975, 0]
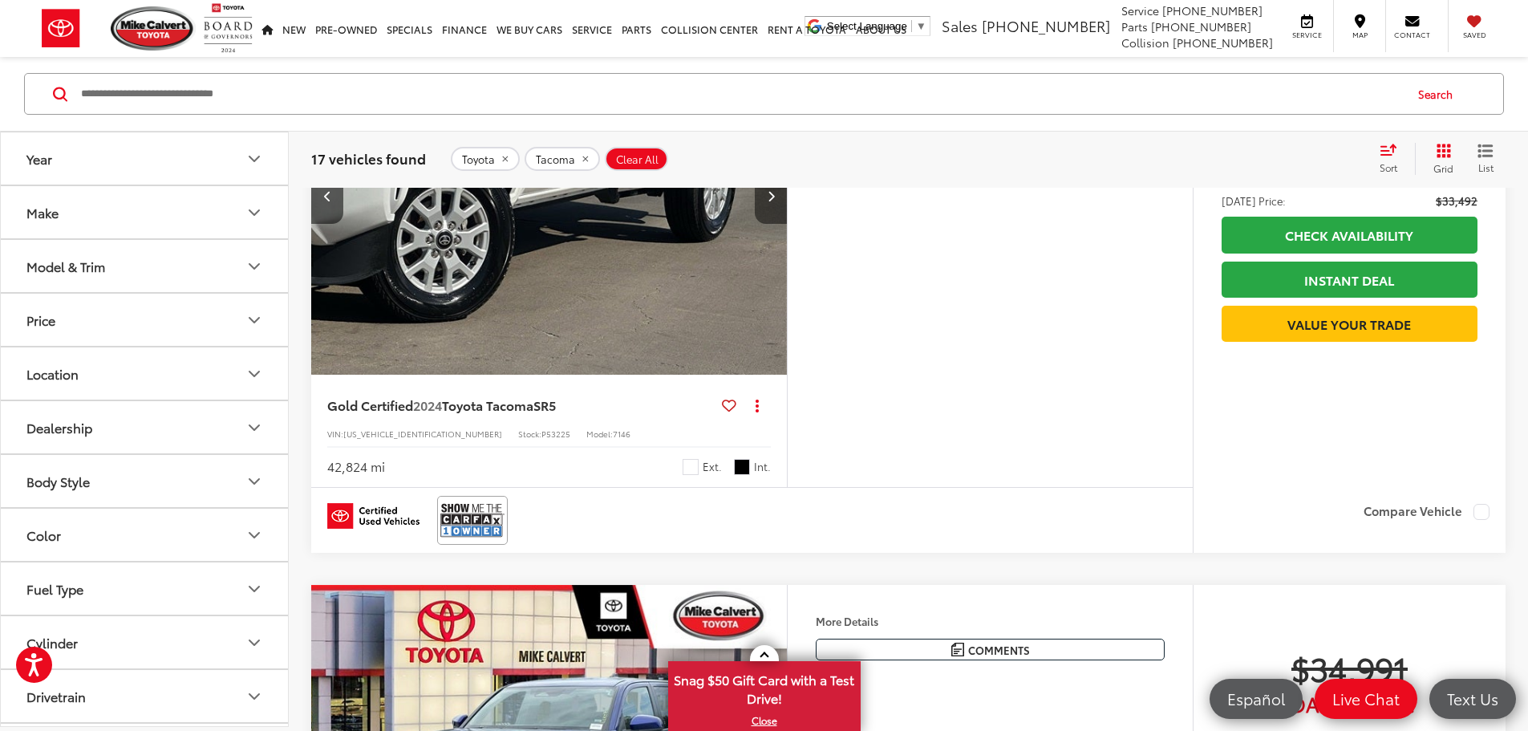
click at [787, 224] on button "Next image" at bounding box center [771, 196] width 32 height 56
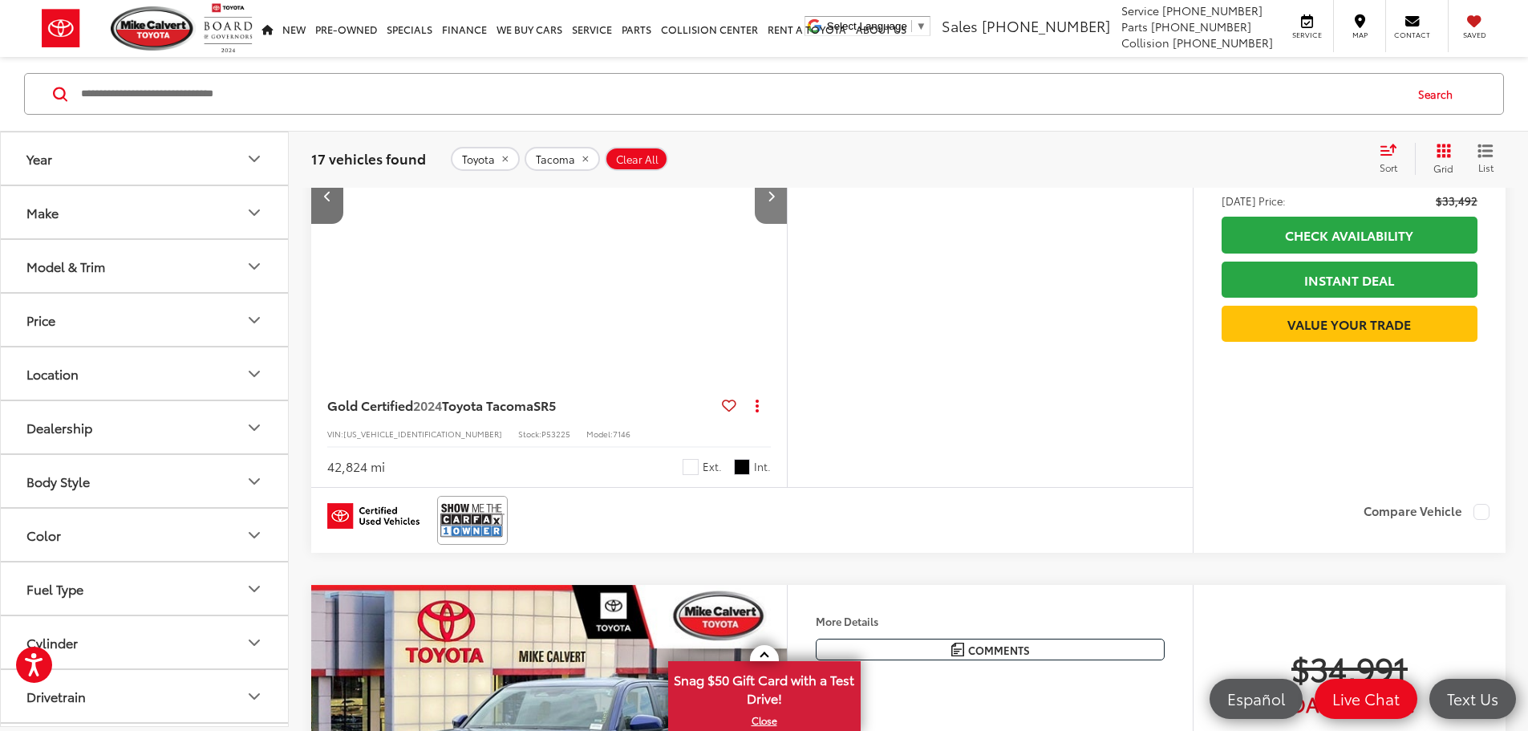
scroll to position [0, 1825]
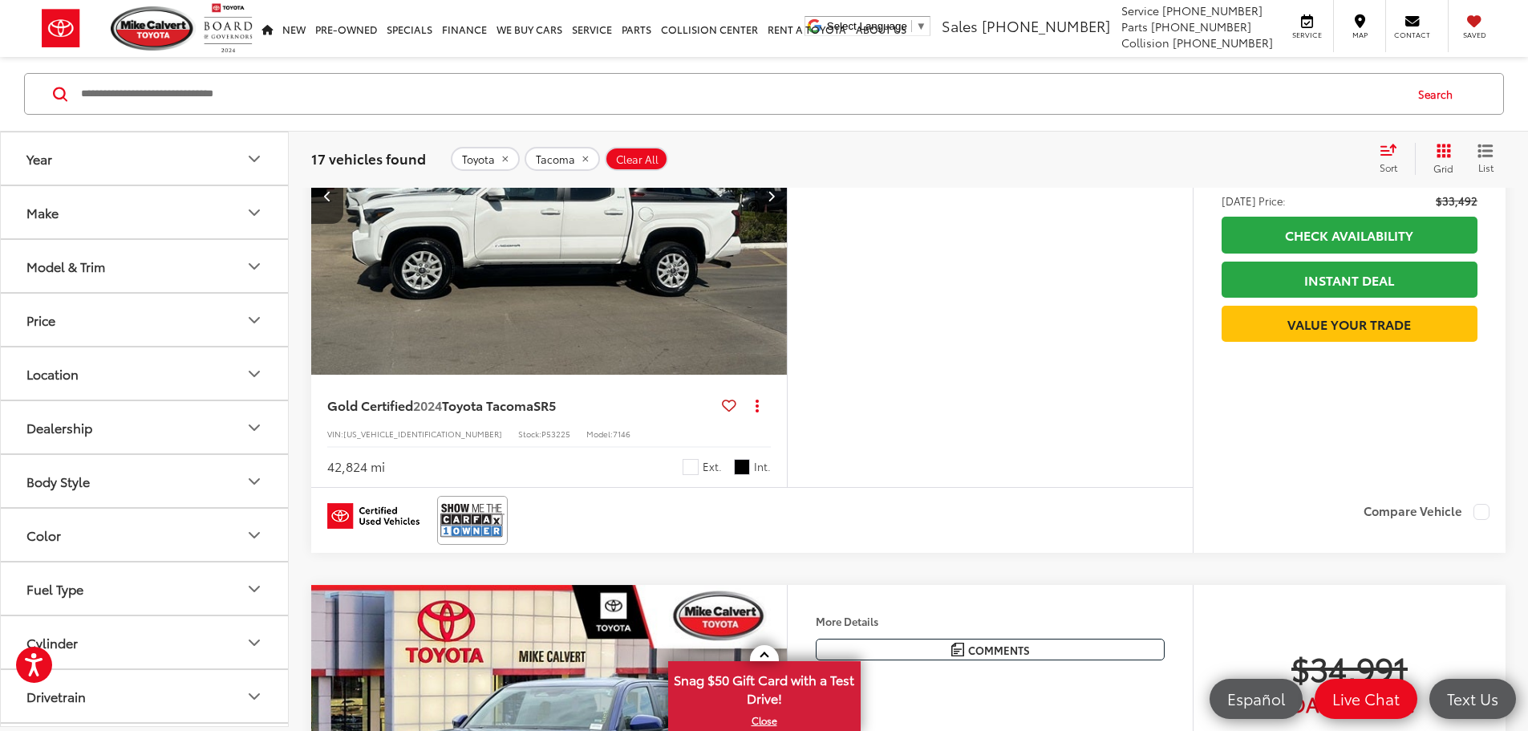
click at [787, 224] on button "Next image" at bounding box center [771, 196] width 32 height 56
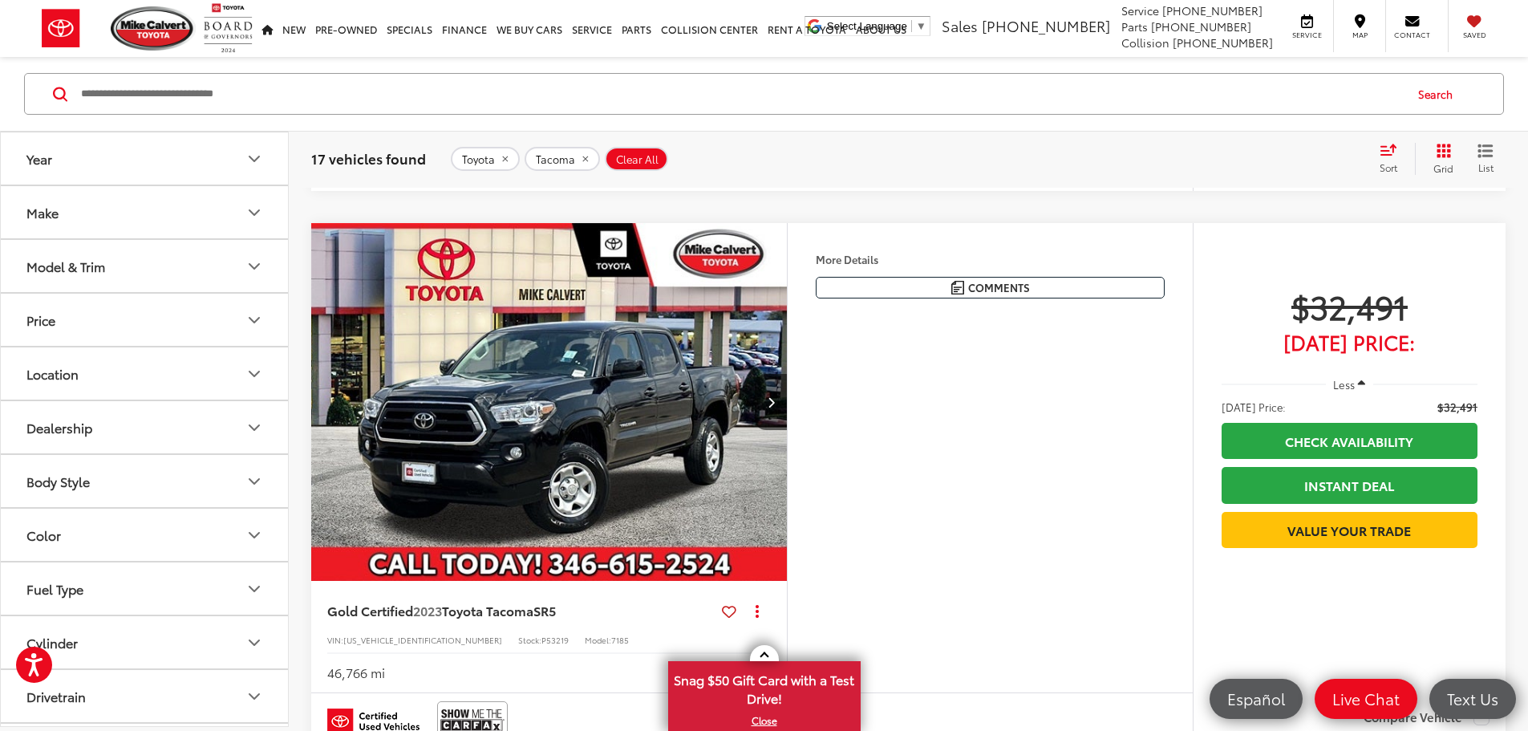
scroll to position [0, 0]
